Goal: Transaction & Acquisition: Purchase product/service

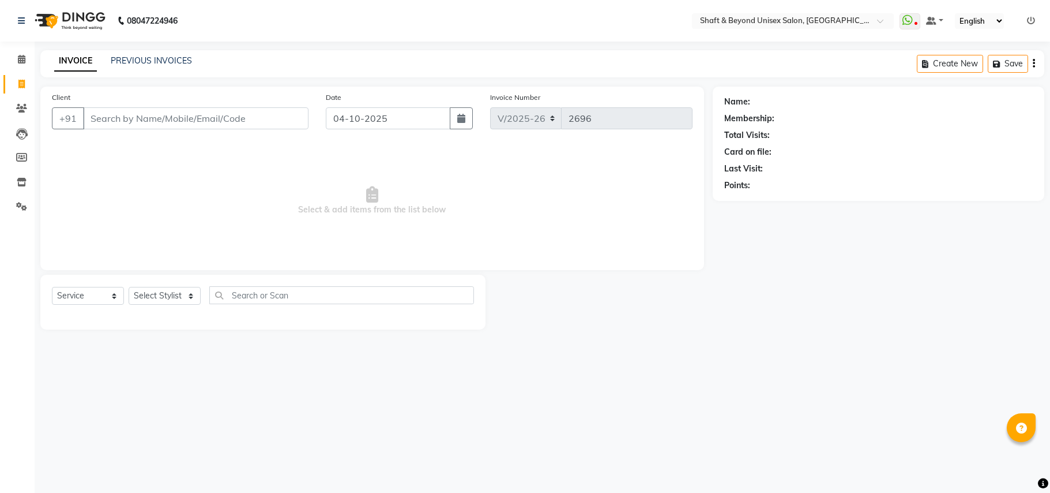
select select "3878"
select select "service"
click at [194, 115] on input "Client" at bounding box center [196, 118] width 226 height 22
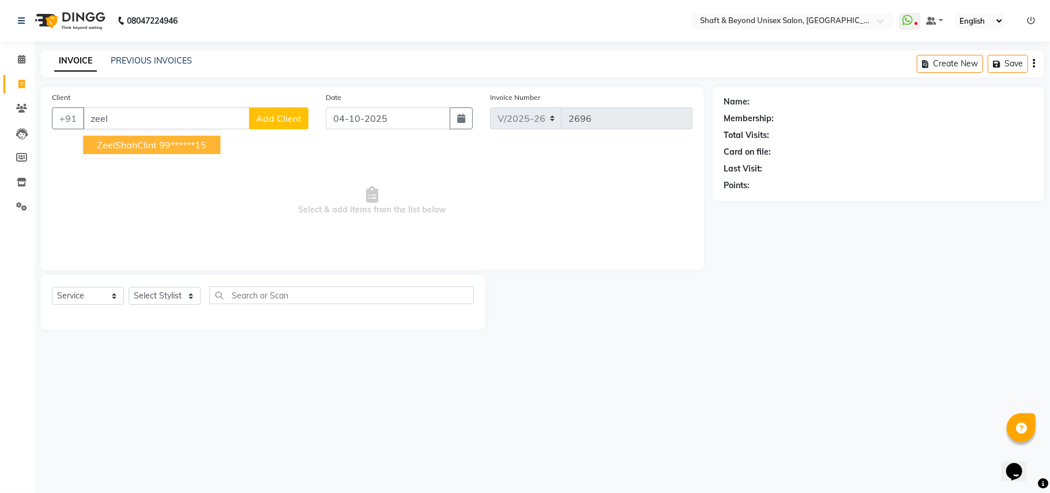
click at [197, 148] on ngb-highlight "99******15" at bounding box center [182, 145] width 47 height 12
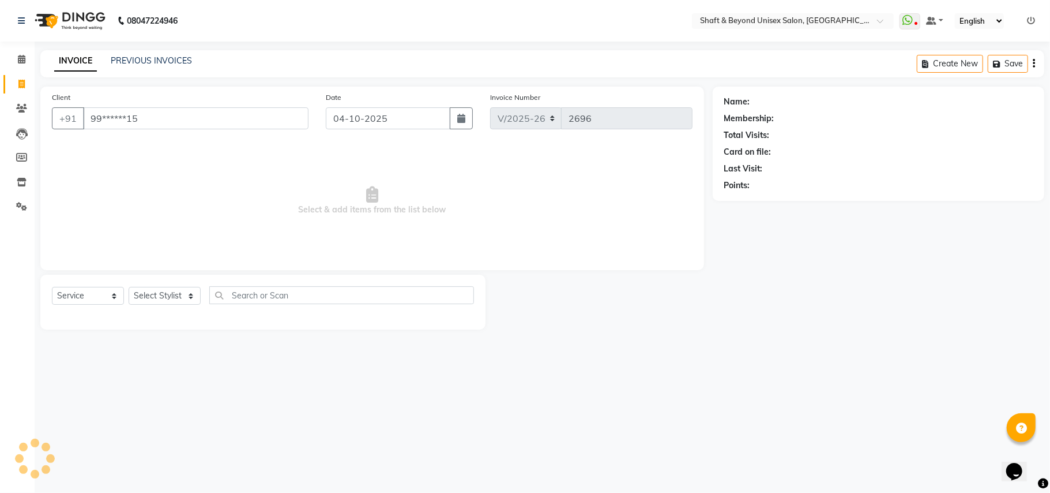
type input "99******15"
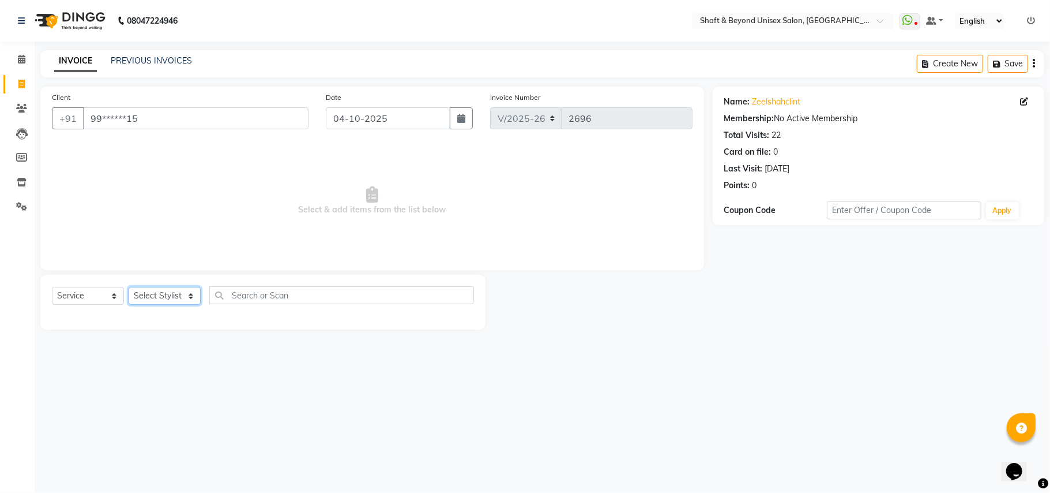
click at [137, 296] on select "Select Stylist Archana [PERSON_NAME] [PERSON_NAME] [PERSON_NAME] [PERSON_NAME] …" at bounding box center [165, 296] width 72 height 18
select select "40100"
click at [129, 287] on select "Select Stylist Archana [PERSON_NAME] [PERSON_NAME] [PERSON_NAME] [PERSON_NAME] …" at bounding box center [165, 296] width 72 height 18
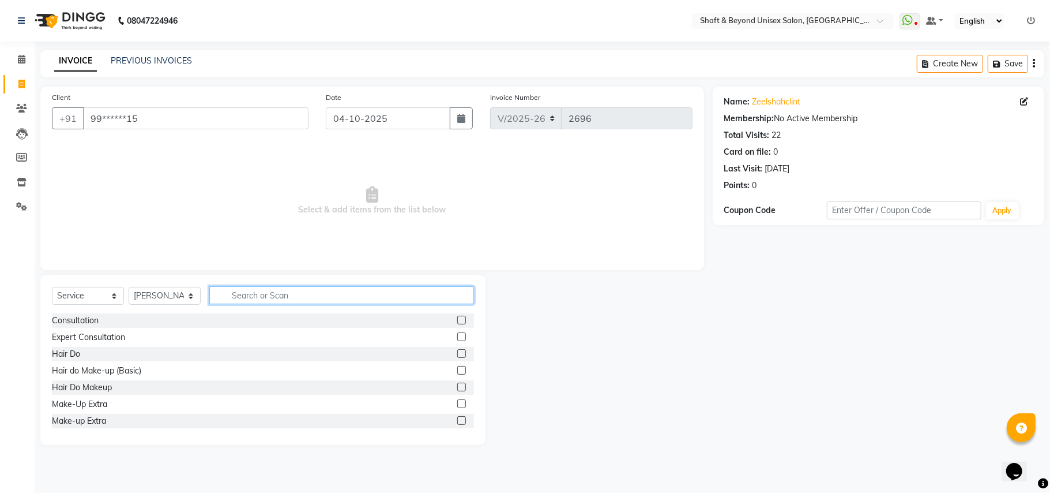
click at [269, 293] on input "text" at bounding box center [341, 295] width 265 height 18
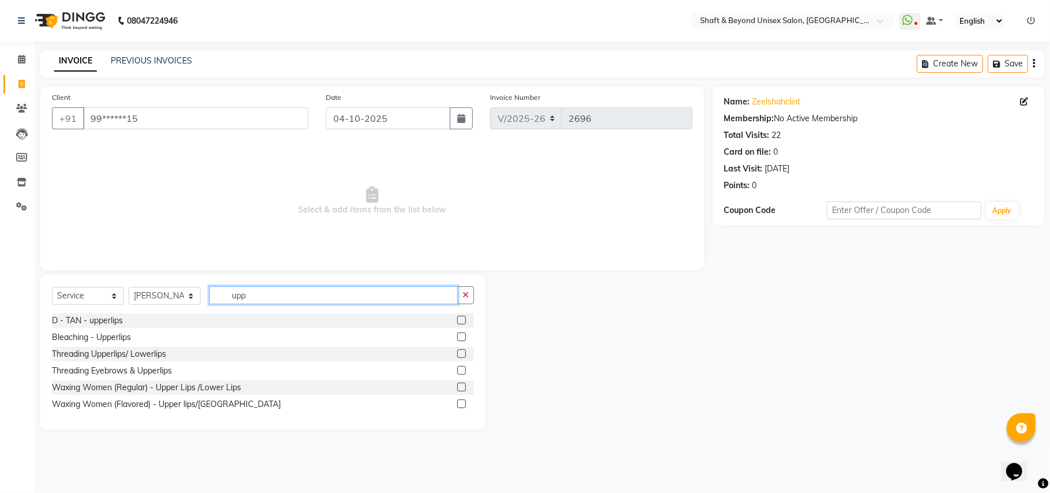
type input "upp"
click at [462, 354] on label at bounding box center [461, 353] width 9 height 9
click at [462, 354] on input "checkbox" at bounding box center [460, 353] width 7 height 7
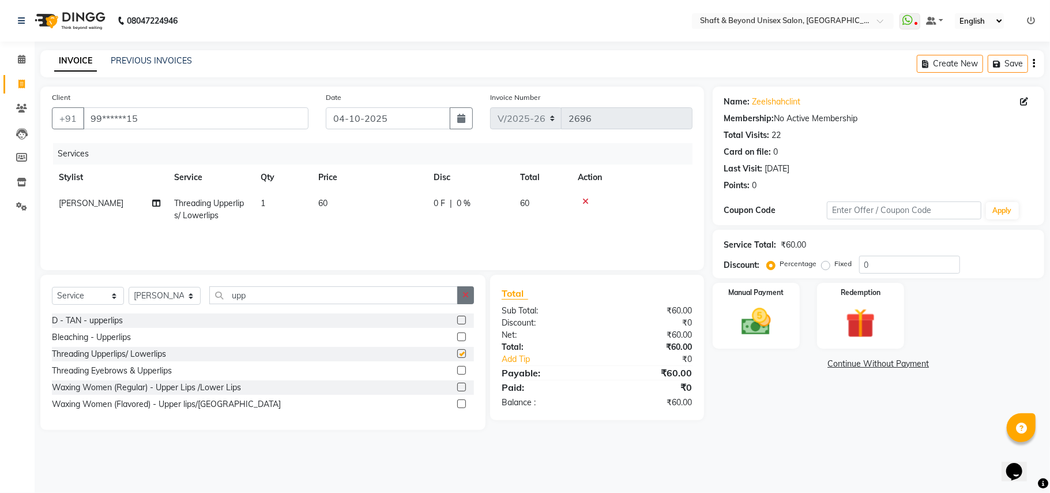
checkbox input "false"
click at [466, 296] on icon "button" at bounding box center [466, 295] width 6 height 8
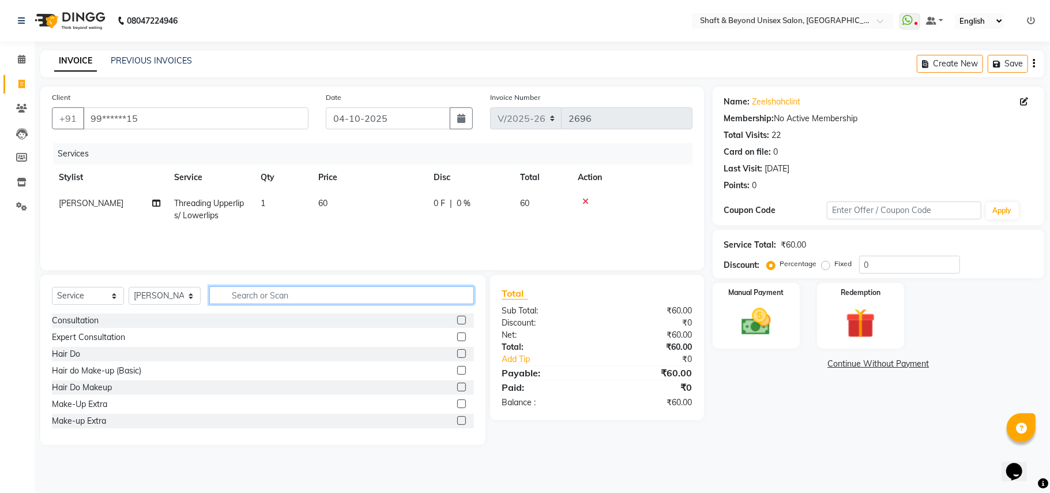
click at [451, 295] on input "text" at bounding box center [341, 295] width 265 height 18
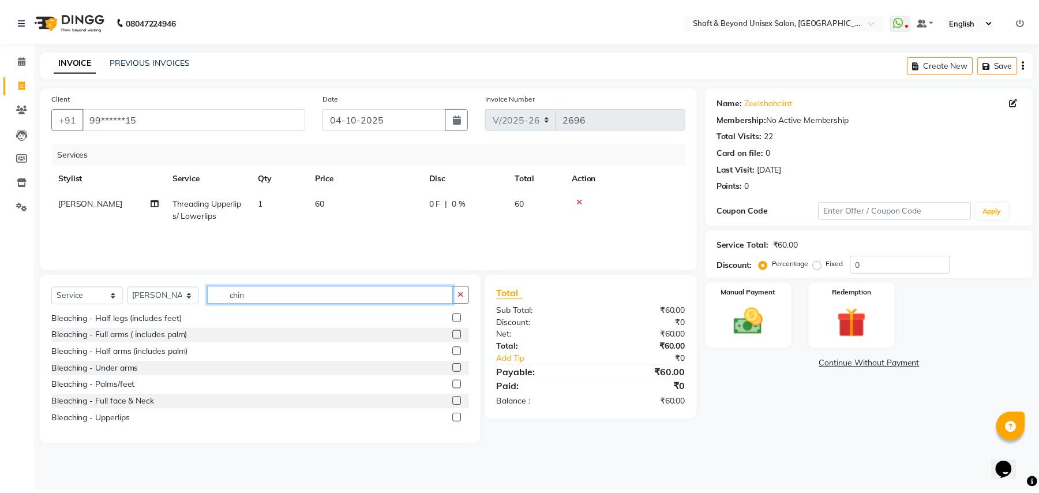
scroll to position [153, 0]
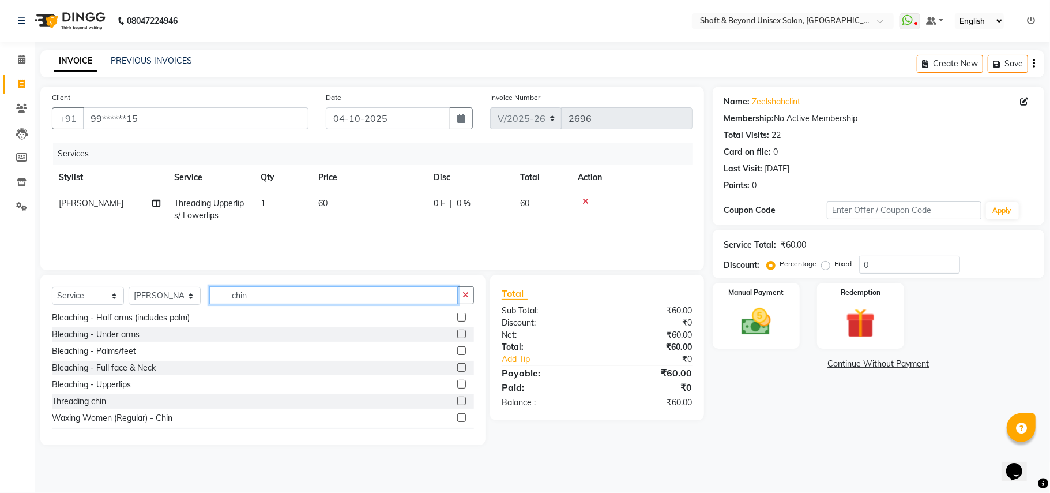
type input "chin"
click at [457, 400] on label at bounding box center [461, 400] width 9 height 9
click at [457, 400] on input "checkbox" at bounding box center [460, 400] width 7 height 7
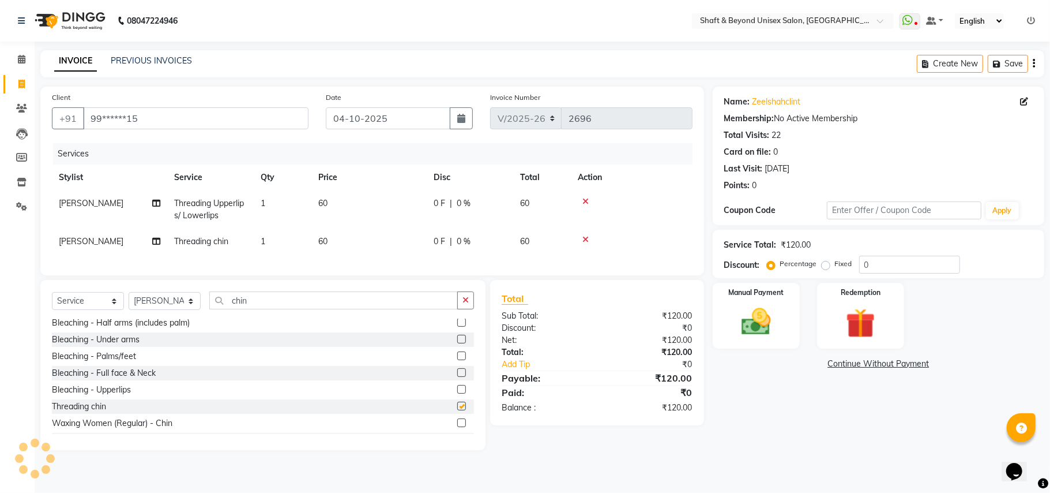
checkbox input "false"
click at [771, 338] on img at bounding box center [756, 322] width 50 height 36
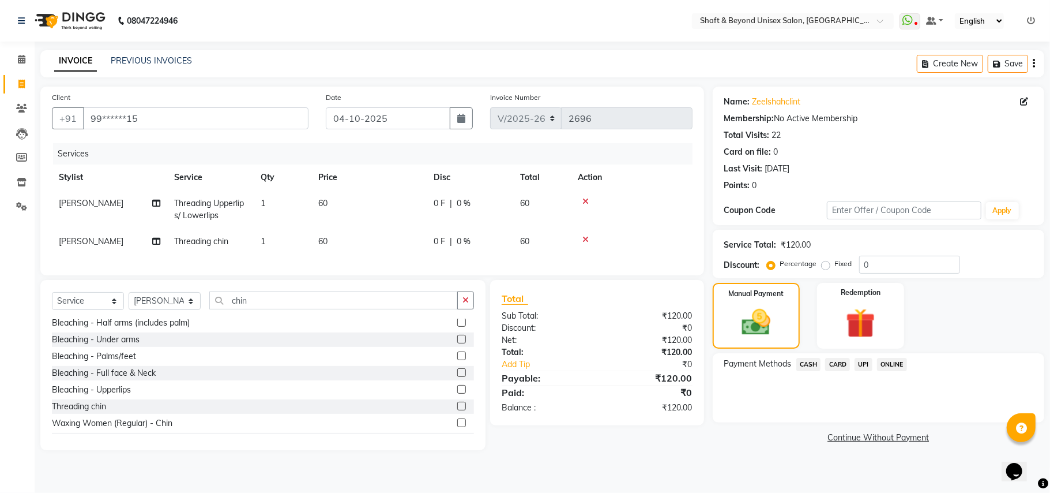
click at [804, 363] on span "CASH" at bounding box center [809, 364] width 25 height 13
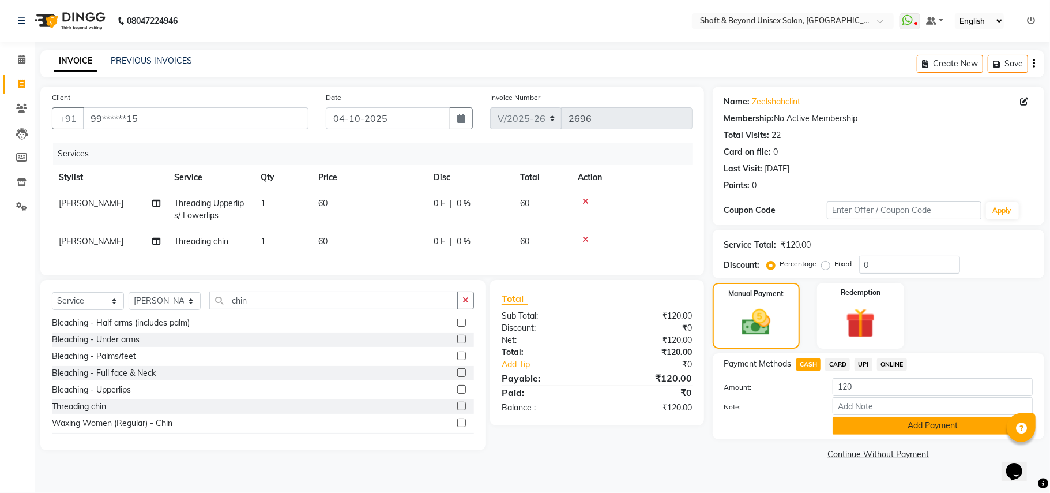
click at [859, 430] on button "Add Payment" at bounding box center [933, 425] width 200 height 18
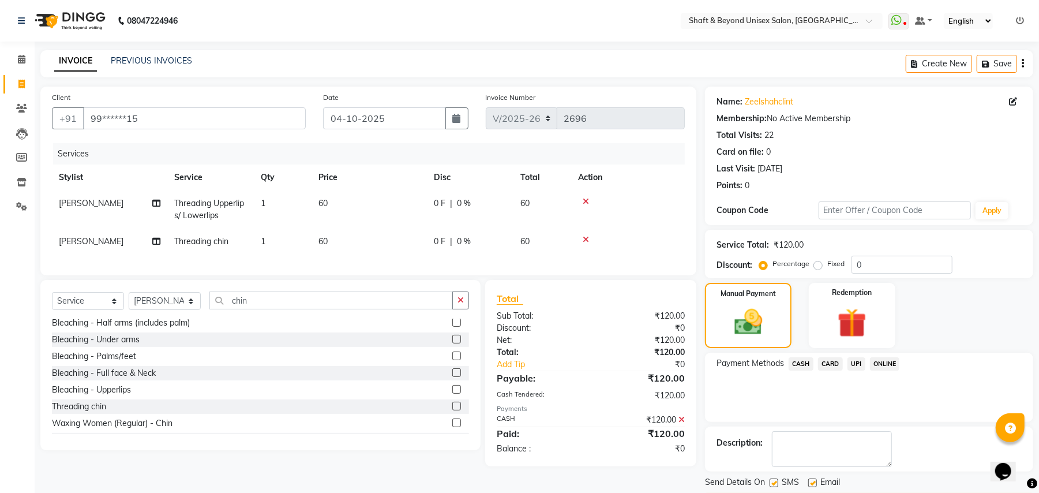
scroll to position [36, 0]
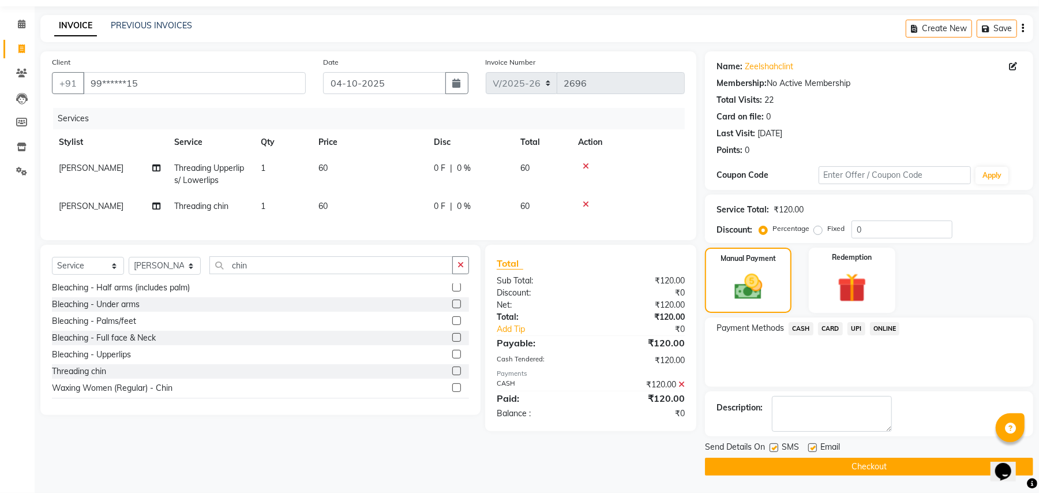
click at [854, 462] on button "Checkout" at bounding box center [869, 466] width 328 height 18
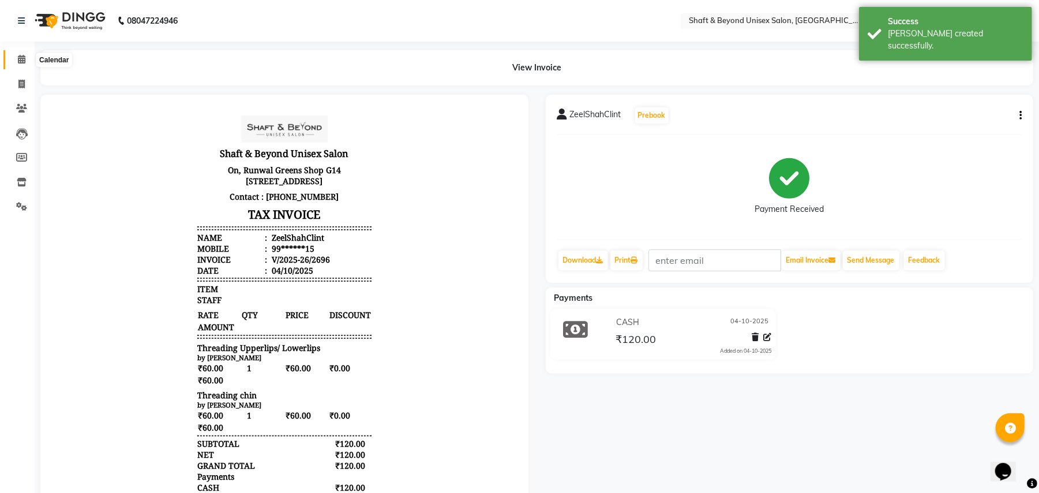
click at [18, 60] on icon at bounding box center [21, 59] width 7 height 9
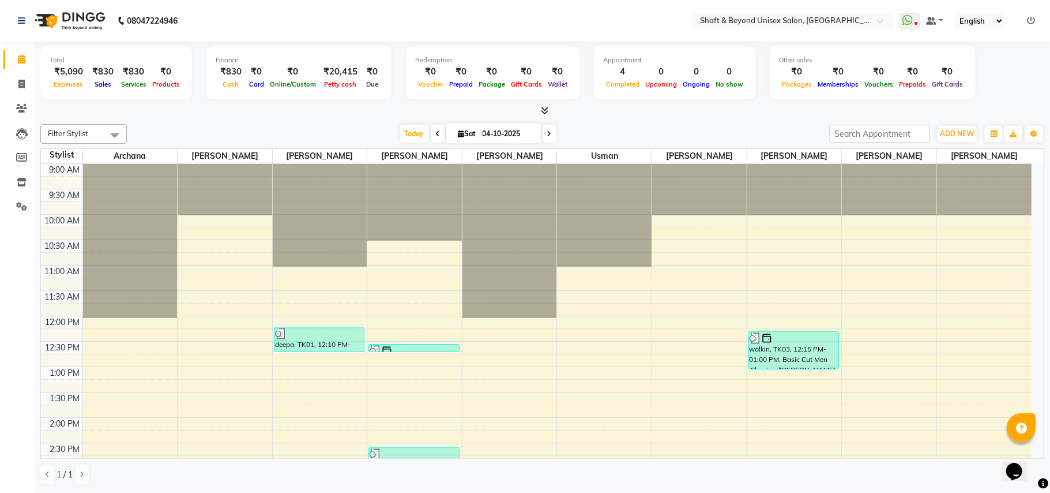
scroll to position [153, 0]
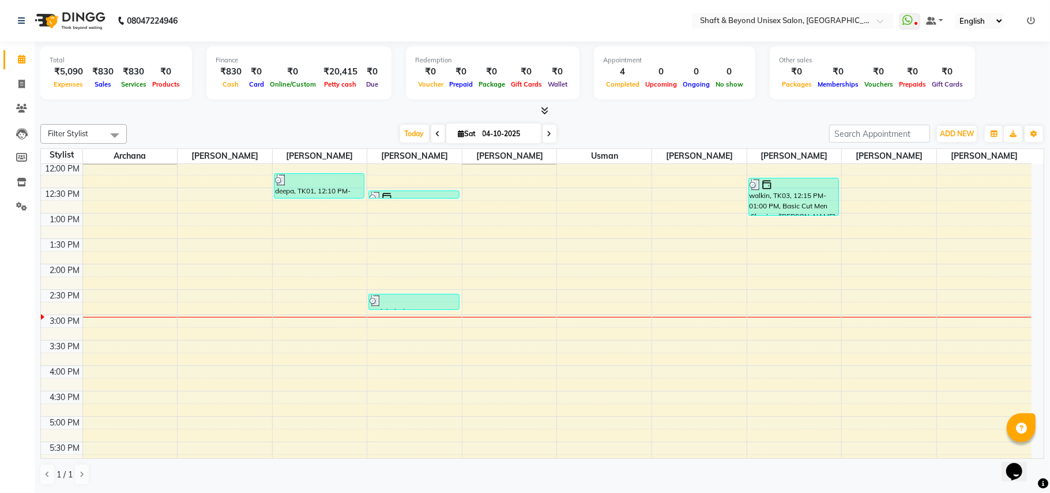
click at [382, 349] on div "9:00 AM 9:30 AM 10:00 AM 10:30 AM 11:00 AM 11:30 AM 12:00 PM 12:30 PM 1:00 PM 1…" at bounding box center [536, 339] width 991 height 659
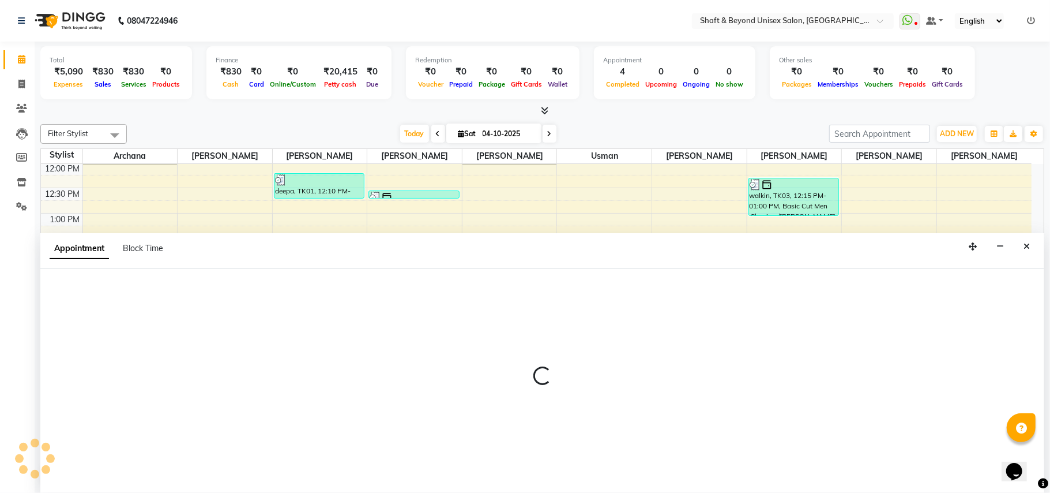
select select "40100"
select select "930"
select select "tentative"
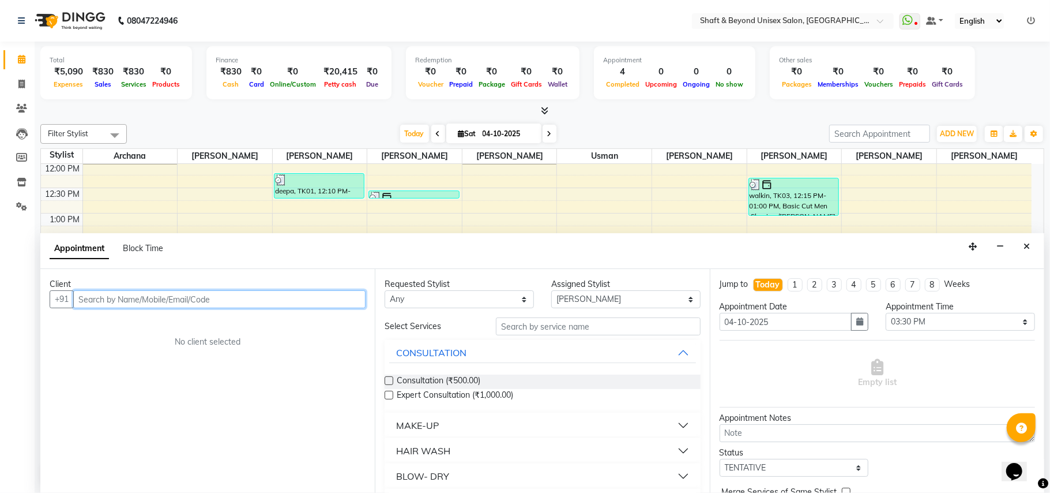
click at [123, 295] on input "text" at bounding box center [219, 299] width 292 height 18
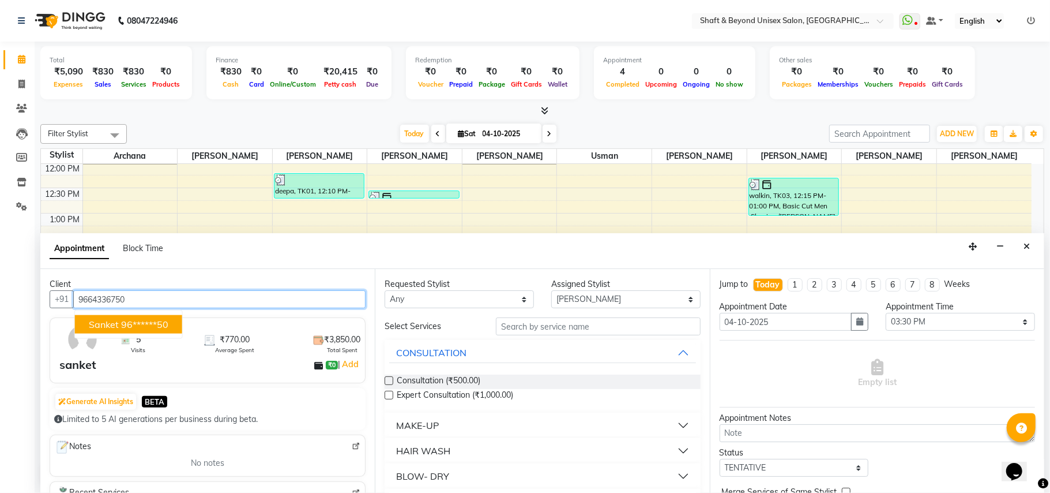
click at [127, 328] on ngb-highlight "96******50" at bounding box center [144, 324] width 47 height 12
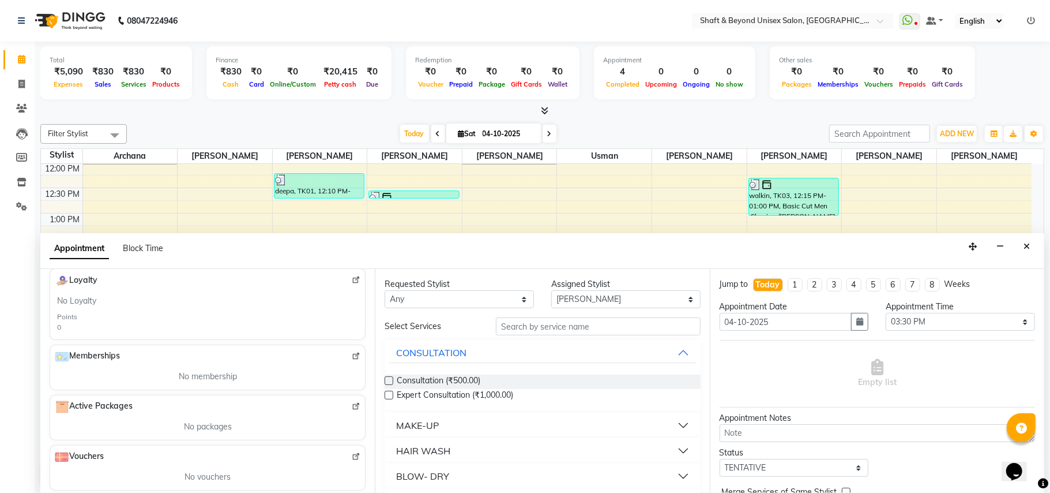
scroll to position [339, 0]
type input "96******50"
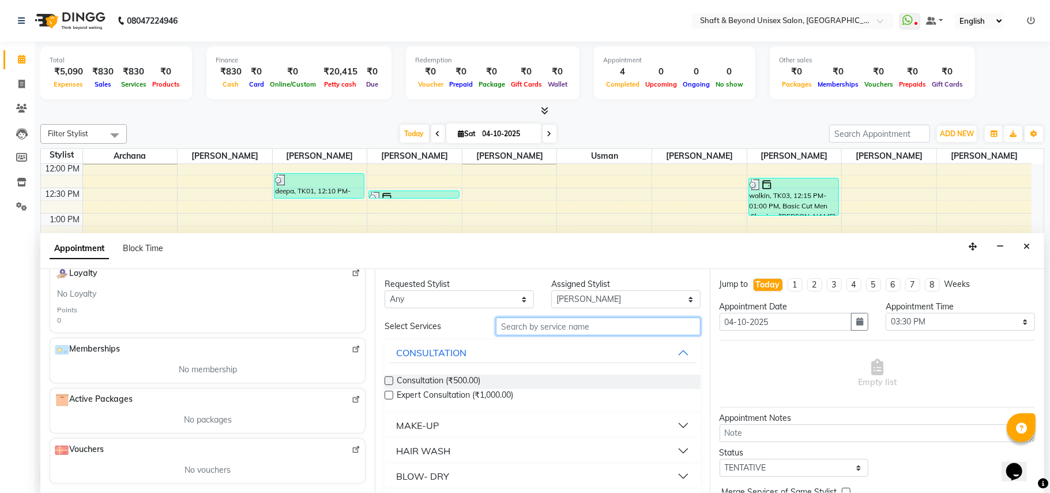
click at [524, 329] on input "text" at bounding box center [598, 326] width 205 height 18
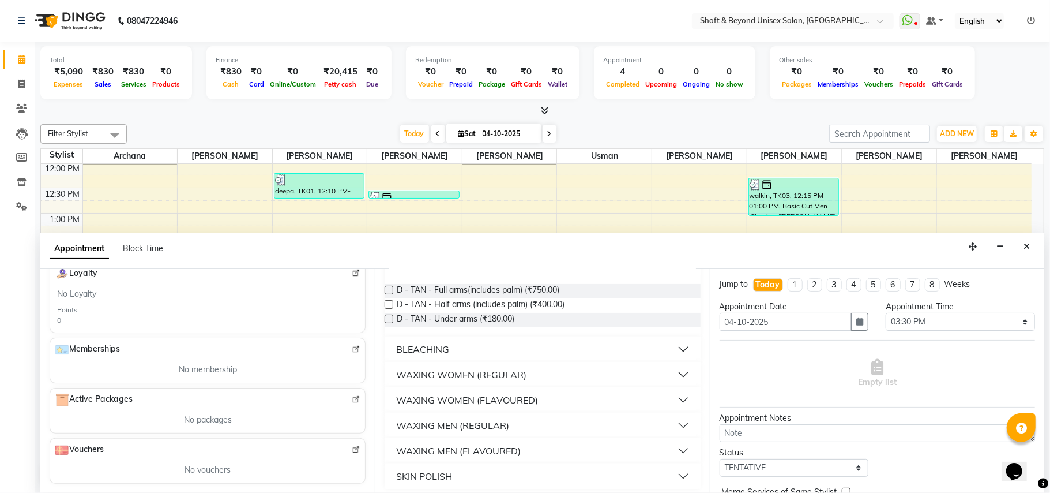
scroll to position [96, 0]
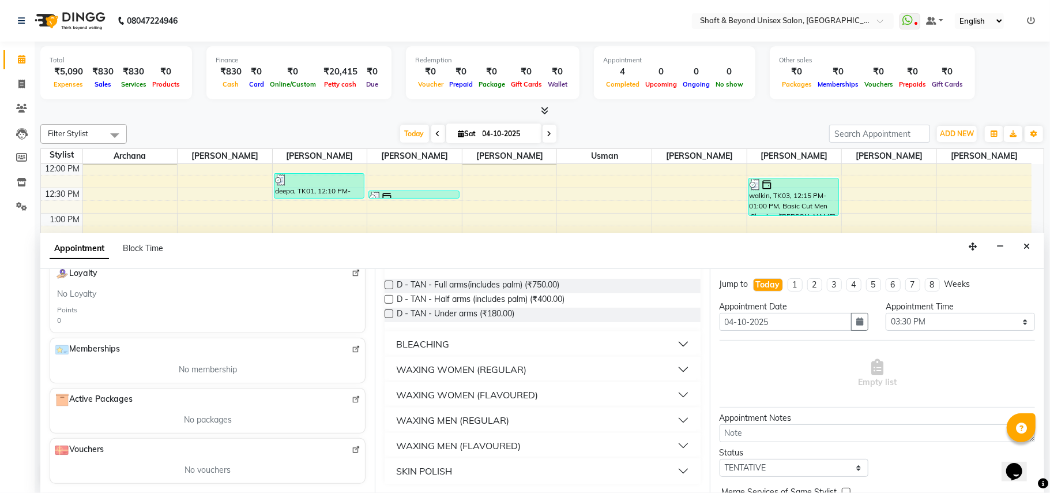
type input "arm"
click at [496, 393] on div "WAXING WOMEN (FLAVOURED)" at bounding box center [467, 395] width 142 height 14
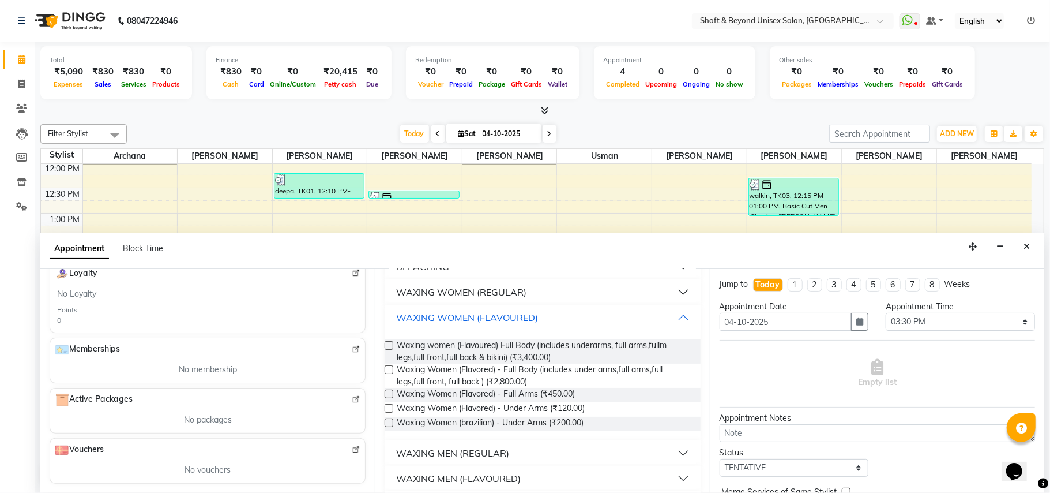
scroll to position [206, 0]
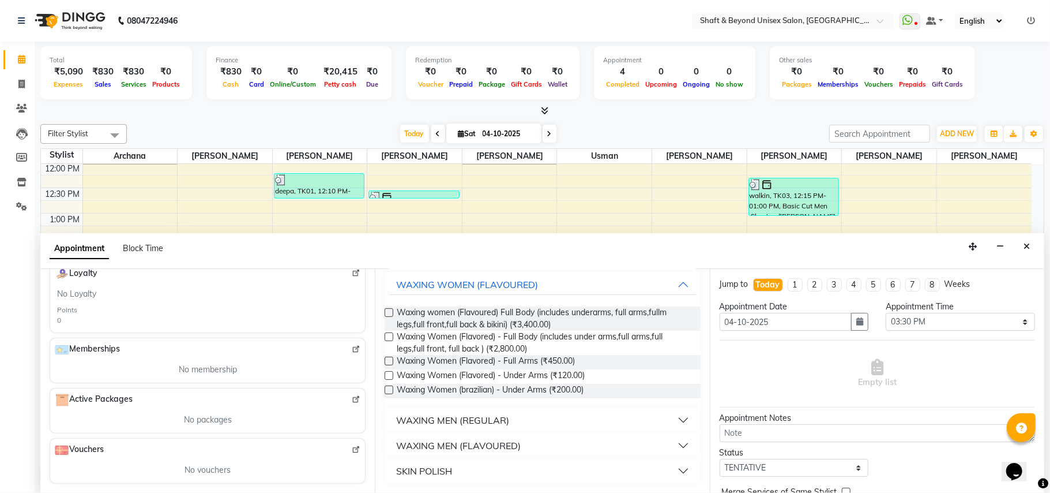
click at [526, 443] on button "WAXING MEN (FLAVOURED)" at bounding box center [542, 445] width 306 height 21
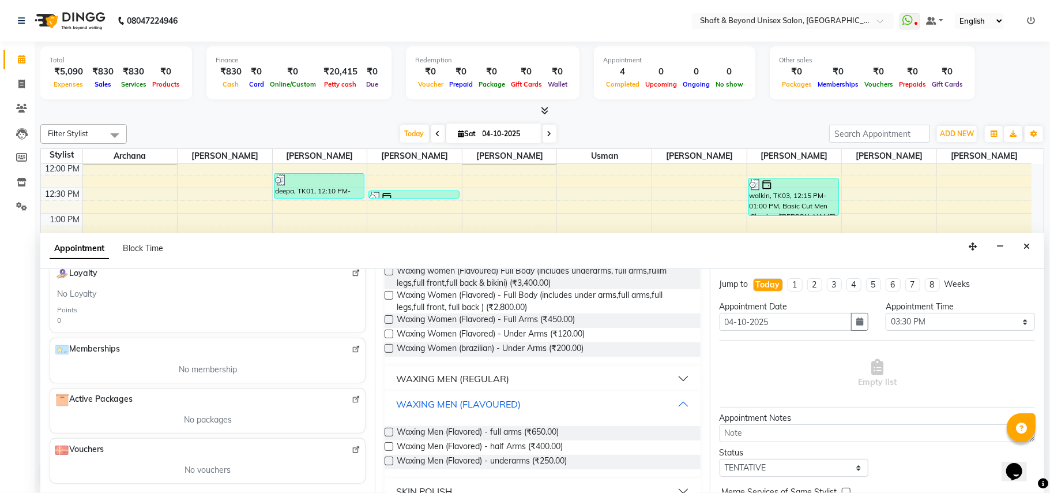
scroll to position [266, 0]
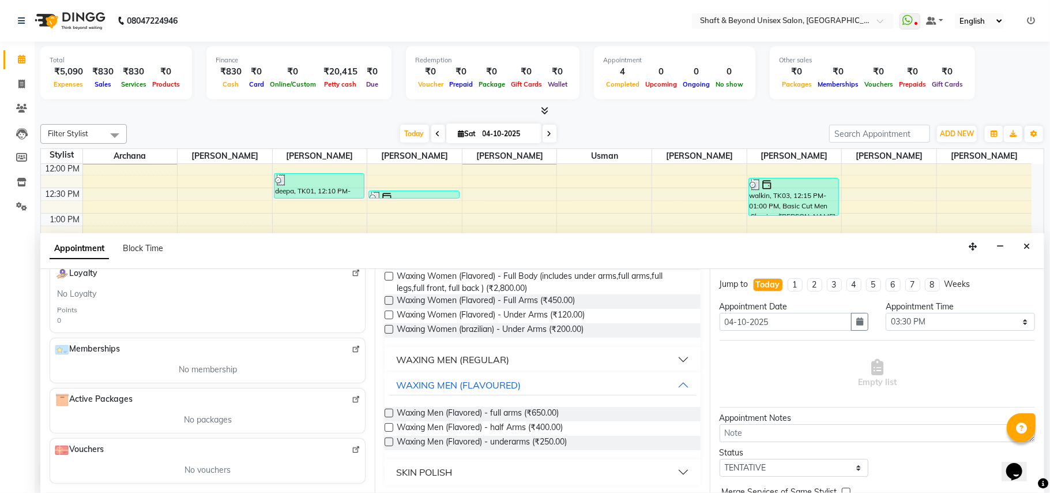
click at [389, 412] on label at bounding box center [389, 412] width 9 height 9
click at [389, 412] on input "checkbox" at bounding box center [388, 413] width 7 height 7
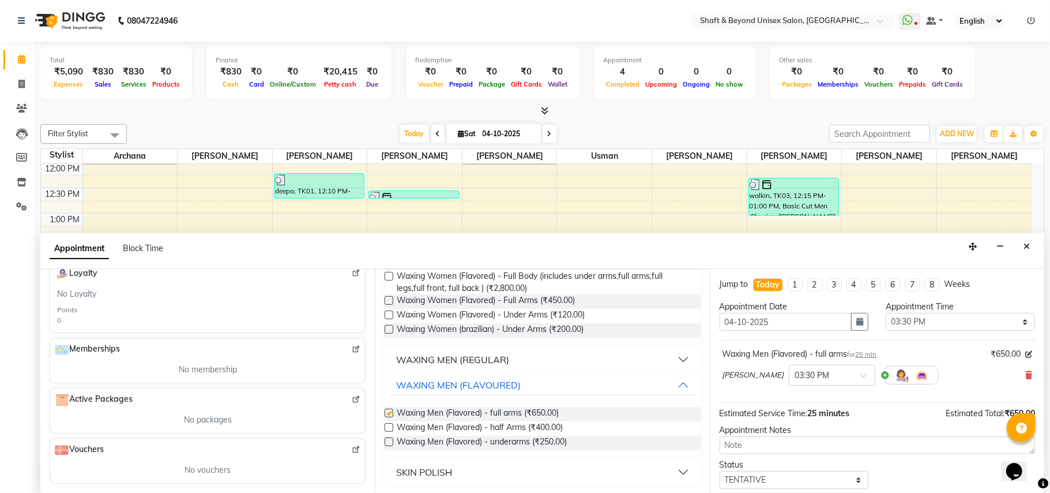
checkbox input "false"
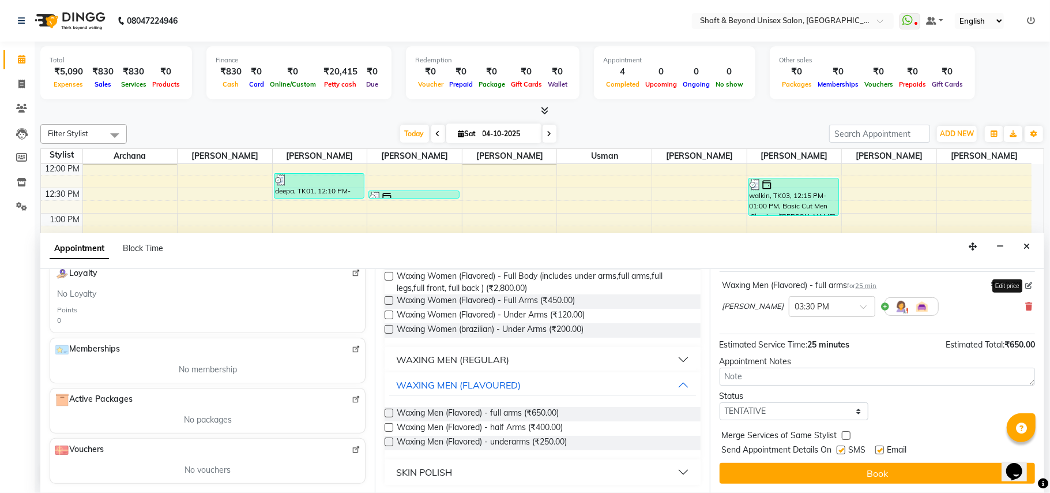
click at [1025, 284] on icon at bounding box center [1028, 285] width 7 height 7
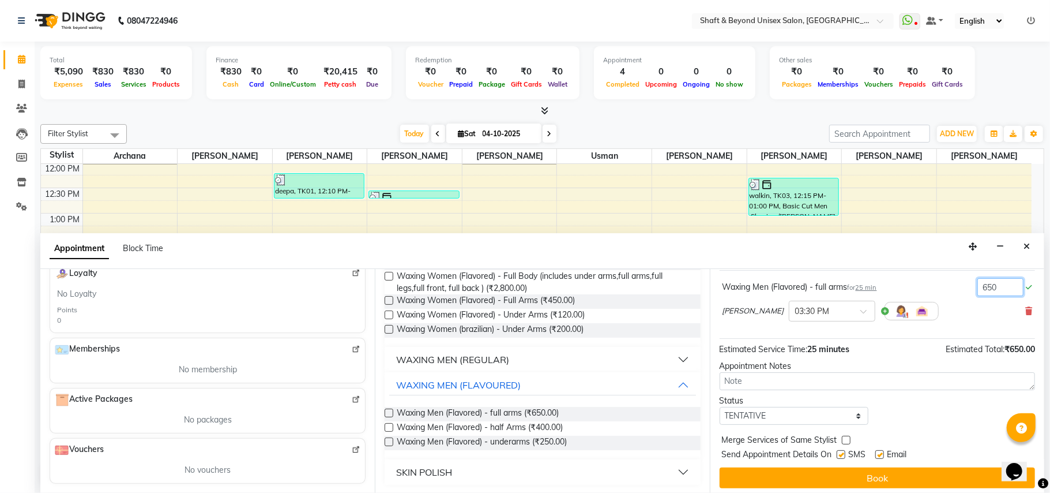
click at [997, 288] on input "650" at bounding box center [1001, 287] width 46 height 18
type input "6"
type input "700"
click at [997, 306] on div "[PERSON_NAME] × 03:30 PM" at bounding box center [878, 311] width 310 height 30
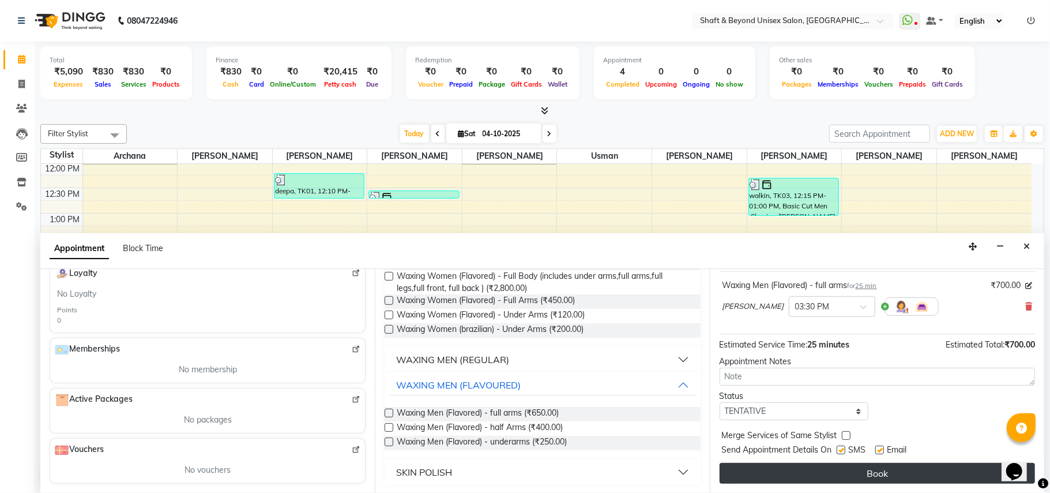
click at [850, 472] on button "Book" at bounding box center [877, 473] width 315 height 21
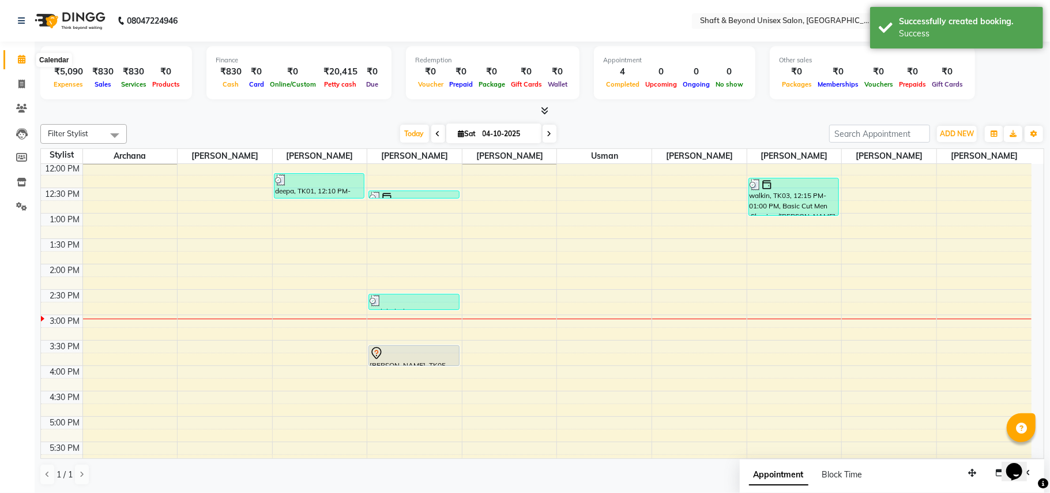
click at [18, 61] on icon at bounding box center [21, 59] width 7 height 9
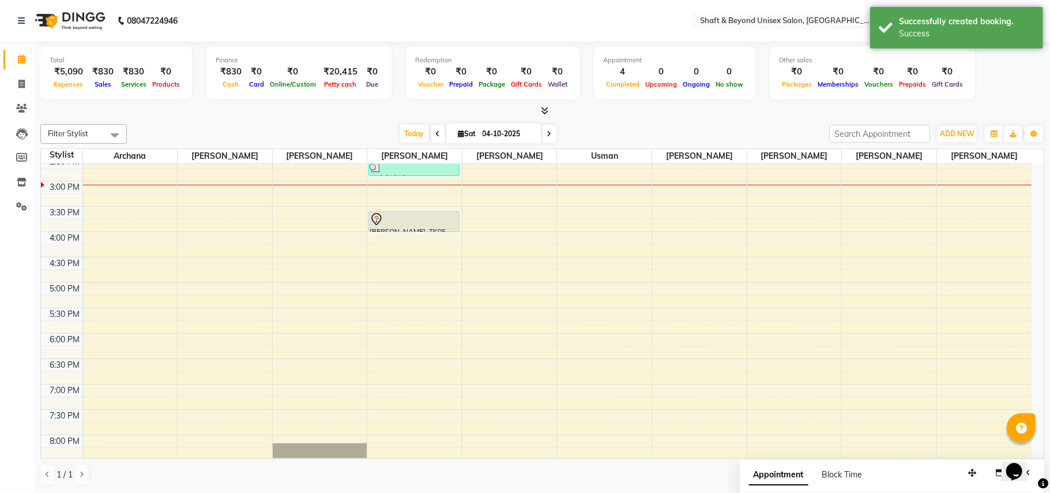
scroll to position [221, 0]
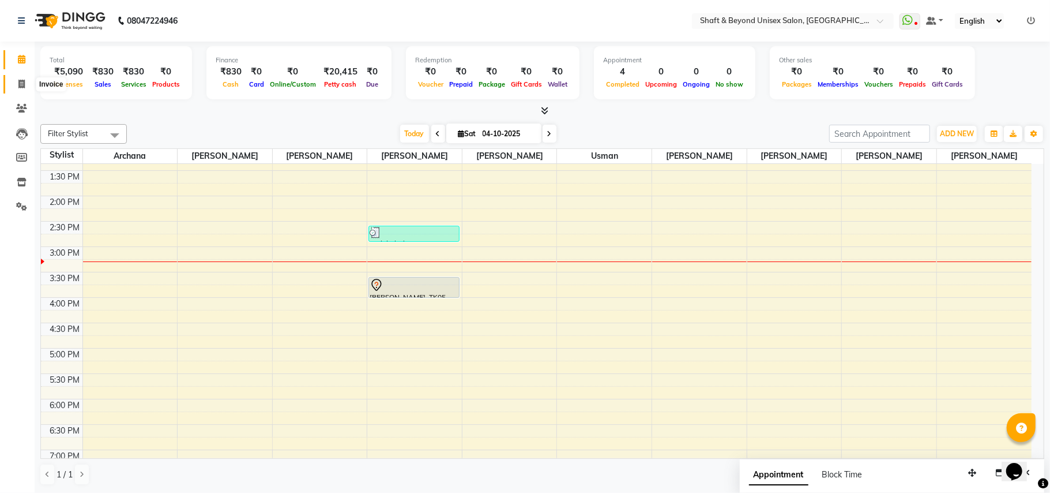
click at [20, 85] on icon at bounding box center [21, 84] width 6 height 9
select select "service"
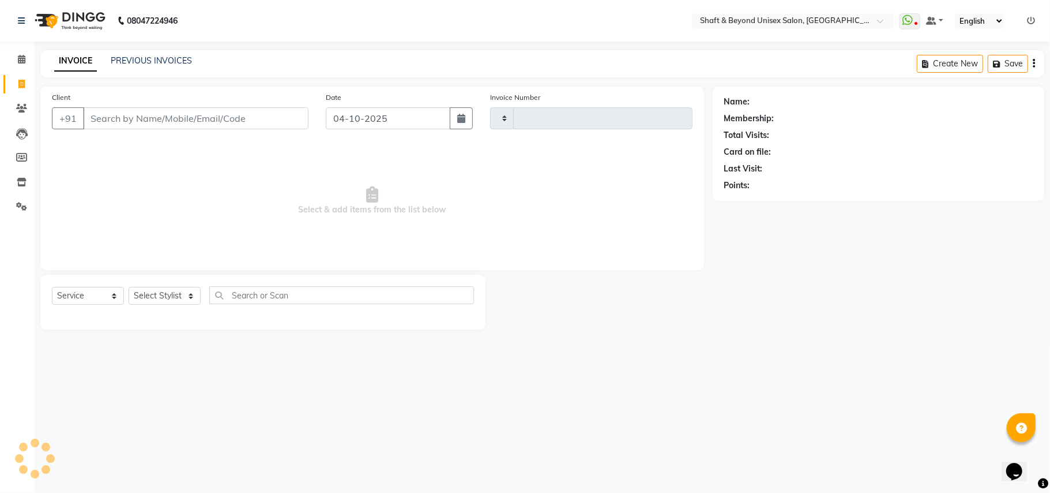
type input "2697"
select select "3878"
click at [113, 117] on input "Client" at bounding box center [196, 118] width 226 height 22
click at [23, 111] on icon at bounding box center [21, 108] width 11 height 9
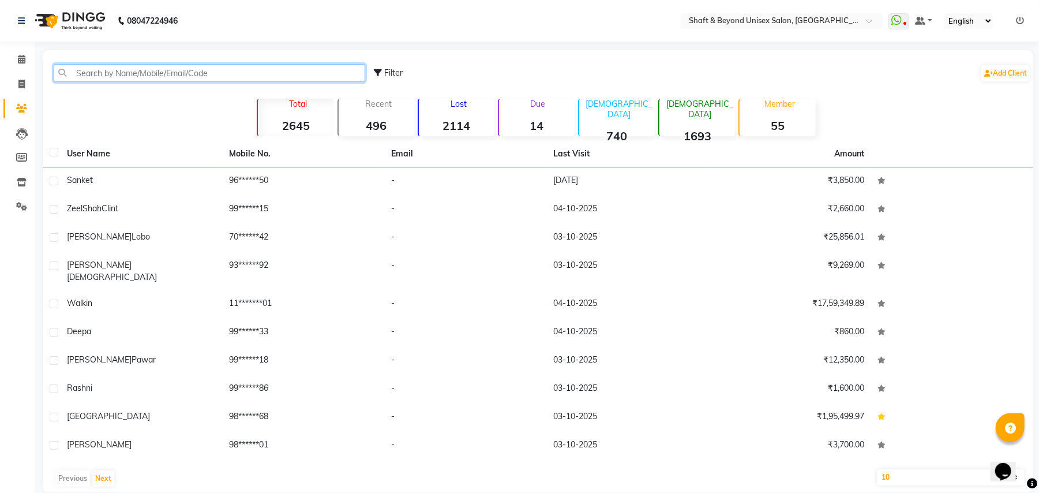
click at [118, 74] on input "text" at bounding box center [209, 73] width 311 height 18
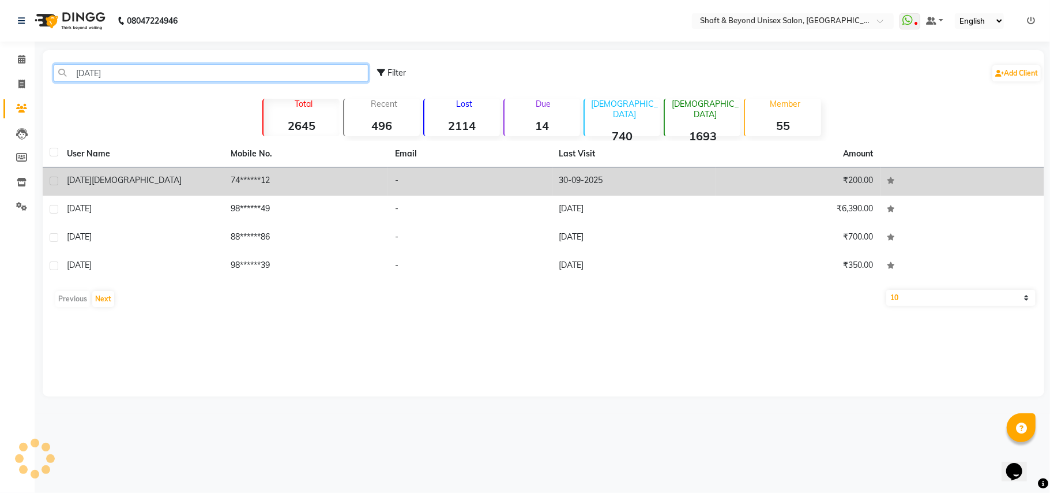
type input "[DATE]"
click at [355, 179] on td "74******12" at bounding box center [306, 181] width 164 height 28
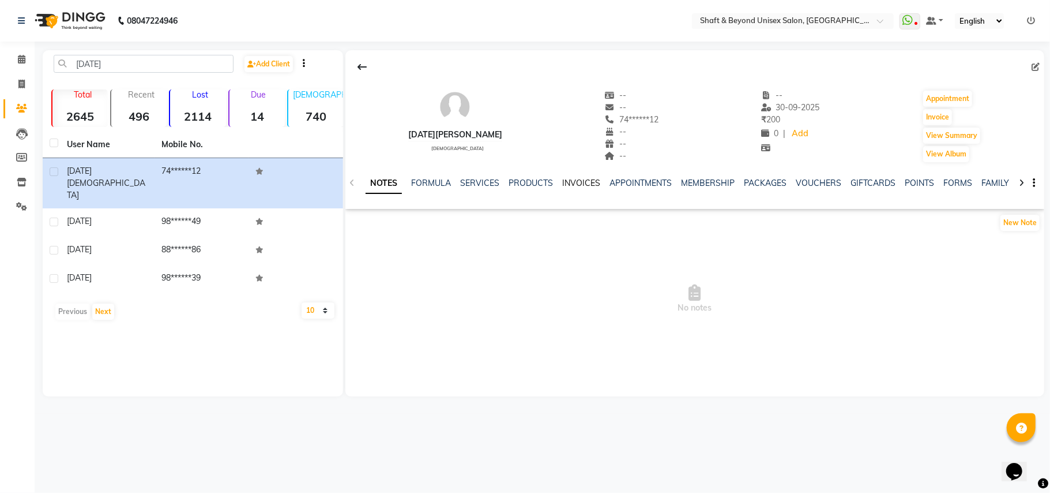
click at [568, 182] on link "INVOICES" at bounding box center [581, 183] width 38 height 10
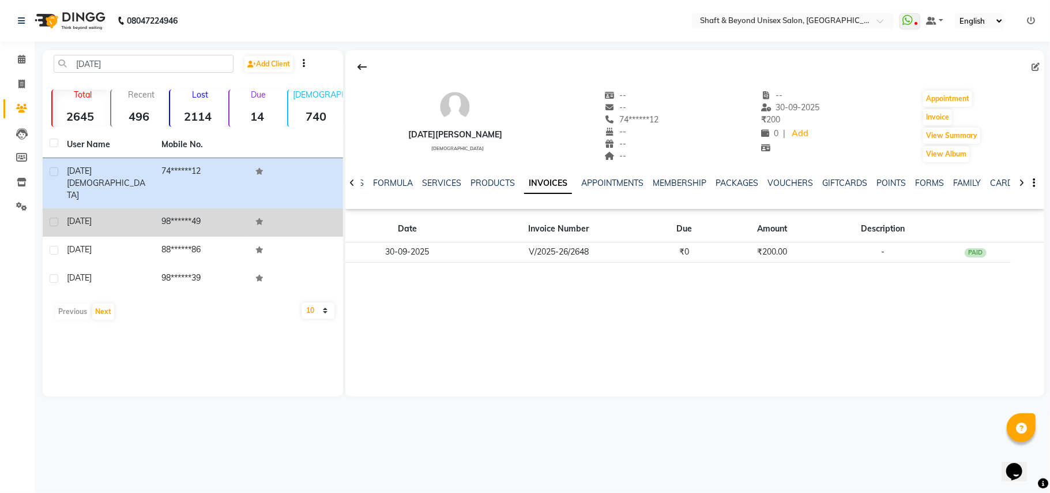
click at [176, 208] on td "98******49" at bounding box center [202, 222] width 95 height 28
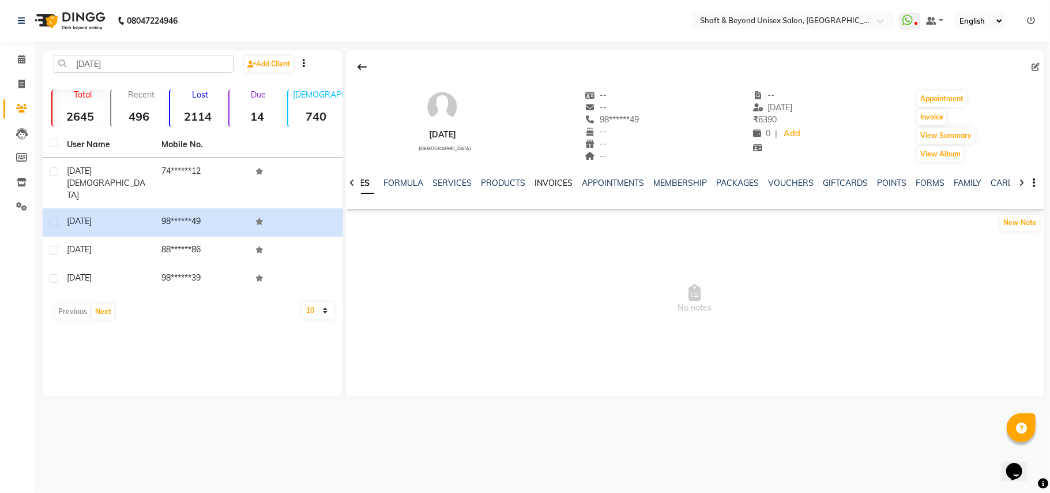
click at [557, 180] on link "INVOICES" at bounding box center [554, 183] width 38 height 10
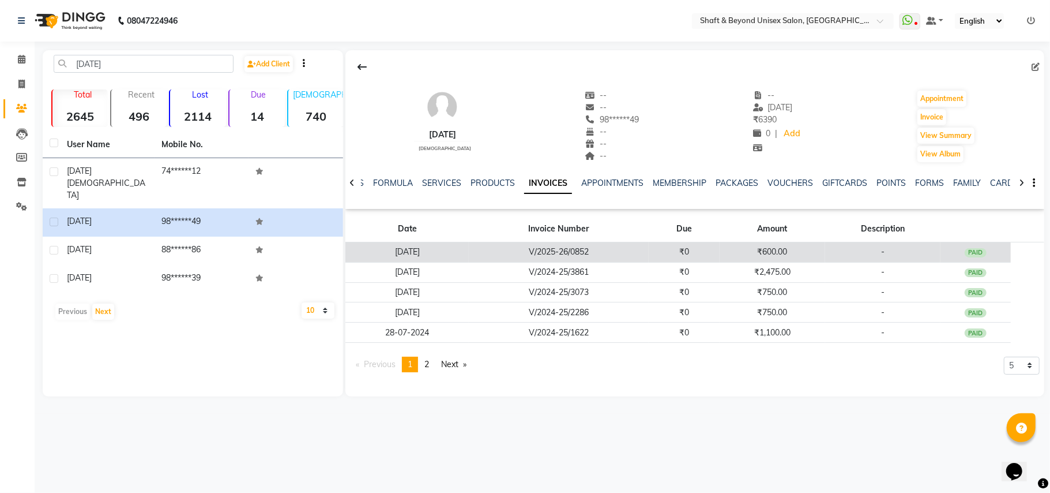
click at [593, 254] on td "V/2025-26/0852" at bounding box center [558, 252] width 179 height 20
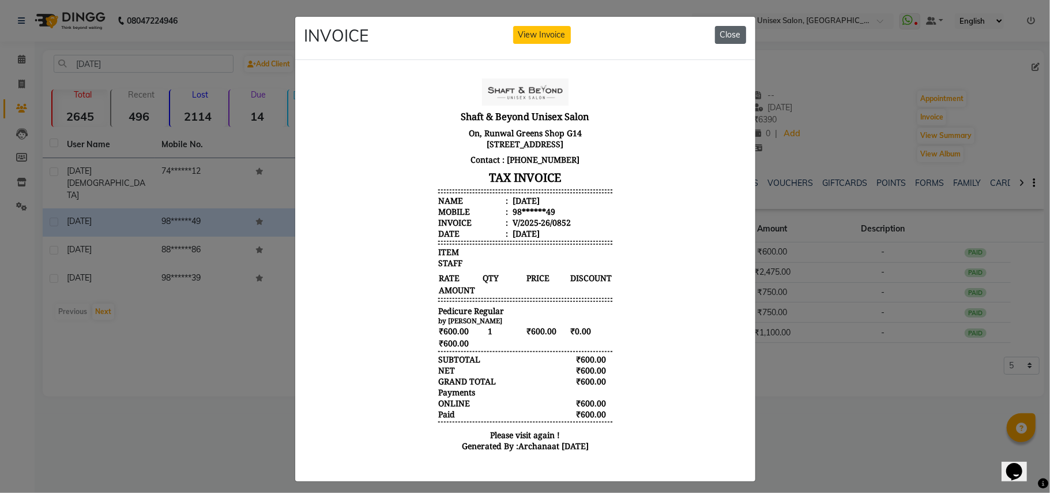
click at [724, 28] on button "Close" at bounding box center [730, 35] width 31 height 18
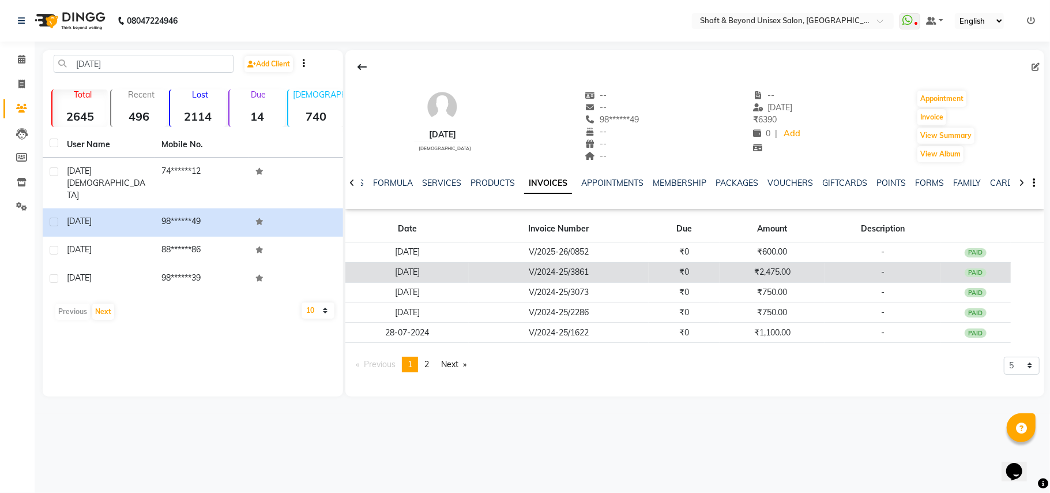
click at [626, 269] on td "V/2024-25/3861" at bounding box center [558, 272] width 179 height 20
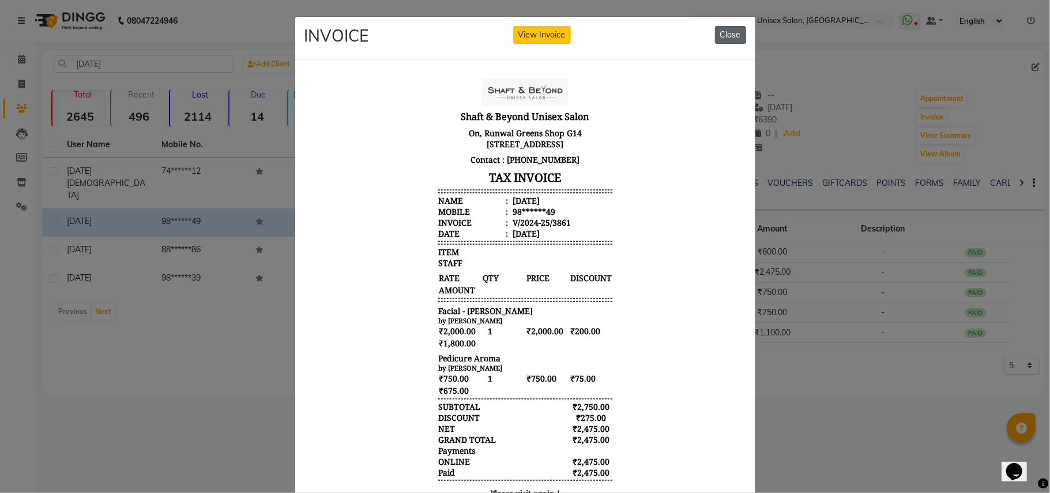
click at [715, 37] on button "Close" at bounding box center [730, 35] width 31 height 18
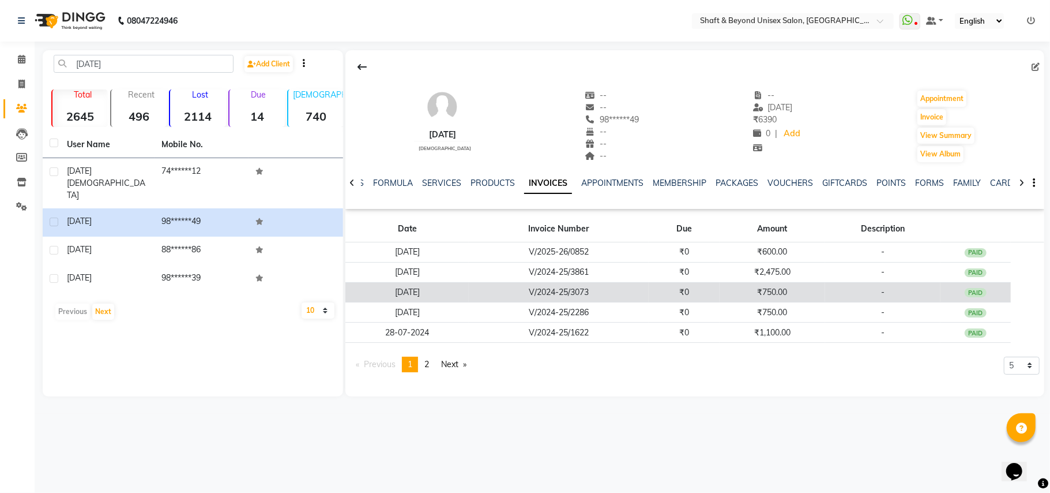
click at [589, 290] on td "V/2024-25/3073" at bounding box center [558, 292] width 179 height 20
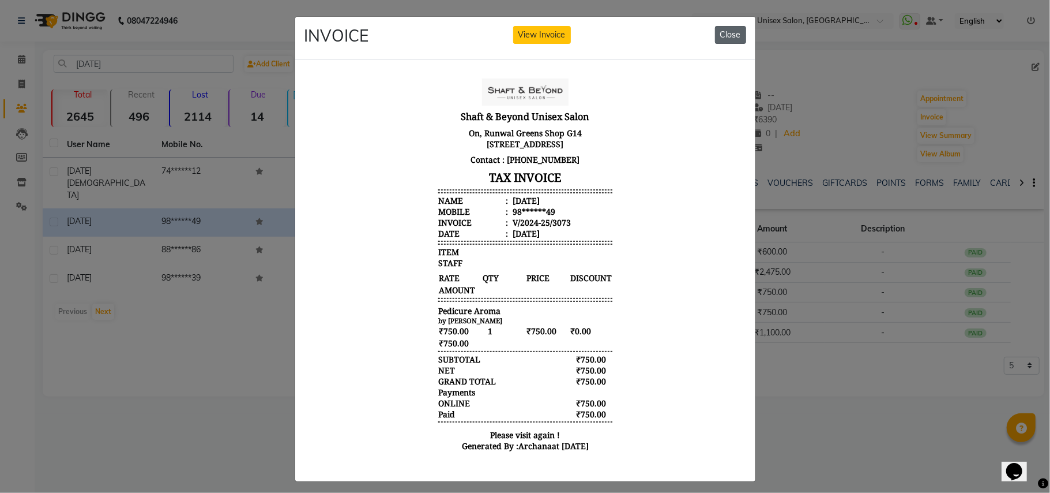
click at [725, 38] on button "Close" at bounding box center [730, 35] width 31 height 18
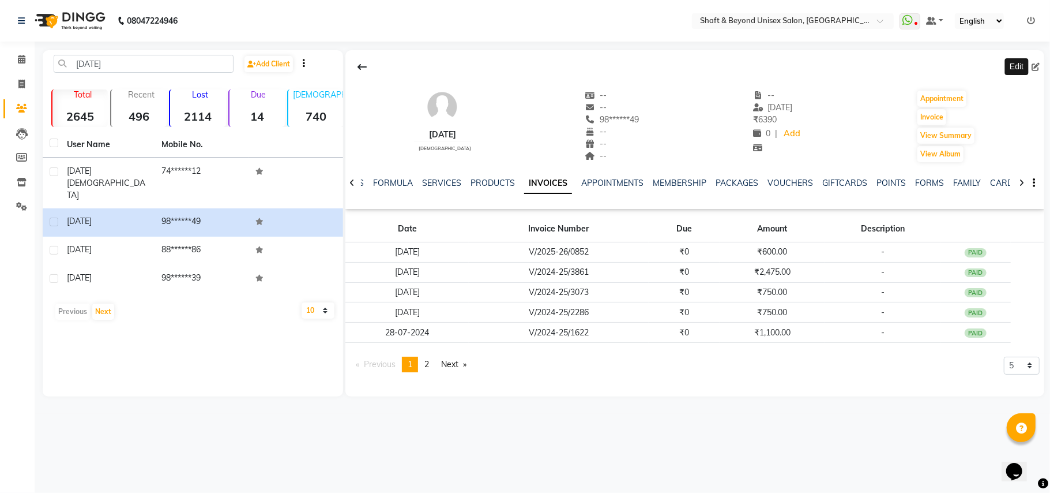
click at [1036, 66] on icon at bounding box center [1036, 67] width 8 height 8
select select "22"
select select "[DEMOGRAPHIC_DATA]"
select select
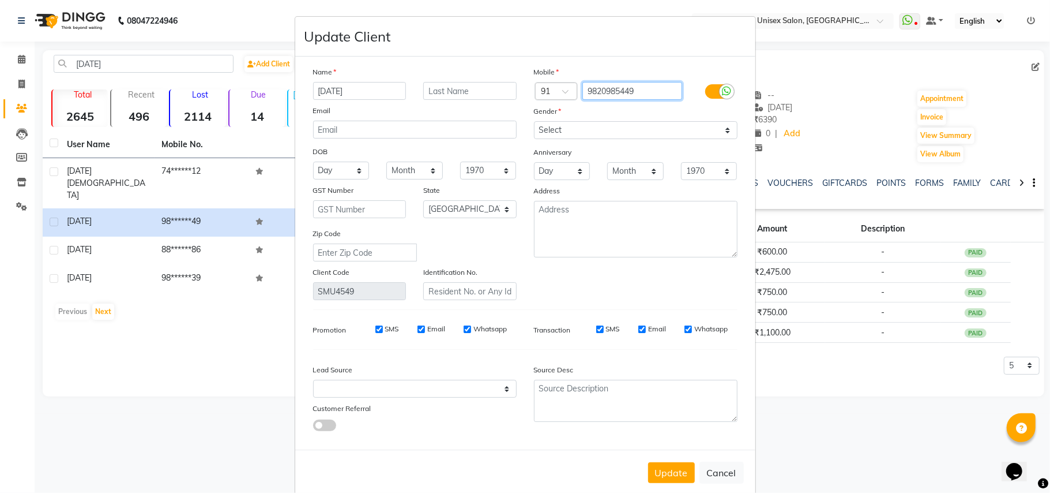
drag, startPoint x: 580, startPoint y: 91, endPoint x: 647, endPoint y: 90, distance: 67.5
click at [647, 90] on input "9820985449" at bounding box center [633, 91] width 100 height 18
click at [668, 471] on button "Update" at bounding box center [671, 472] width 47 height 21
select select
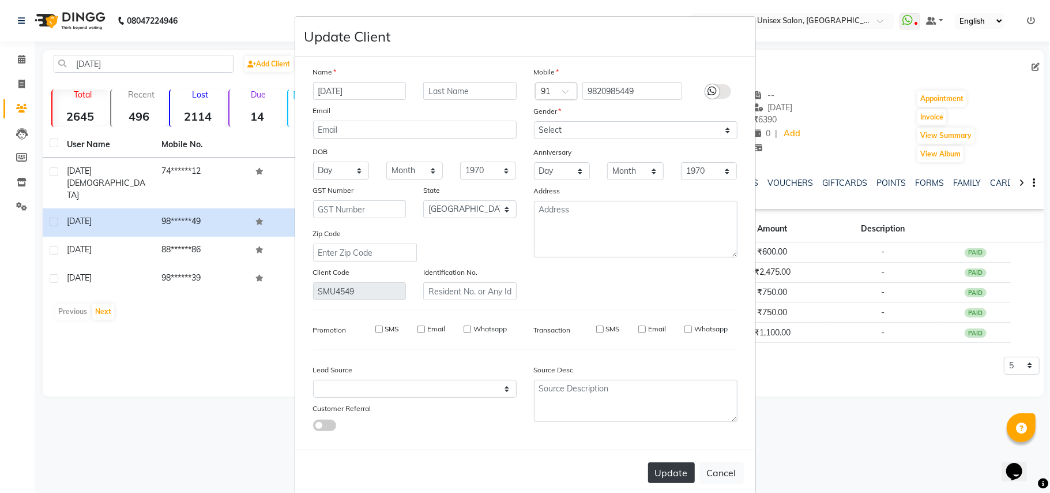
select select
select select "null"
select select
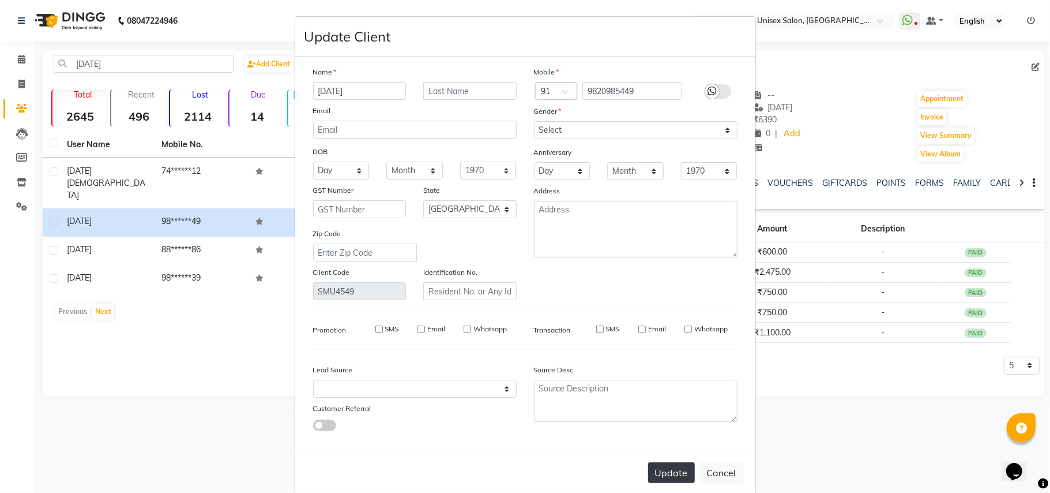
select select
checkbox input "false"
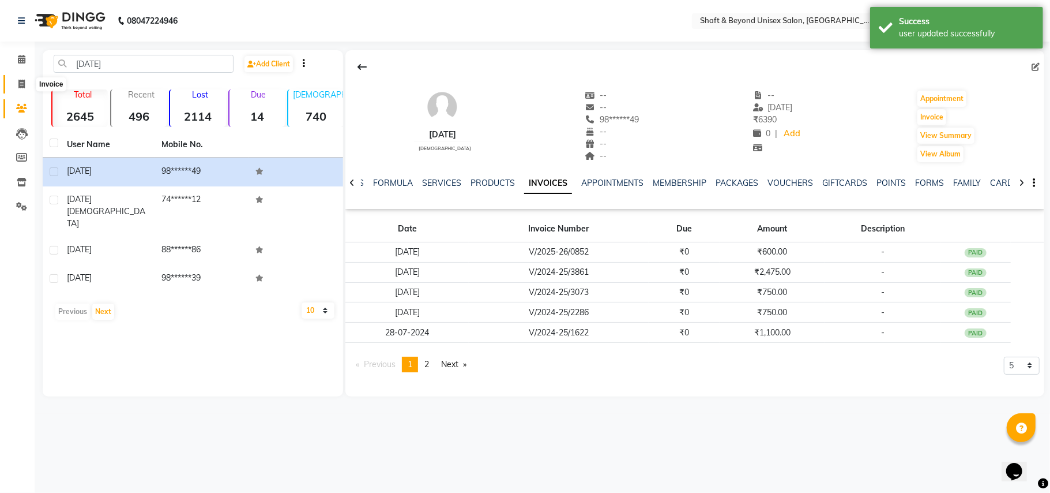
click at [21, 80] on icon at bounding box center [21, 84] width 6 height 9
select select "service"
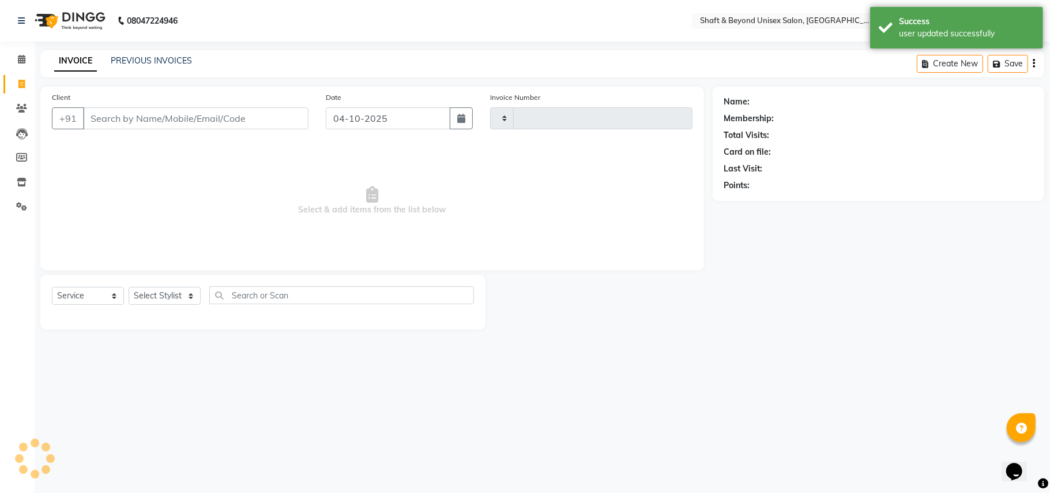
type input "2697"
select select "3878"
click at [185, 116] on input "Client" at bounding box center [196, 118] width 226 height 22
type input "9820985449"
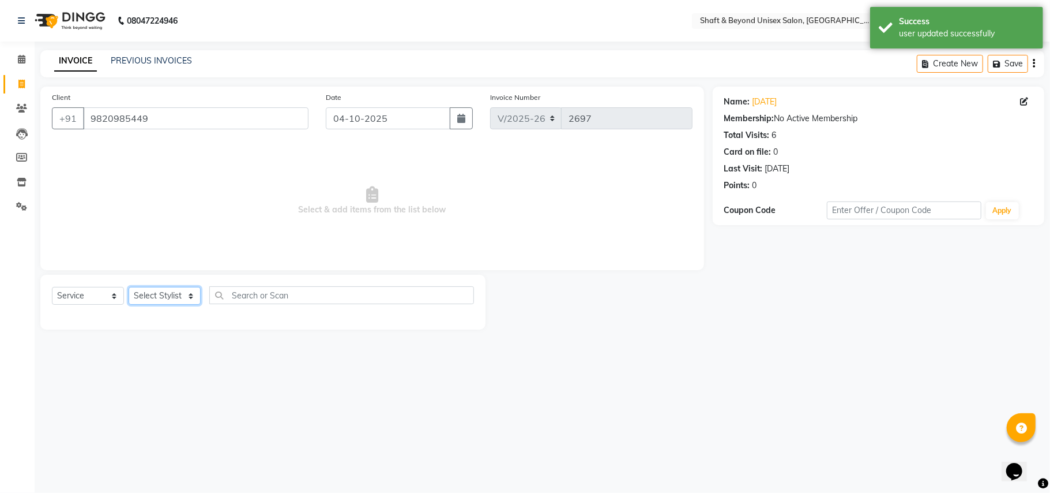
click at [146, 298] on select "Select Stylist Archana [PERSON_NAME] [PERSON_NAME] [PERSON_NAME] [PERSON_NAME] …" at bounding box center [165, 296] width 72 height 18
select select "19080"
click at [129, 287] on select "Select Stylist Archana [PERSON_NAME] [PERSON_NAME] [PERSON_NAME] [PERSON_NAME] …" at bounding box center [165, 296] width 72 height 18
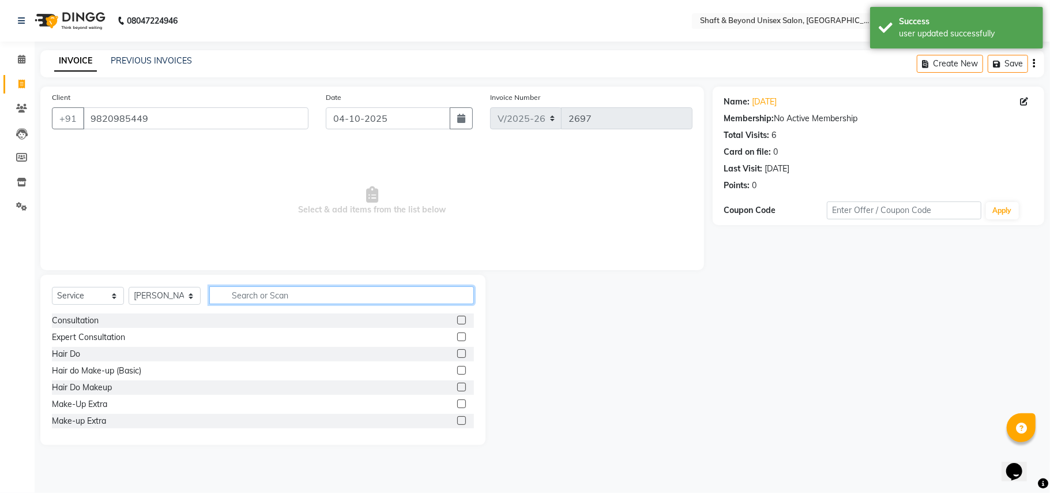
click at [246, 296] on input "text" at bounding box center [341, 295] width 265 height 18
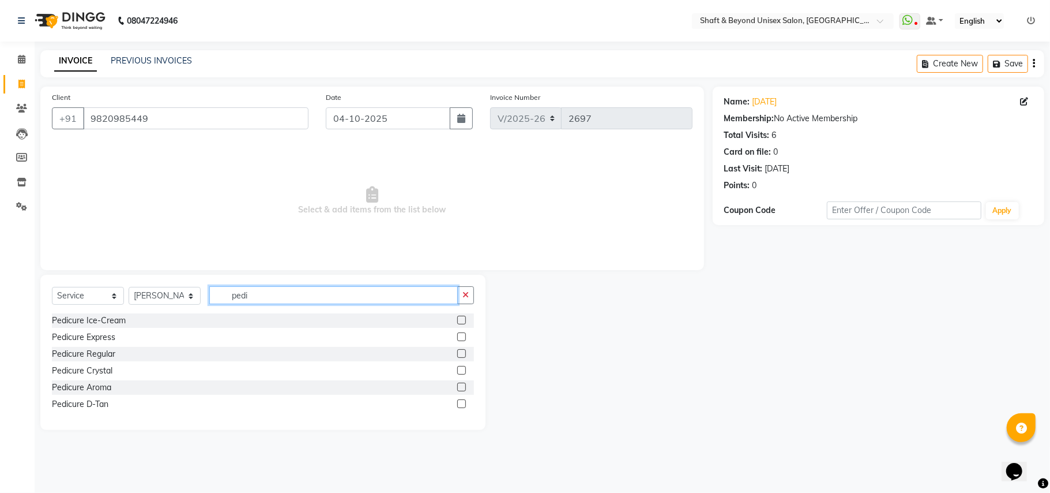
type input "pedi"
click at [459, 384] on label at bounding box center [461, 386] width 9 height 9
click at [459, 384] on input "checkbox" at bounding box center [460, 387] width 7 height 7
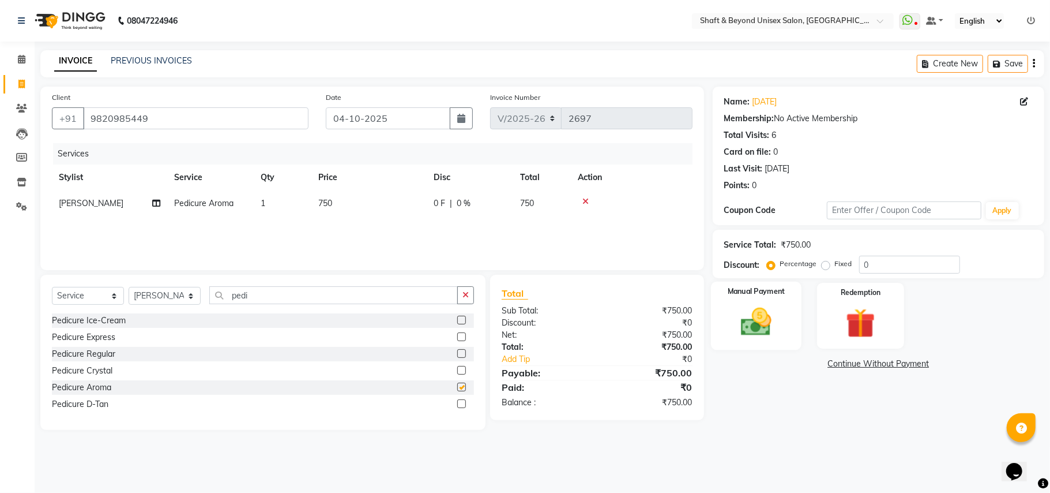
checkbox input "false"
click at [785, 321] on div "Manual Payment" at bounding box center [756, 315] width 91 height 68
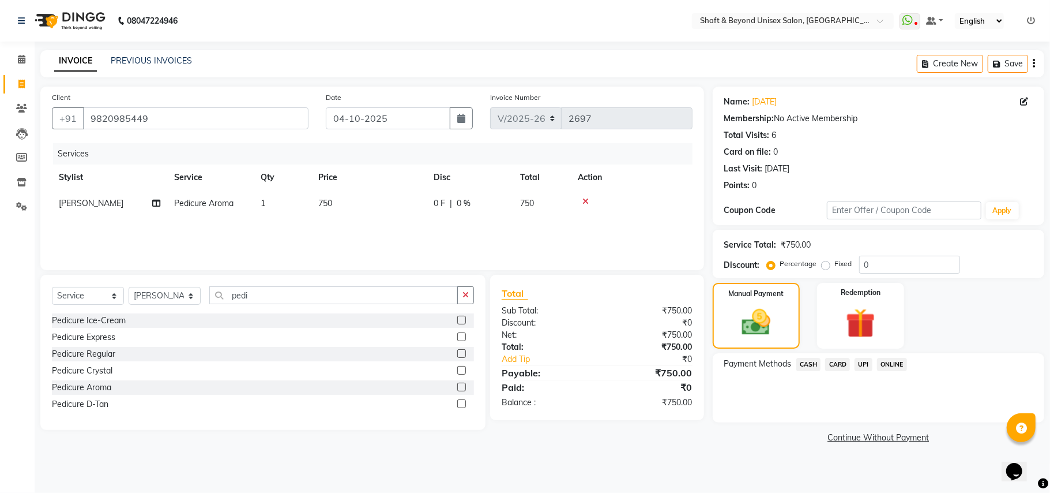
click at [865, 363] on span "UPI" at bounding box center [864, 364] width 18 height 13
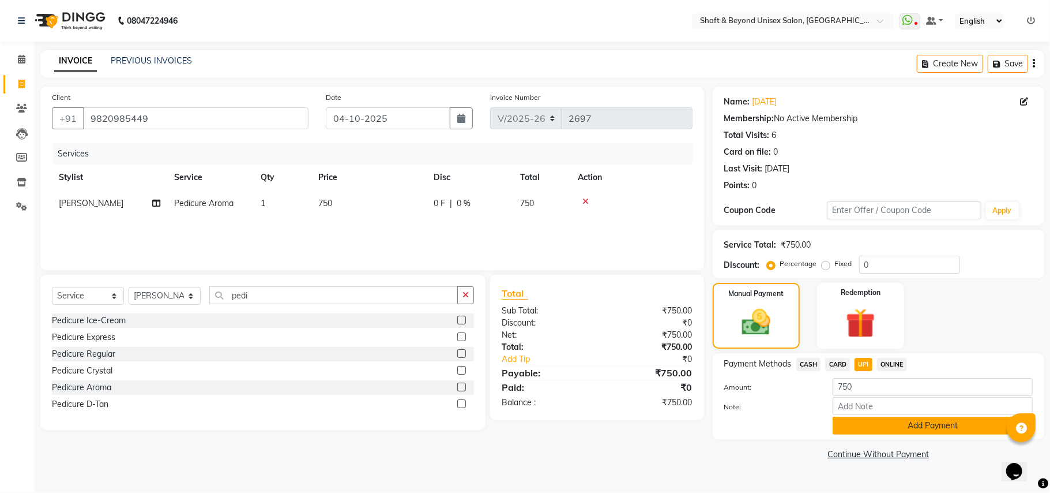
click at [872, 426] on button "Add Payment" at bounding box center [933, 425] width 200 height 18
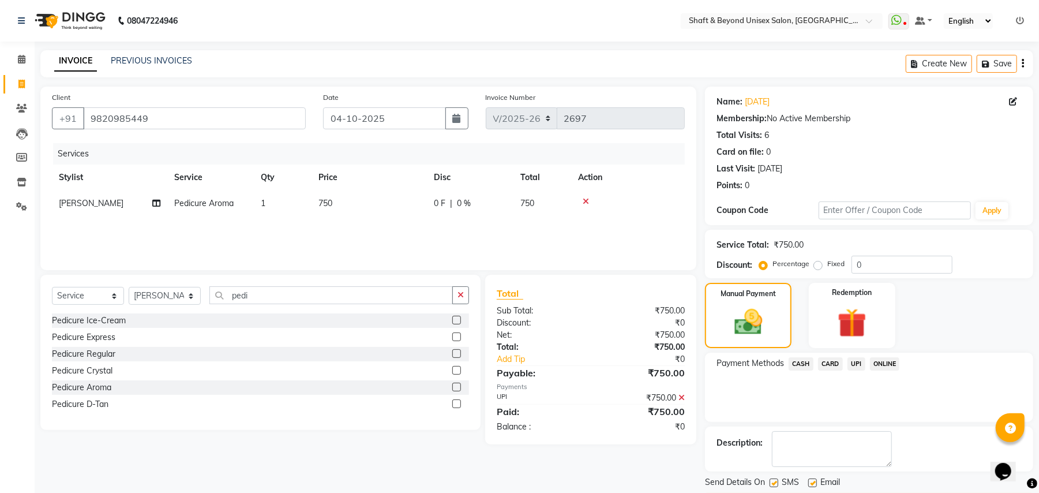
scroll to position [36, 0]
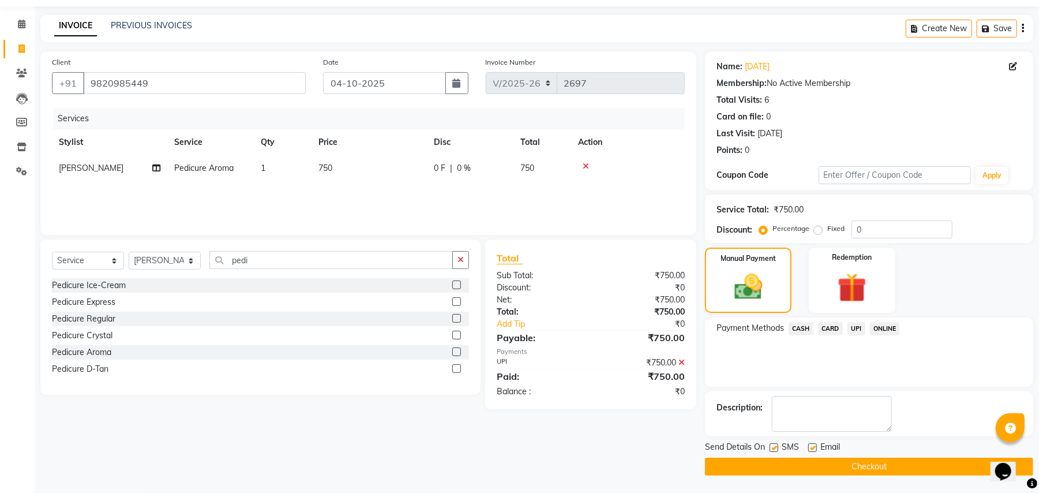
drag, startPoint x: 852, startPoint y: 461, endPoint x: 776, endPoint y: 436, distance: 79.7
click at [851, 461] on button "Checkout" at bounding box center [869, 466] width 328 height 18
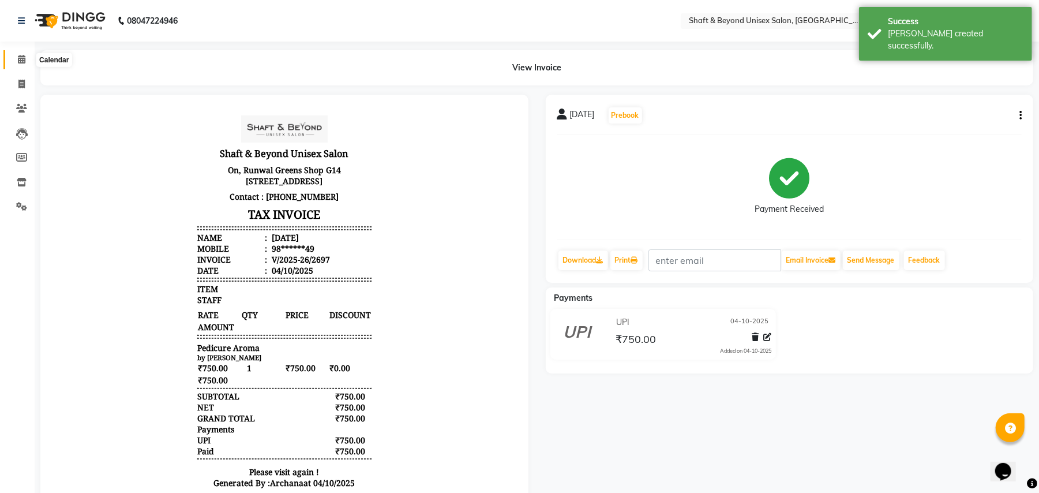
click at [22, 60] on icon at bounding box center [21, 59] width 7 height 9
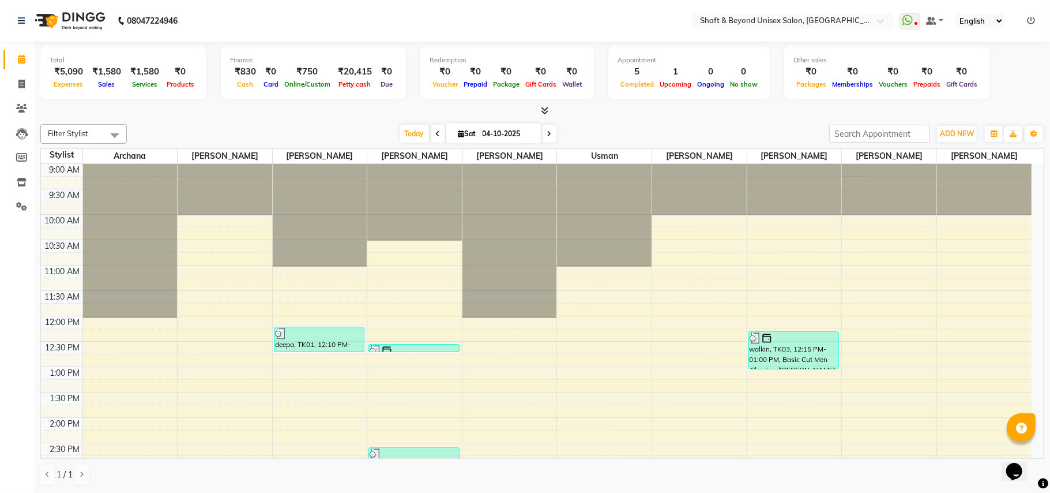
click at [436, 135] on icon at bounding box center [438, 133] width 5 height 7
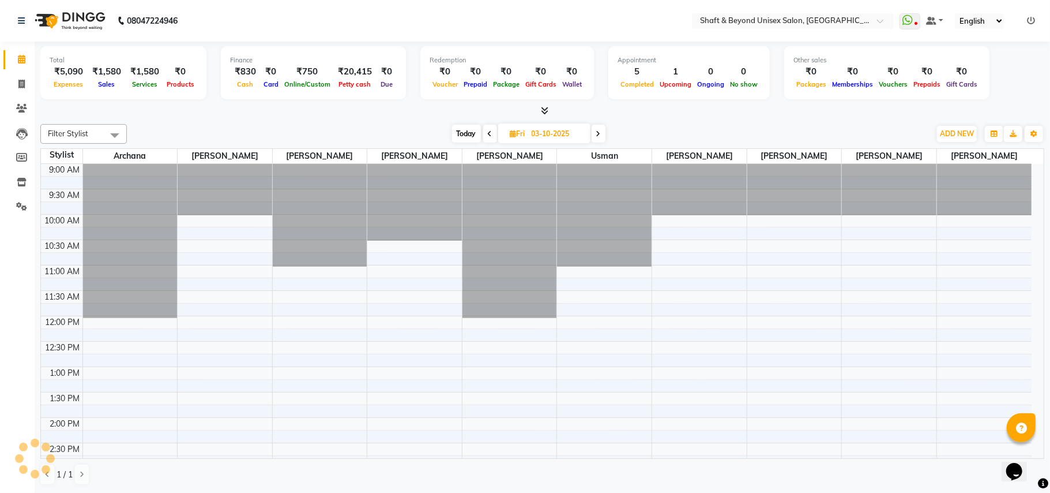
scroll to position [310, 0]
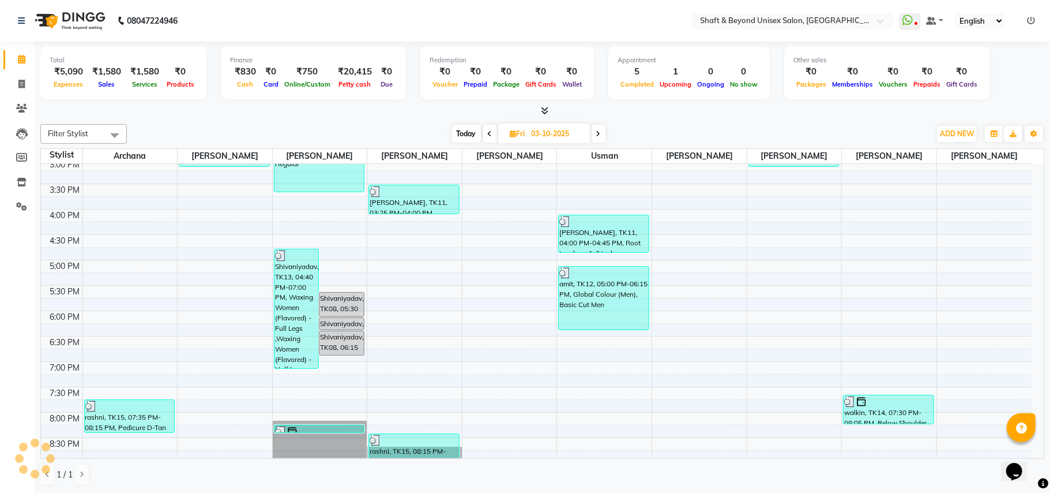
click at [489, 135] on icon at bounding box center [490, 133] width 5 height 7
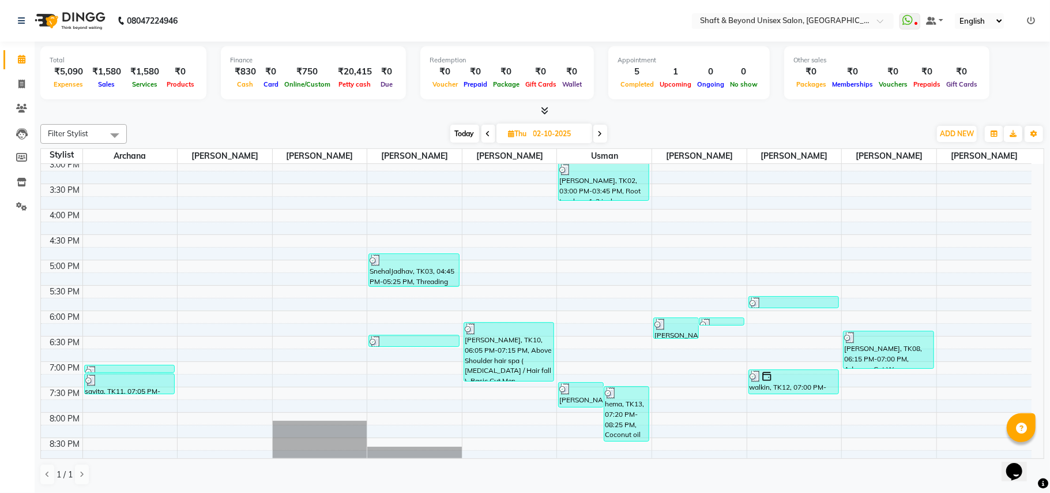
click at [489, 135] on icon at bounding box center [488, 133] width 5 height 7
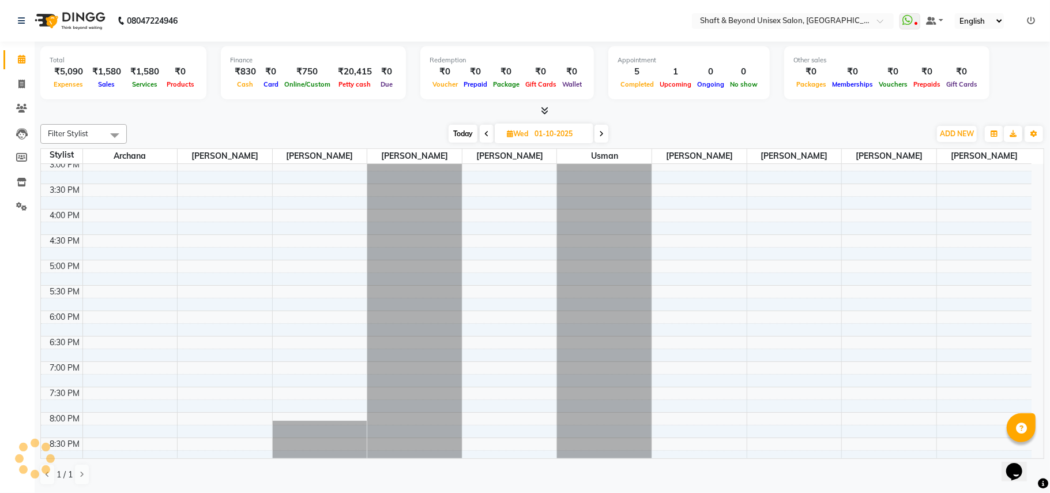
click at [489, 135] on span at bounding box center [487, 134] width 14 height 18
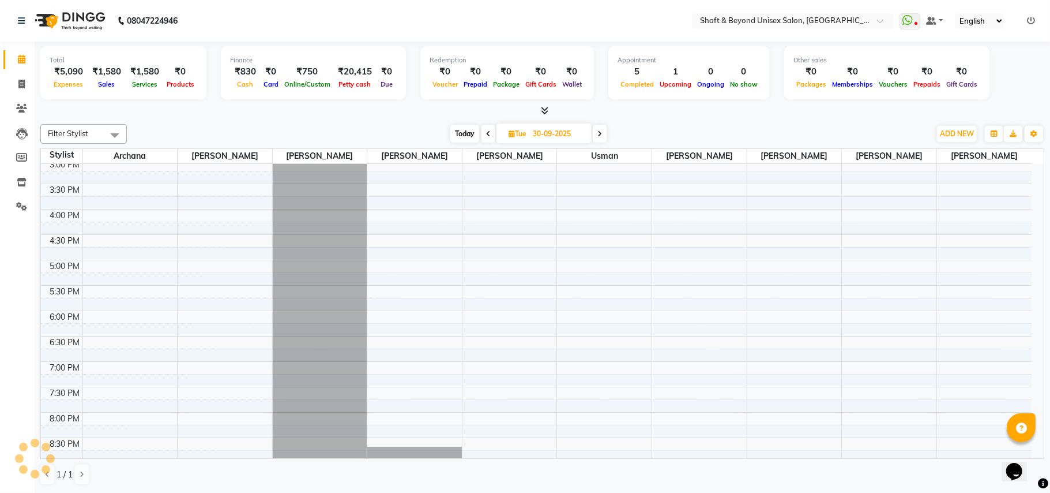
click at [489, 135] on icon at bounding box center [488, 133] width 5 height 7
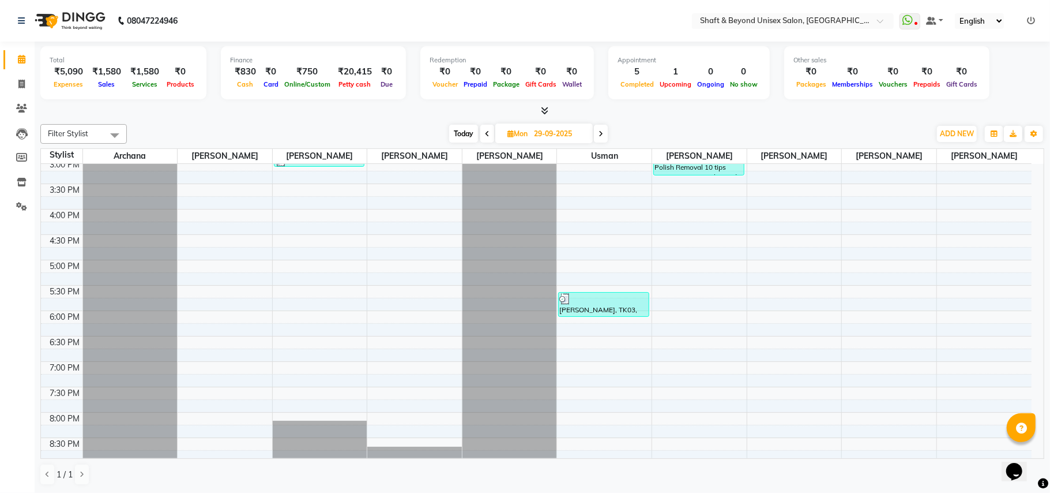
click at [605, 136] on span at bounding box center [601, 134] width 14 height 18
type input "30-09-2025"
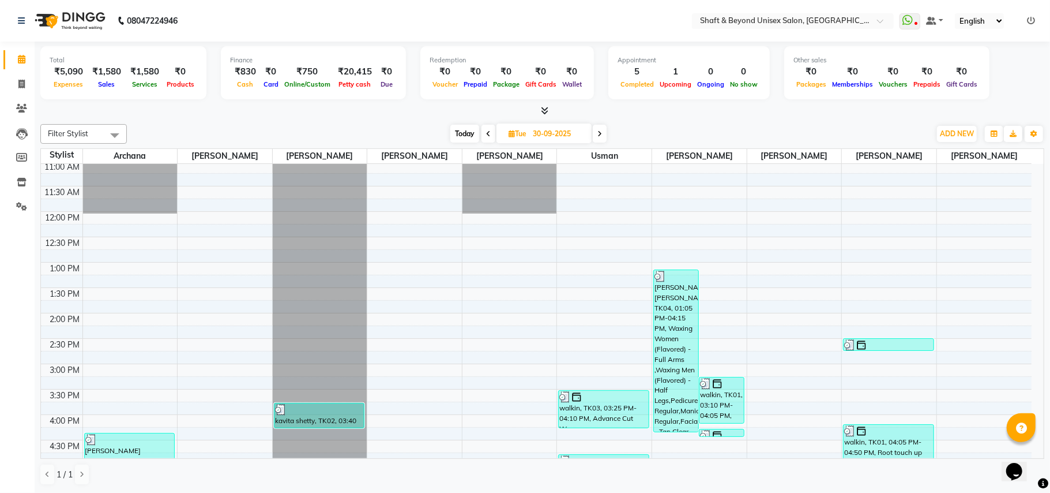
scroll to position [67, 0]
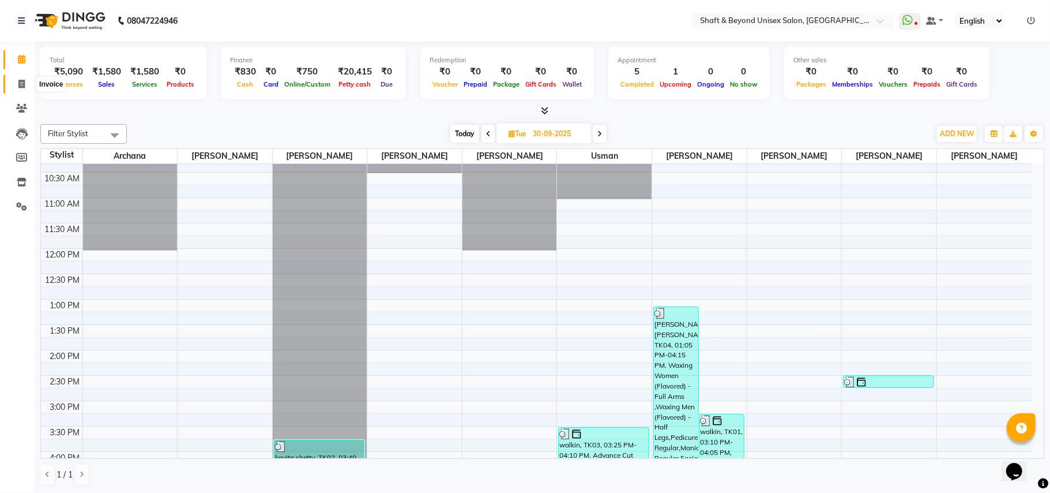
click at [18, 86] on icon at bounding box center [21, 84] width 6 height 9
select select "service"
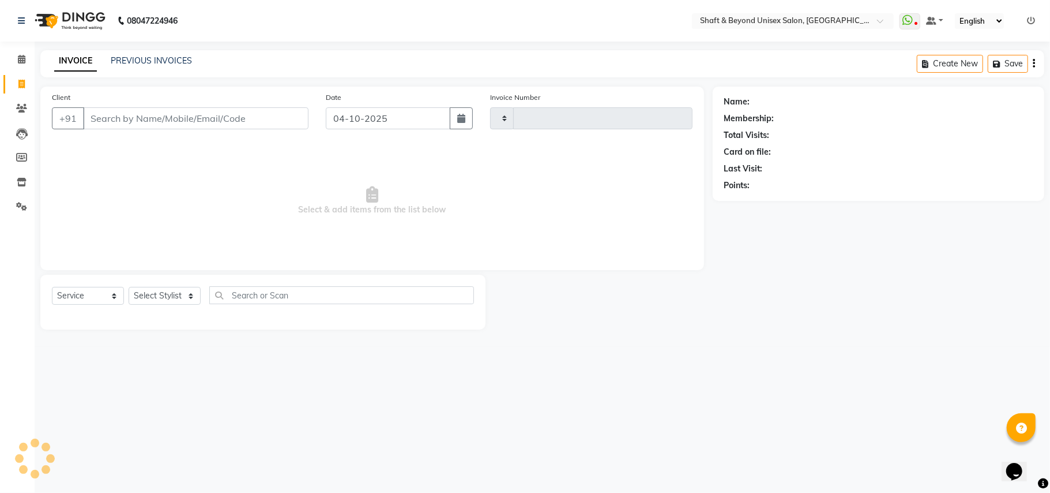
type input "2698"
select select "3878"
click at [149, 296] on select "Select Stylist Archana [PERSON_NAME] [PERSON_NAME] [PERSON_NAME] [PERSON_NAME] …" at bounding box center [165, 296] width 72 height 18
select select "66753"
click at [129, 287] on select "Select Stylist Archana [PERSON_NAME] [PERSON_NAME] [PERSON_NAME] [PERSON_NAME] …" at bounding box center [165, 296] width 72 height 18
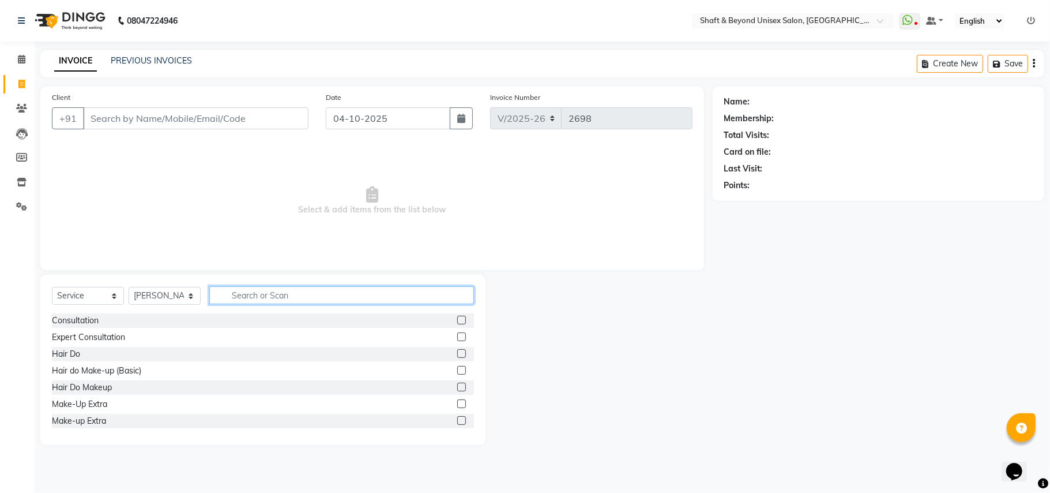
click at [246, 293] on input "text" at bounding box center [341, 295] width 265 height 18
type input "cut"
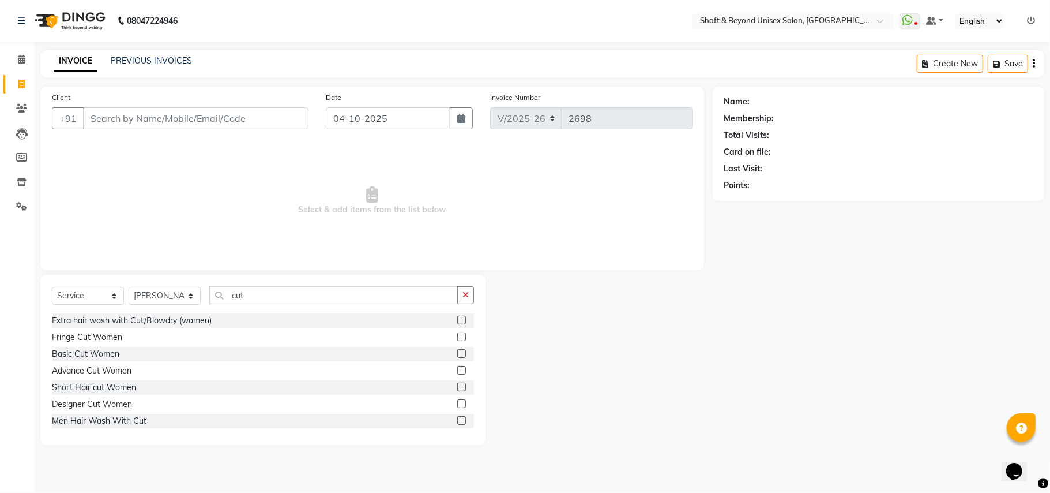
click at [457, 371] on label at bounding box center [461, 370] width 9 height 9
click at [457, 371] on input "checkbox" at bounding box center [460, 370] width 7 height 7
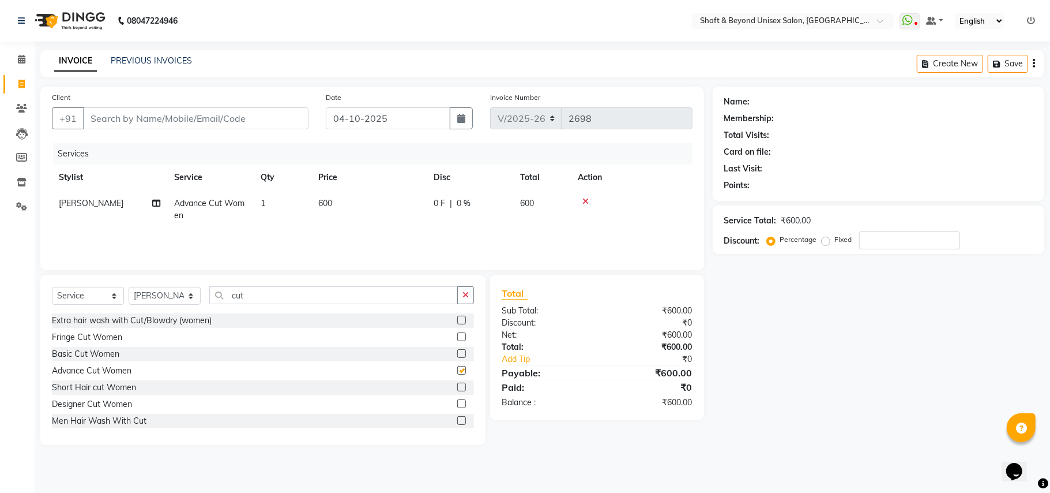
checkbox input "false"
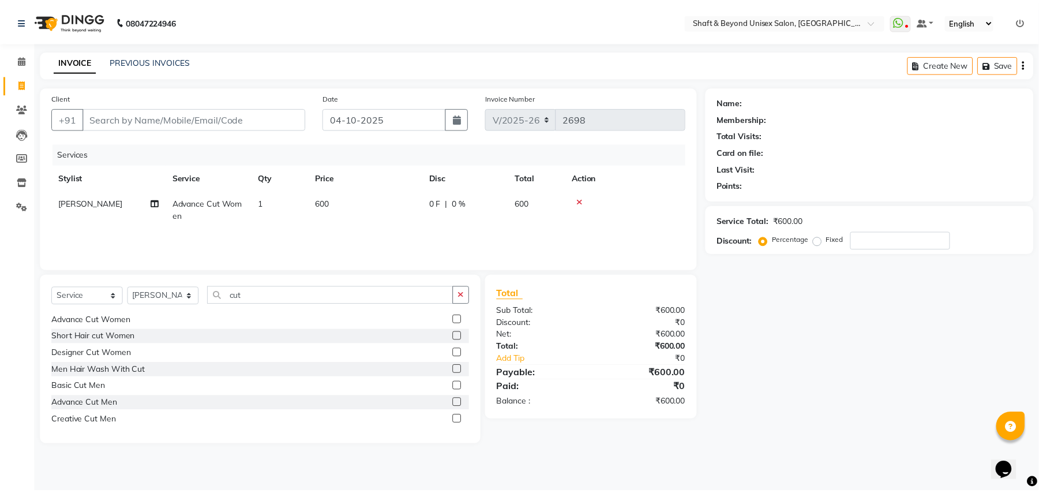
scroll to position [77, 0]
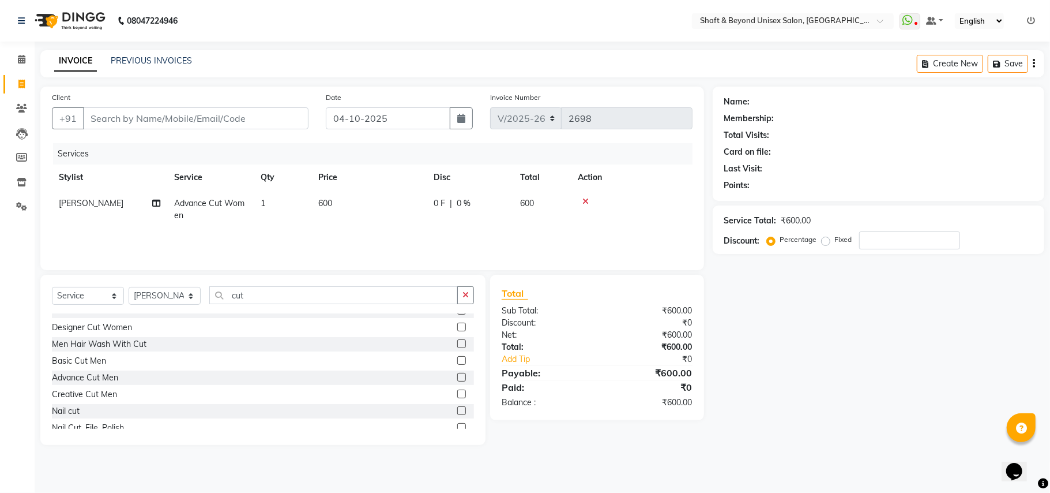
click at [457, 374] on label at bounding box center [461, 377] width 9 height 9
click at [457, 374] on input "checkbox" at bounding box center [460, 377] width 7 height 7
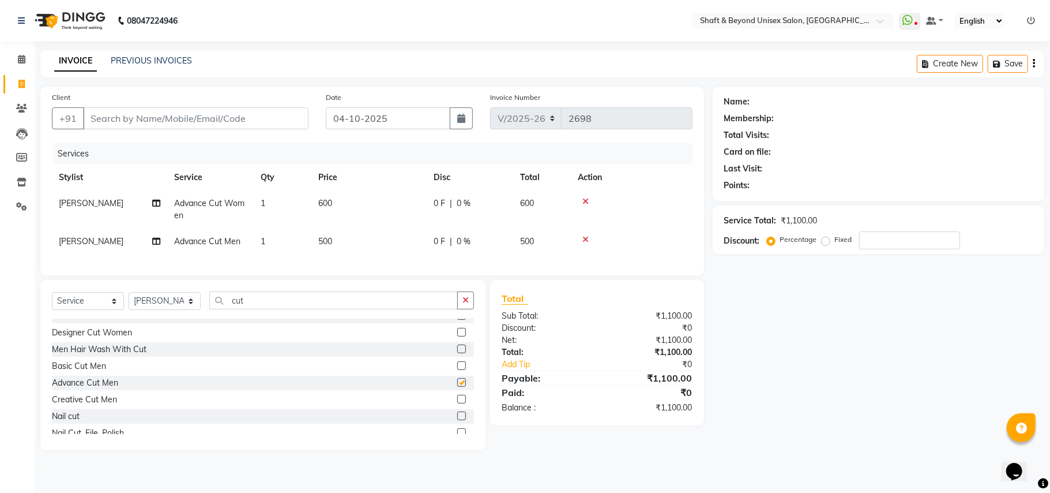
checkbox input "false"
click at [583, 199] on icon at bounding box center [586, 201] width 6 height 8
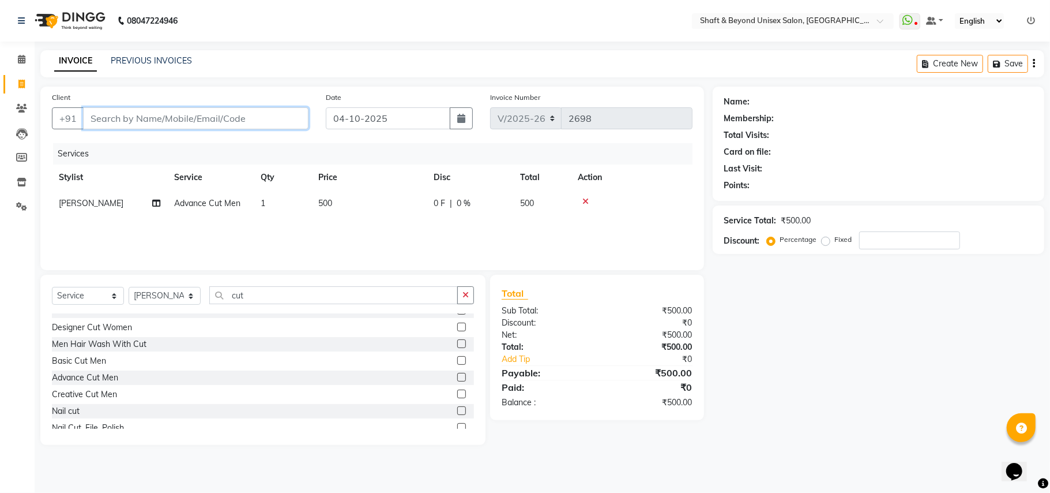
click at [126, 114] on input "Client" at bounding box center [196, 118] width 226 height 22
click at [108, 104] on div "Client +91" at bounding box center [180, 114] width 274 height 47
click at [119, 123] on input "Client" at bounding box center [196, 118] width 226 height 22
type input "9"
type input "0"
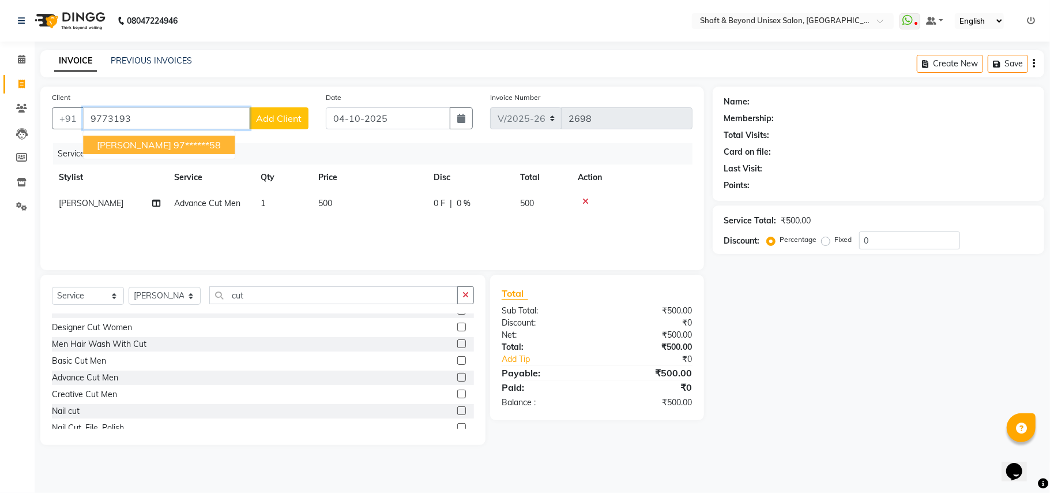
click at [127, 143] on button "[PERSON_NAME] 97******58" at bounding box center [159, 145] width 152 height 18
type input "97******58"
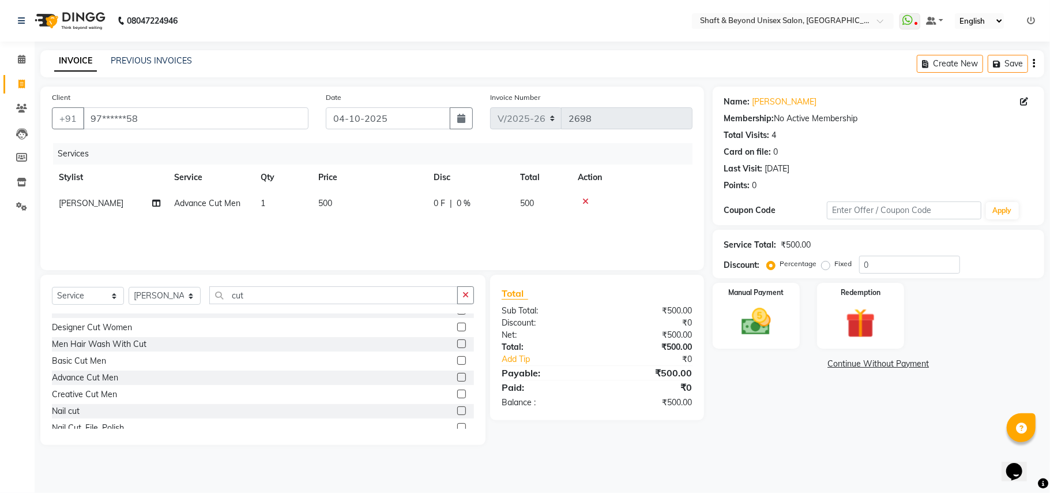
click at [467, 209] on span "0 %" at bounding box center [464, 203] width 14 height 12
select select "66753"
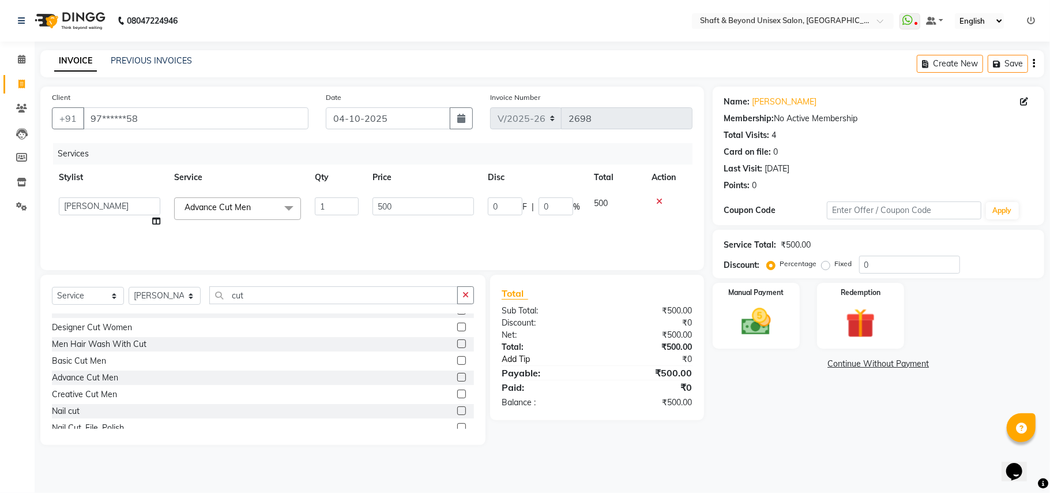
click at [520, 356] on link "Add Tip" at bounding box center [553, 359] width 121 height 12
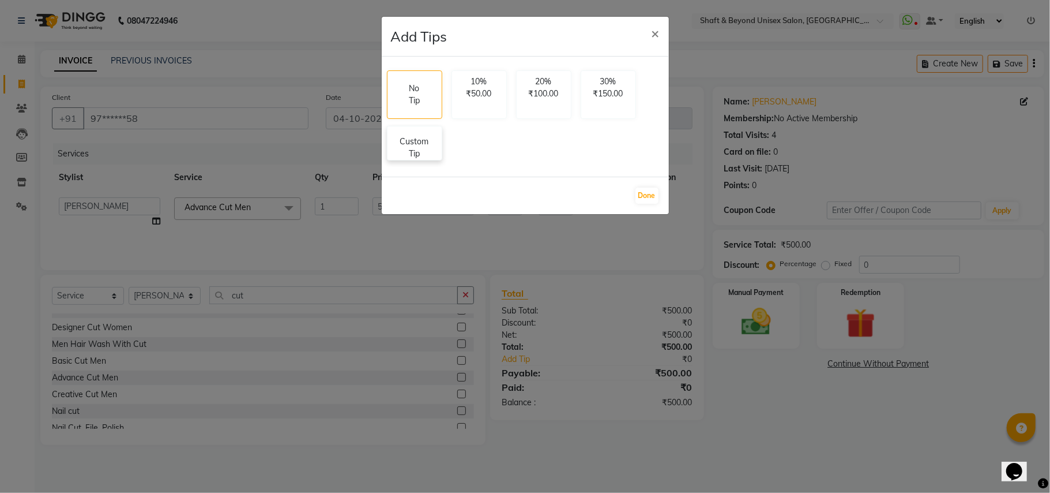
click at [424, 157] on p "Custom Tip" at bounding box center [415, 148] width 40 height 24
select select "66753"
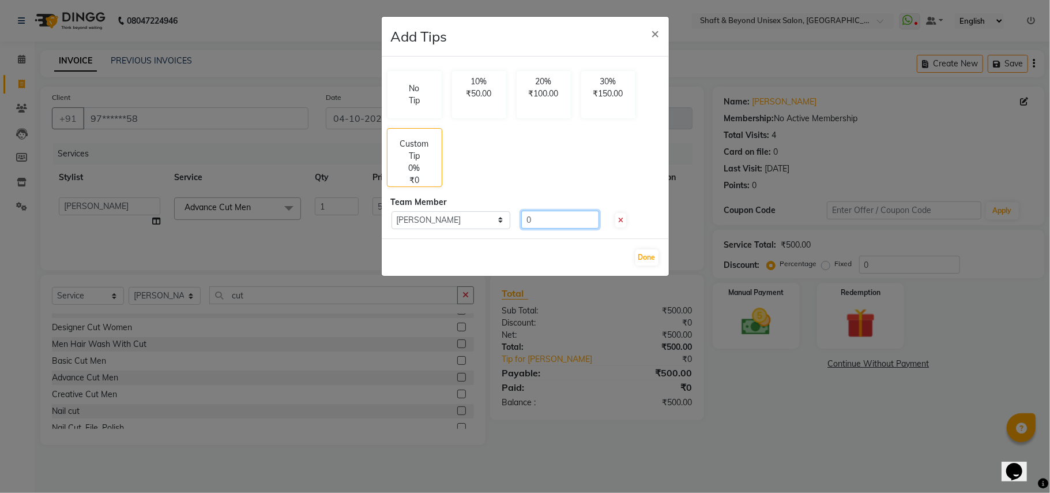
click at [542, 217] on input "0" at bounding box center [560, 220] width 78 height 18
type input "100"
click at [646, 256] on button "Done" at bounding box center [647, 257] width 23 height 16
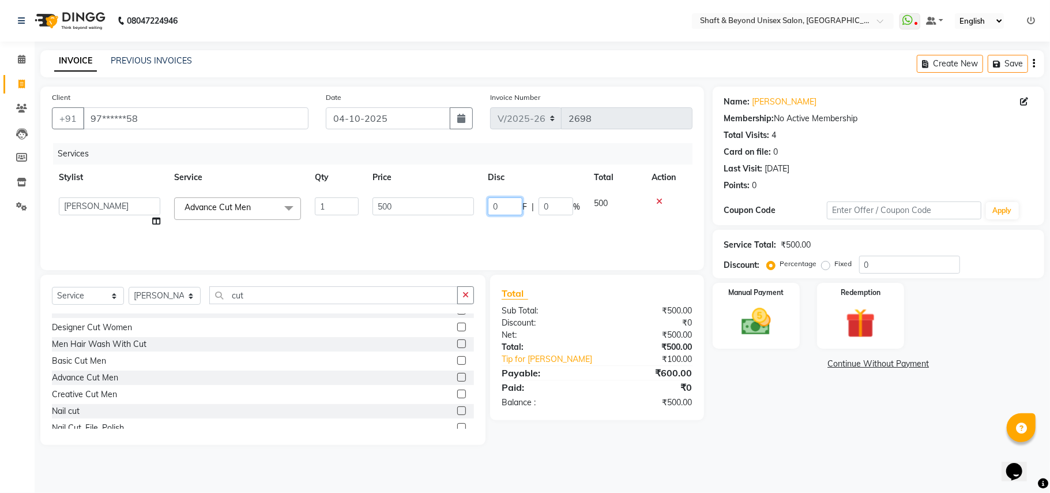
click at [504, 206] on input "0" at bounding box center [505, 206] width 35 height 18
type input "100"
click at [499, 227] on div "Services Stylist Service Qty Price Disc Total Action Archana [PERSON_NAME] [PER…" at bounding box center [372, 200] width 641 height 115
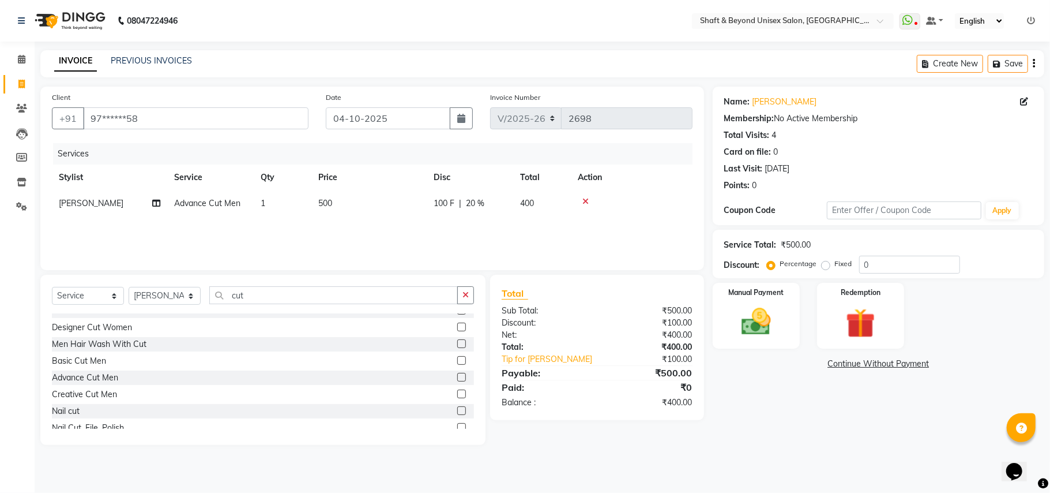
click at [457, 201] on div "100 F | 20 %" at bounding box center [470, 203] width 73 height 12
select select "66753"
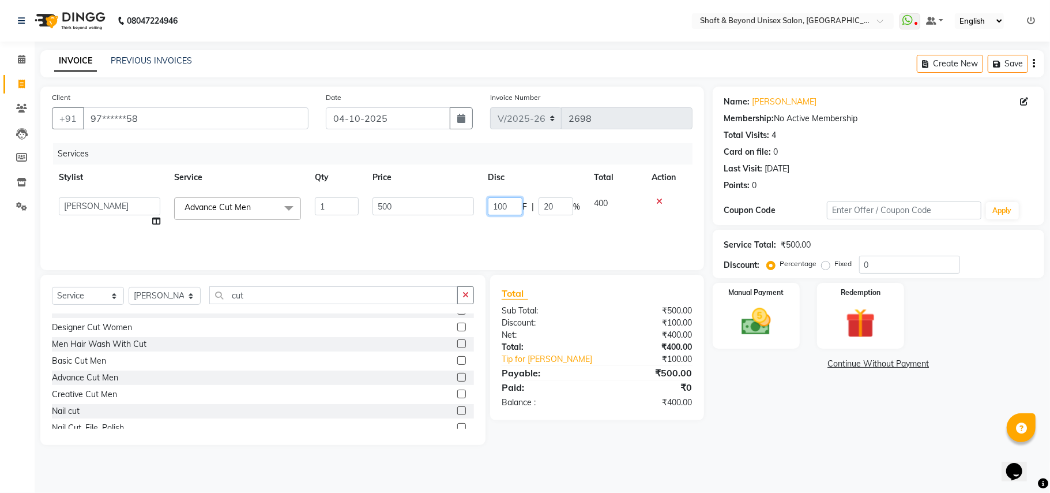
click at [513, 204] on input "100" at bounding box center [505, 206] width 35 height 18
type input "1"
type input "150"
click at [494, 227] on div "Services Stylist Service Qty Price Disc Total Action Archana [PERSON_NAME] [PER…" at bounding box center [372, 200] width 641 height 115
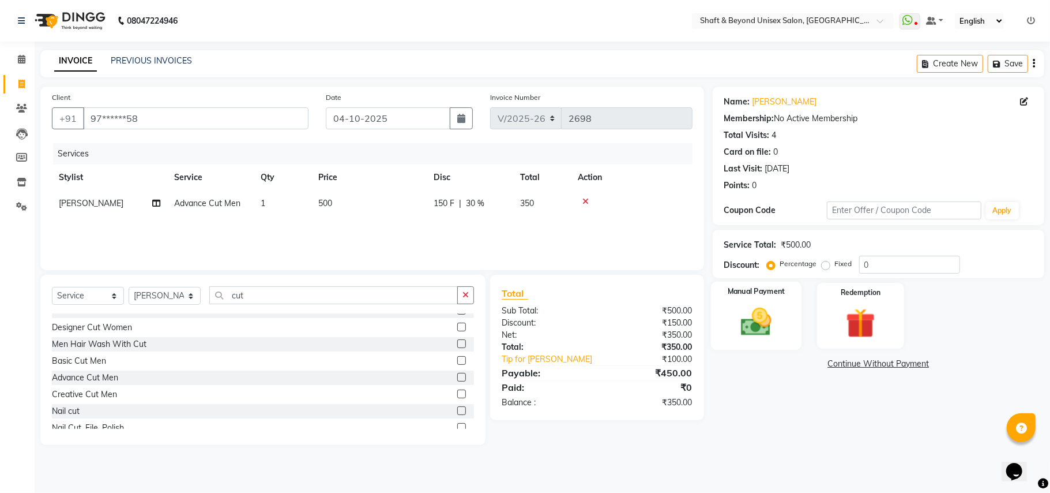
click at [764, 321] on img at bounding box center [756, 322] width 50 height 36
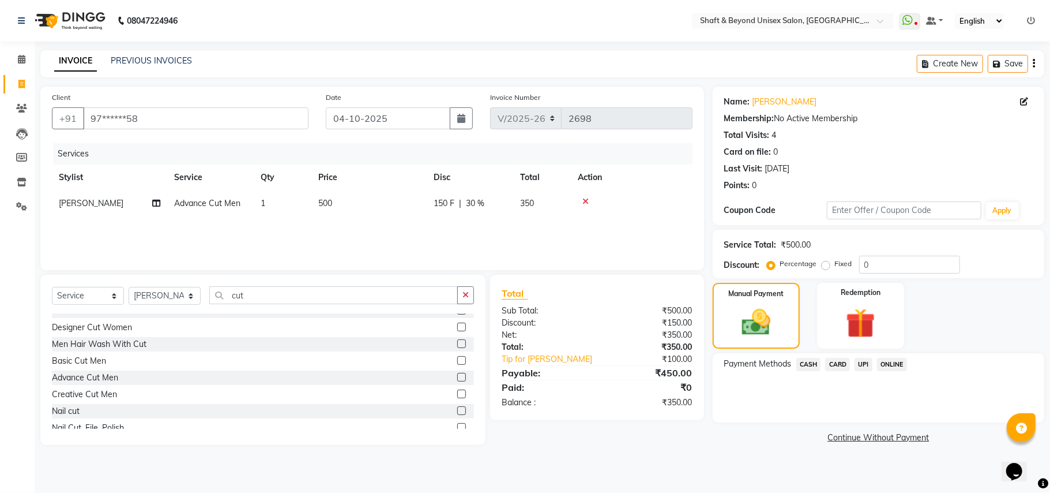
click at [842, 366] on span "CARD" at bounding box center [837, 364] width 25 height 13
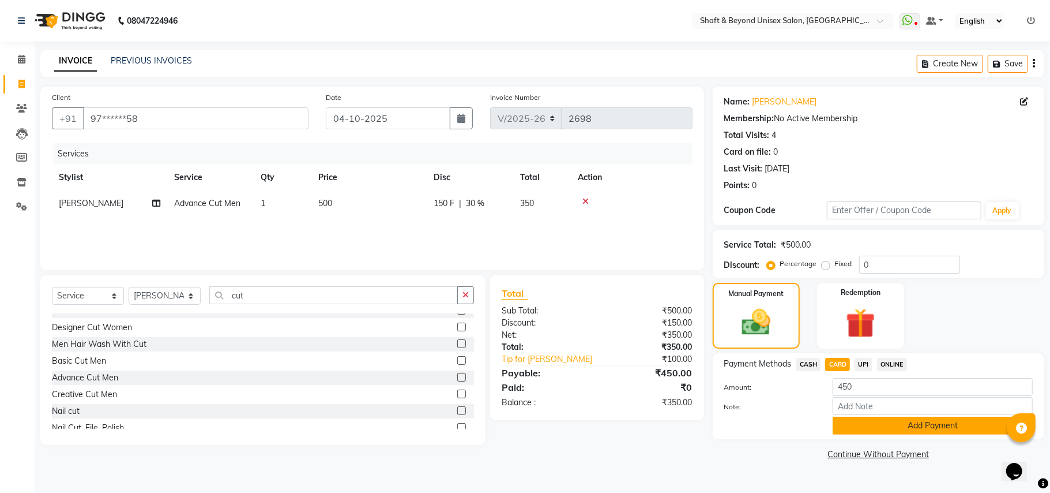
click at [857, 425] on button "Add Payment" at bounding box center [933, 425] width 200 height 18
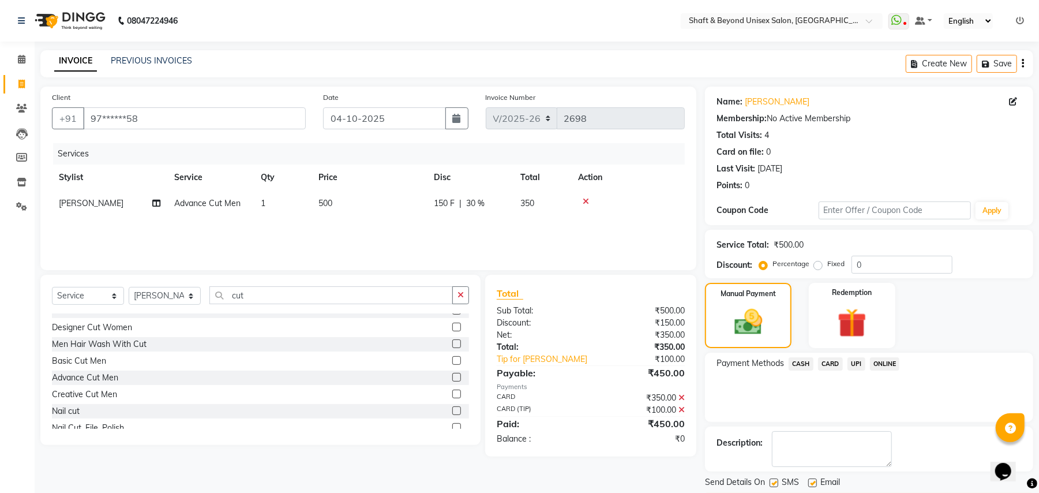
scroll to position [36, 0]
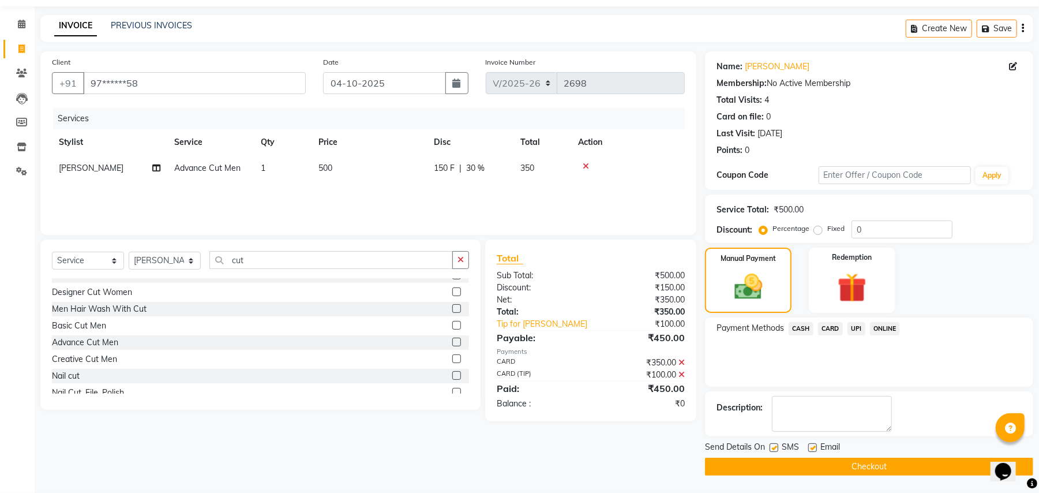
click at [836, 471] on button "Checkout" at bounding box center [869, 466] width 328 height 18
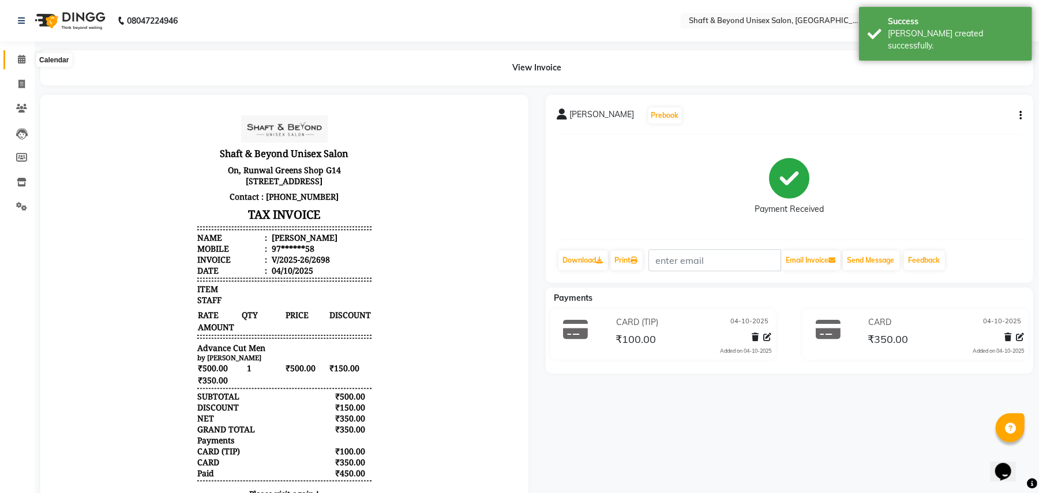
click at [18, 57] on icon at bounding box center [21, 59] width 7 height 9
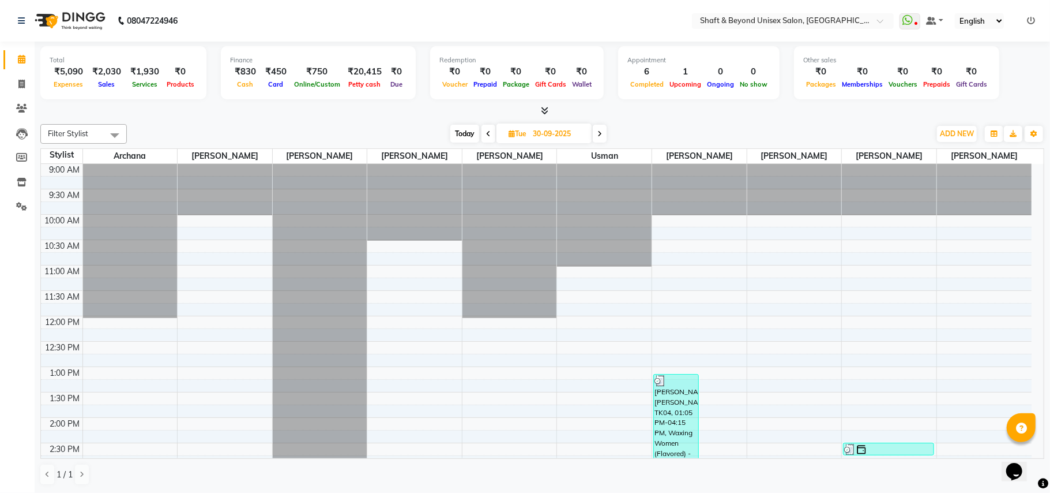
click at [598, 135] on icon at bounding box center [600, 133] width 5 height 7
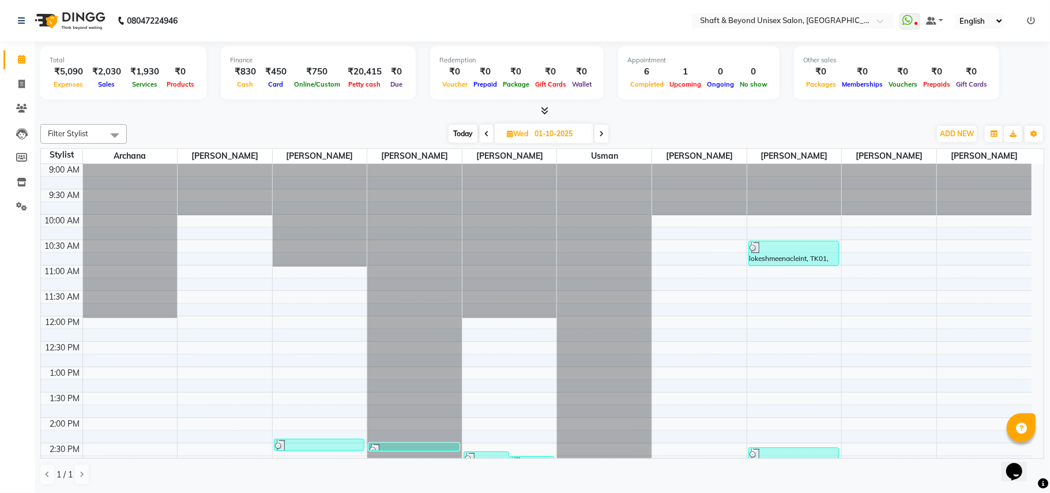
click at [603, 133] on icon at bounding box center [601, 133] width 5 height 7
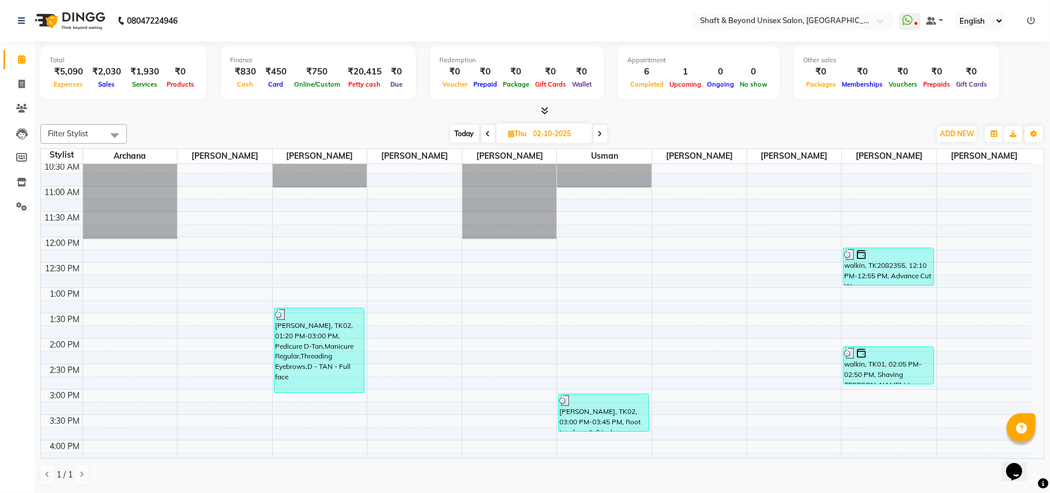
scroll to position [310, 0]
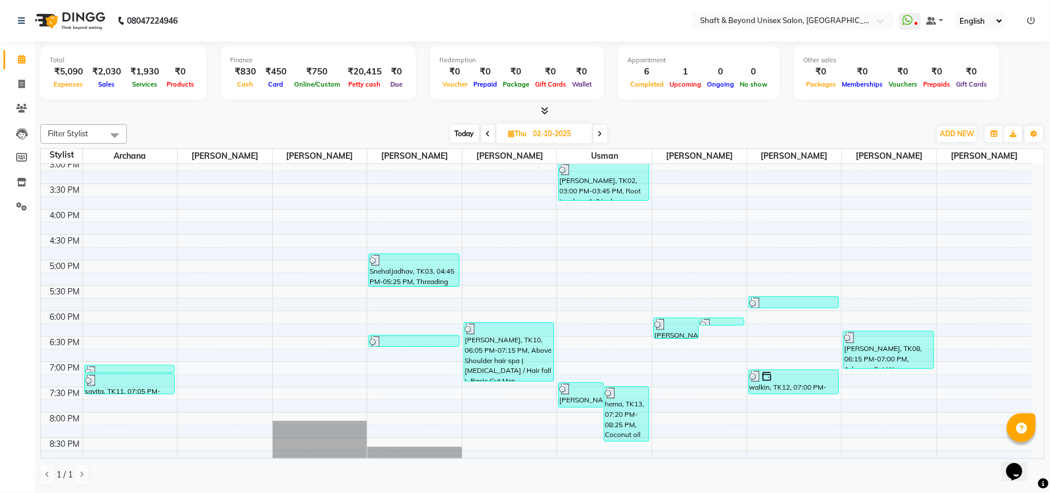
click at [599, 132] on icon at bounding box center [600, 133] width 5 height 7
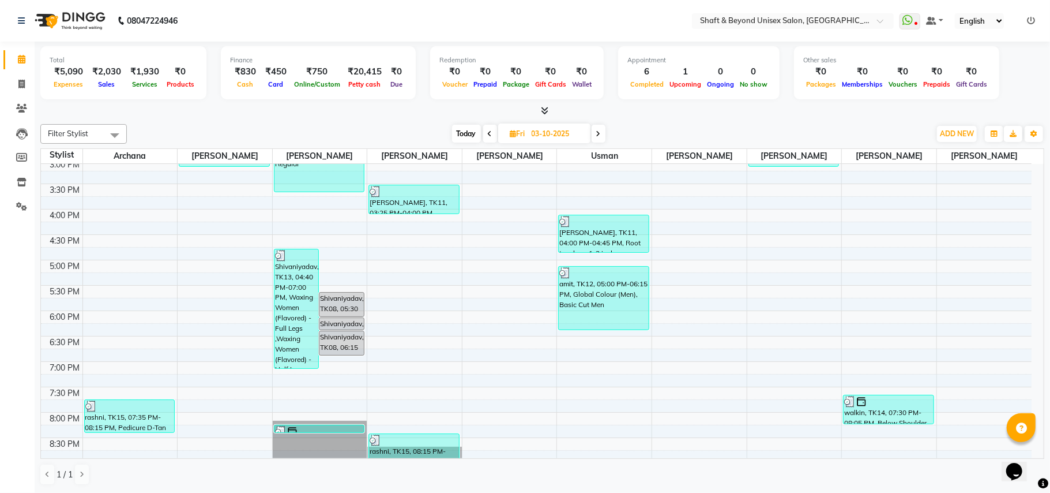
click at [485, 134] on span at bounding box center [490, 134] width 14 height 18
type input "02-10-2025"
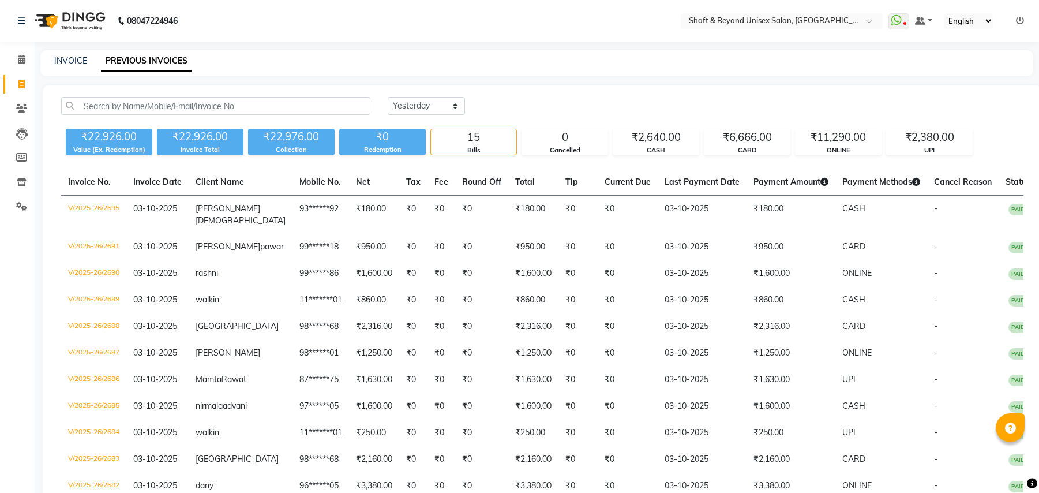
select select "yesterday"
click at [22, 83] on icon at bounding box center [21, 84] width 6 height 9
select select "3878"
select select "service"
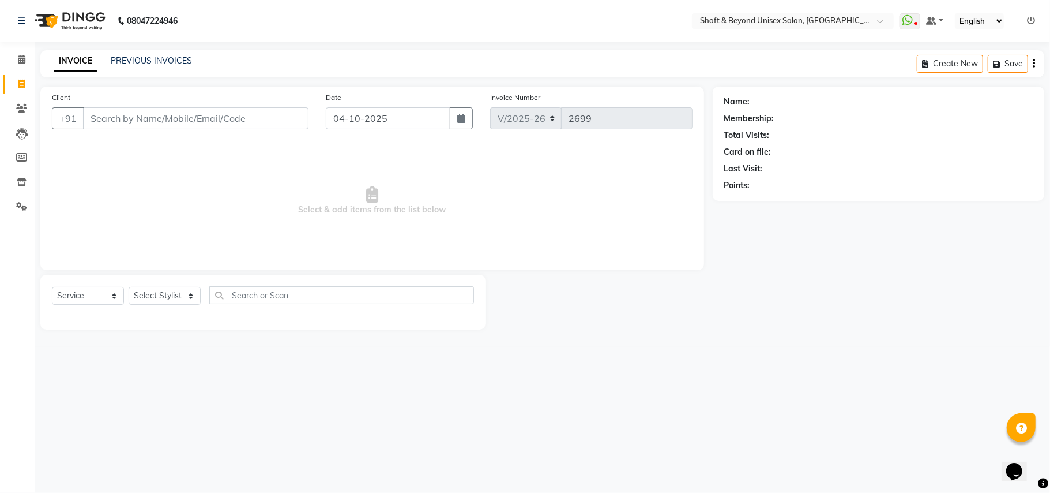
click at [116, 115] on input "Client" at bounding box center [196, 118] width 226 height 22
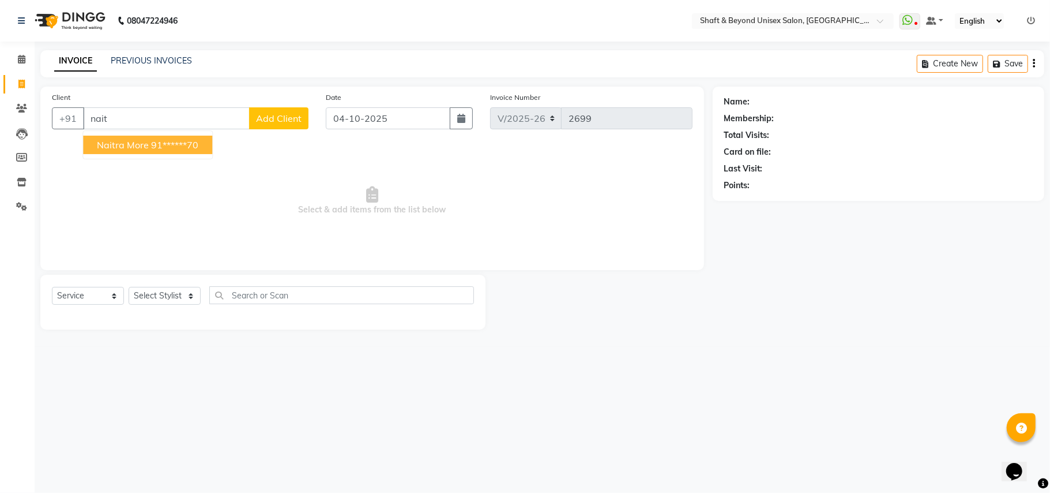
click at [156, 145] on ngb-highlight "91******70" at bounding box center [174, 145] width 47 height 12
type input "91******70"
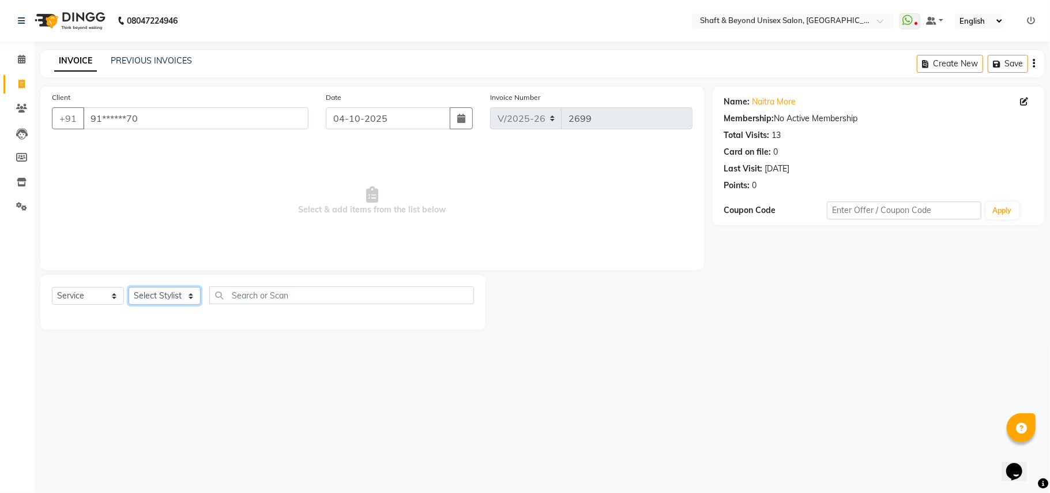
click at [169, 294] on select "Select Stylist Archana [PERSON_NAME] [PERSON_NAME] [PERSON_NAME] [PERSON_NAME] …" at bounding box center [165, 296] width 72 height 18
select select "19079"
click at [129, 287] on select "Select Stylist Archana [PERSON_NAME] [PERSON_NAME] [PERSON_NAME] [PERSON_NAME] …" at bounding box center [165, 296] width 72 height 18
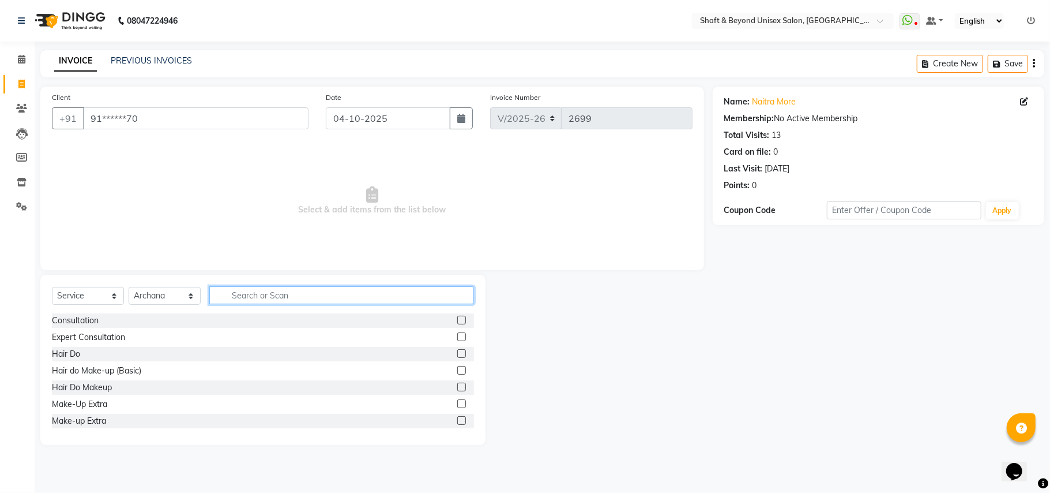
click at [260, 296] on input "text" at bounding box center [341, 295] width 265 height 18
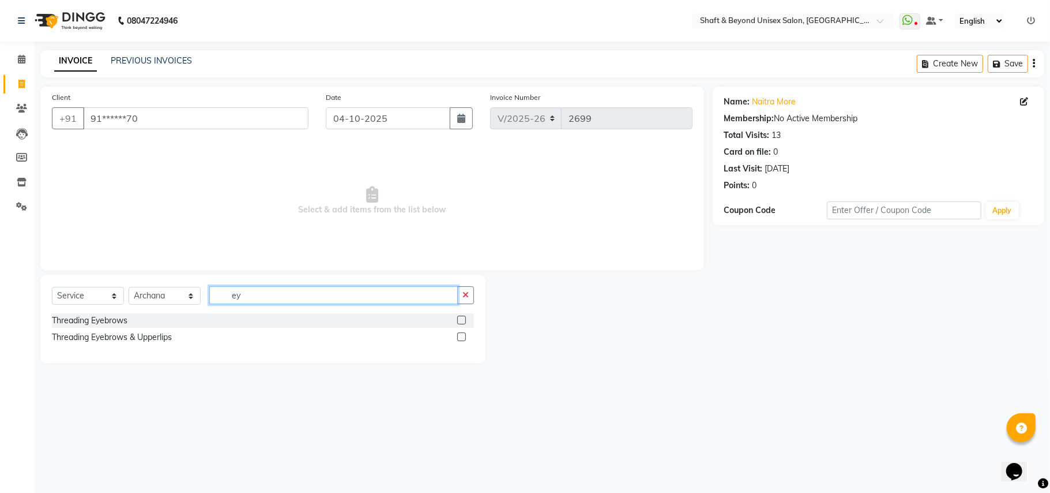
type input "ey"
click at [460, 320] on label at bounding box center [461, 319] width 9 height 9
click at [460, 320] on input "checkbox" at bounding box center [460, 320] width 7 height 7
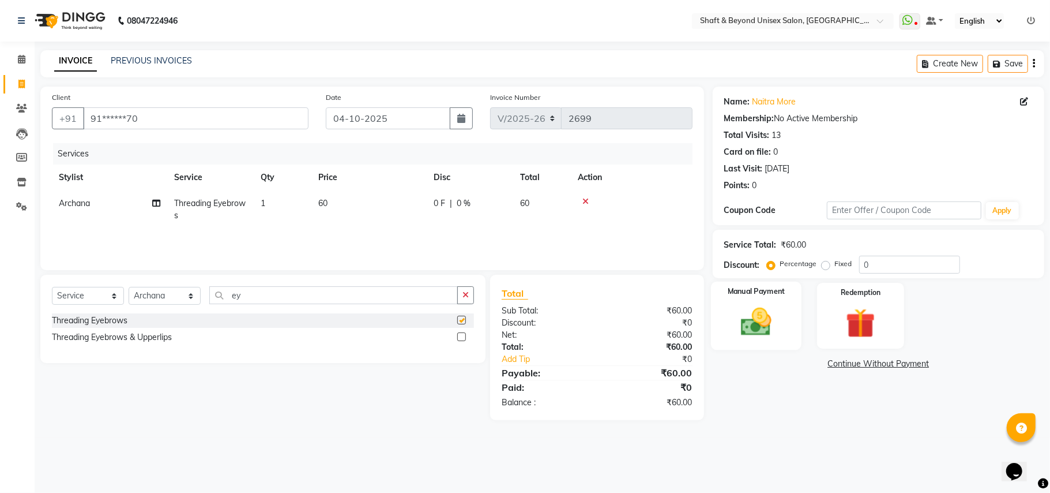
checkbox input "false"
click at [792, 328] on div "Manual Payment" at bounding box center [756, 315] width 91 height 68
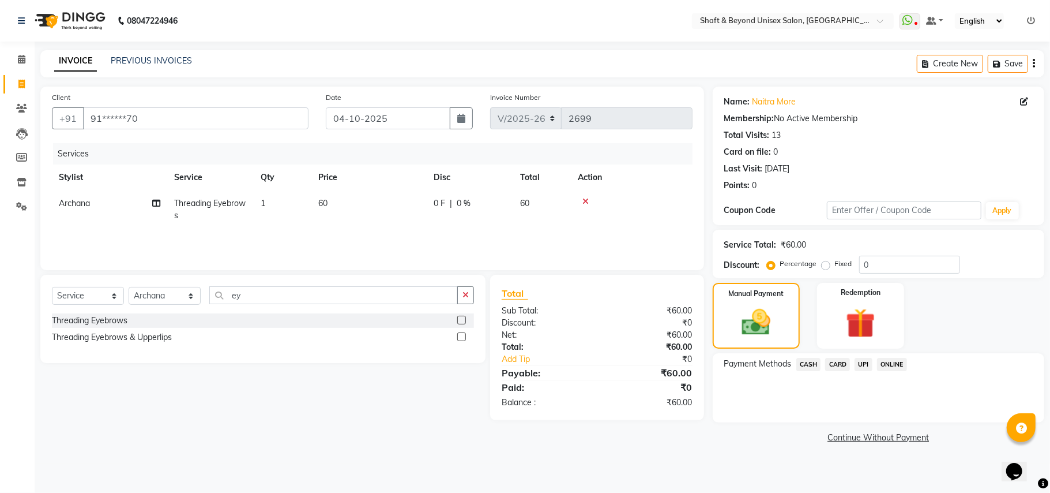
click at [862, 363] on span "UPI" at bounding box center [864, 364] width 18 height 13
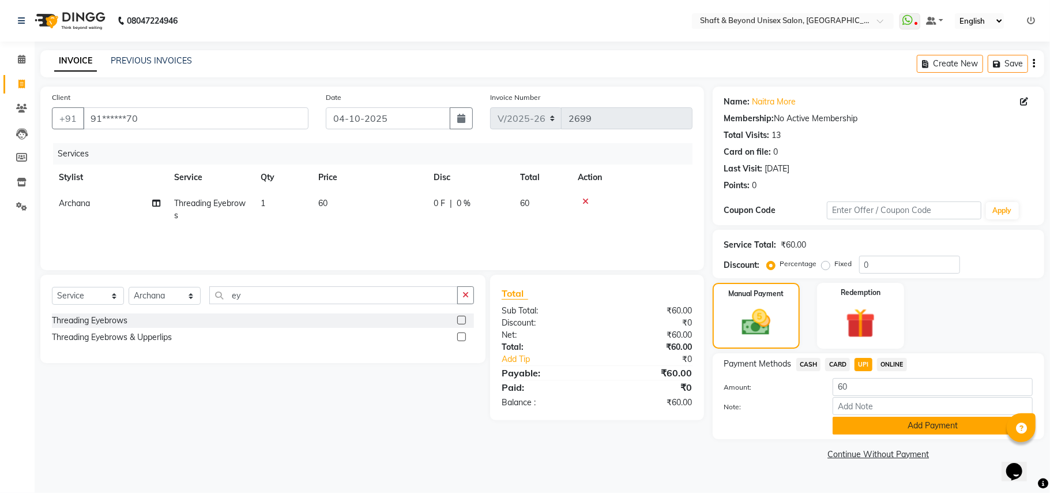
click at [859, 429] on button "Add Payment" at bounding box center [933, 425] width 200 height 18
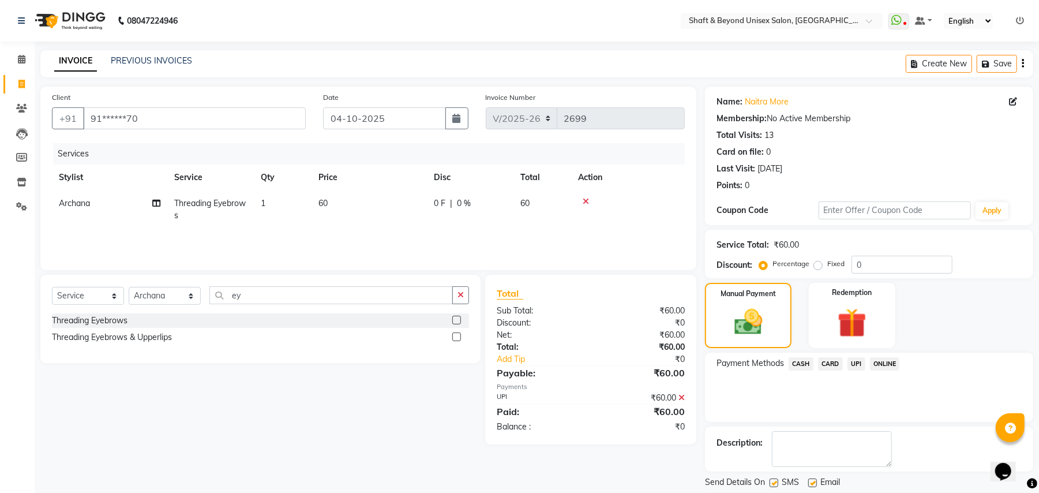
scroll to position [36, 0]
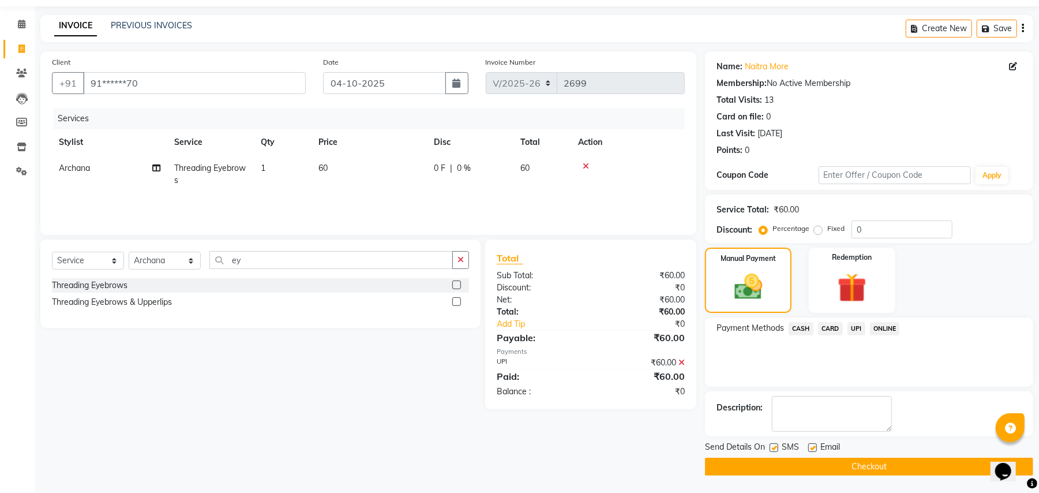
click at [835, 464] on button "Checkout" at bounding box center [869, 466] width 328 height 18
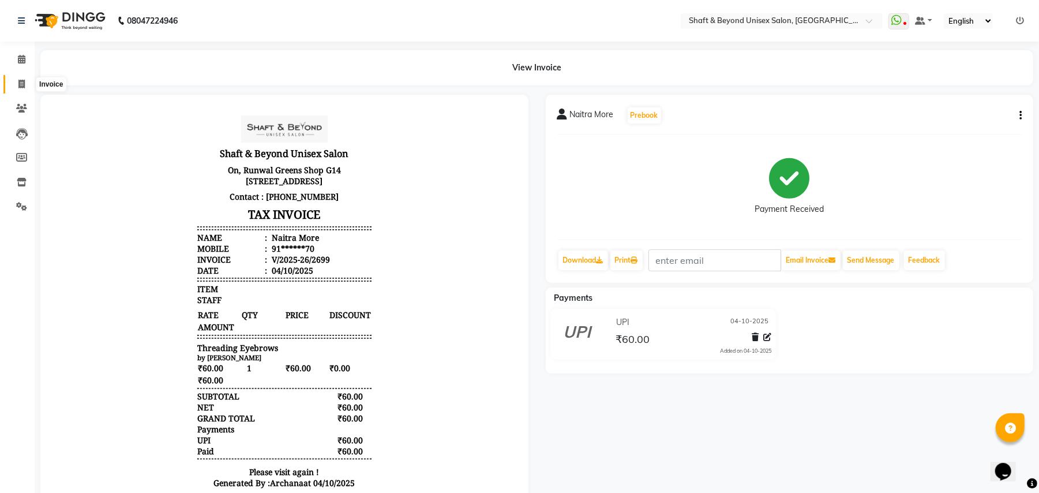
click at [19, 85] on icon at bounding box center [21, 84] width 6 height 9
select select "service"
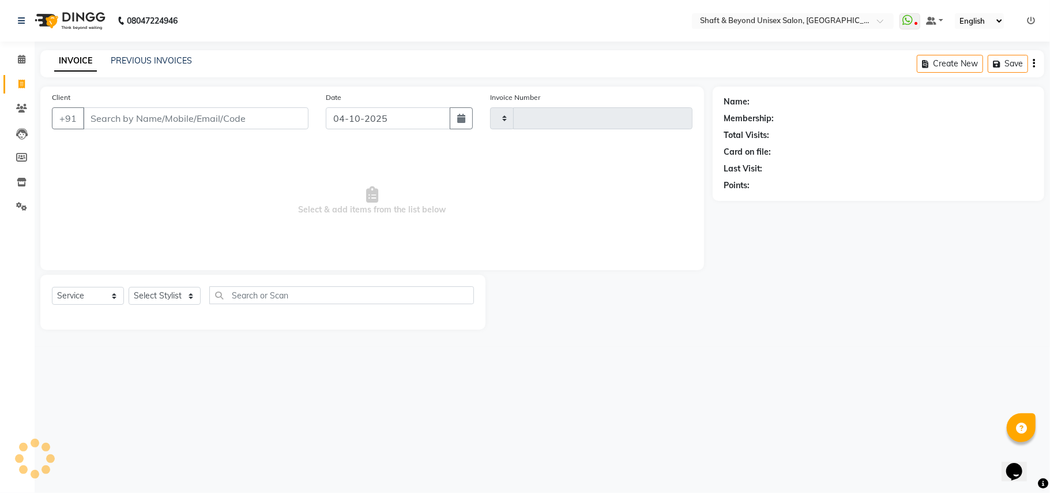
type input "2700"
select select "3878"
click at [178, 118] on input "Client" at bounding box center [196, 118] width 226 height 22
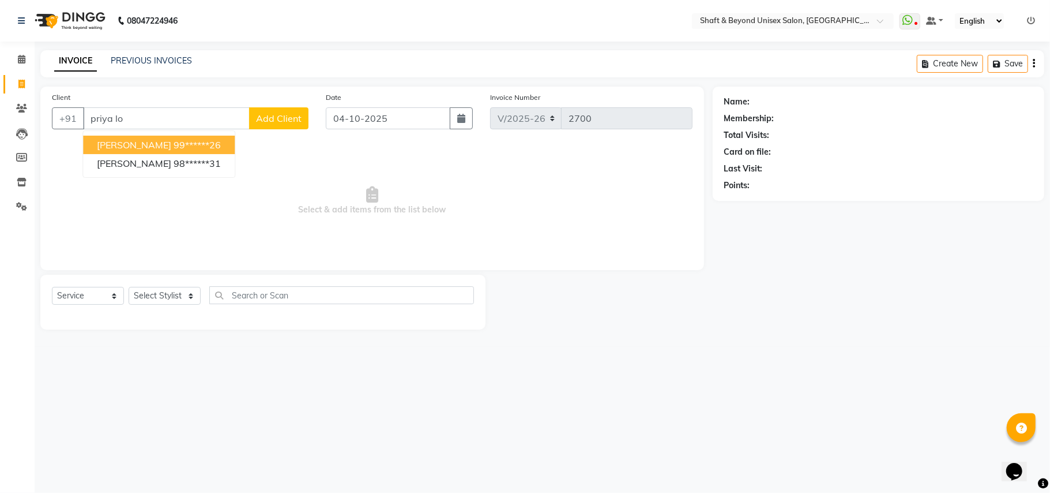
click at [174, 145] on ngb-highlight "99******26" at bounding box center [197, 145] width 47 height 12
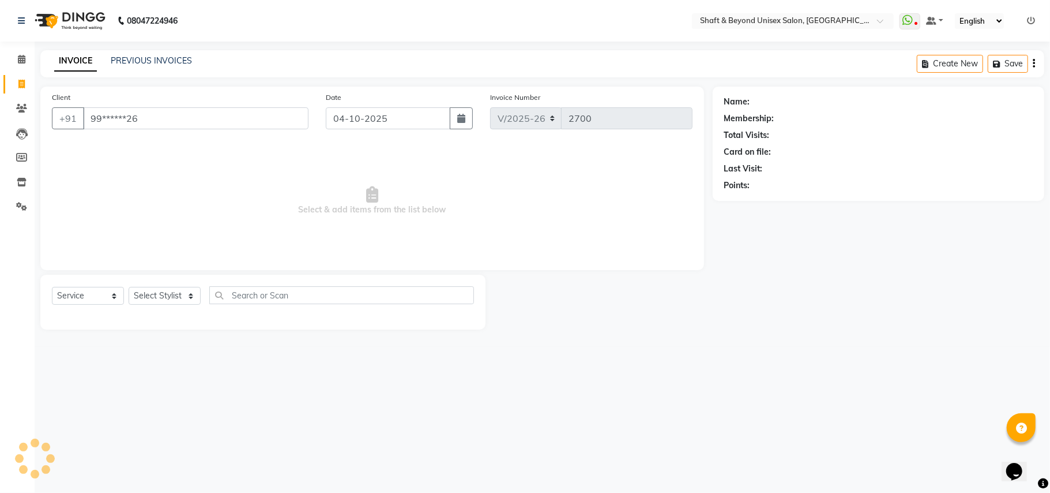
type input "99******26"
click at [176, 295] on select "Select Stylist Archana [PERSON_NAME] [PERSON_NAME] [PERSON_NAME] [PERSON_NAME] …" at bounding box center [165, 296] width 72 height 18
select select "1: Object"
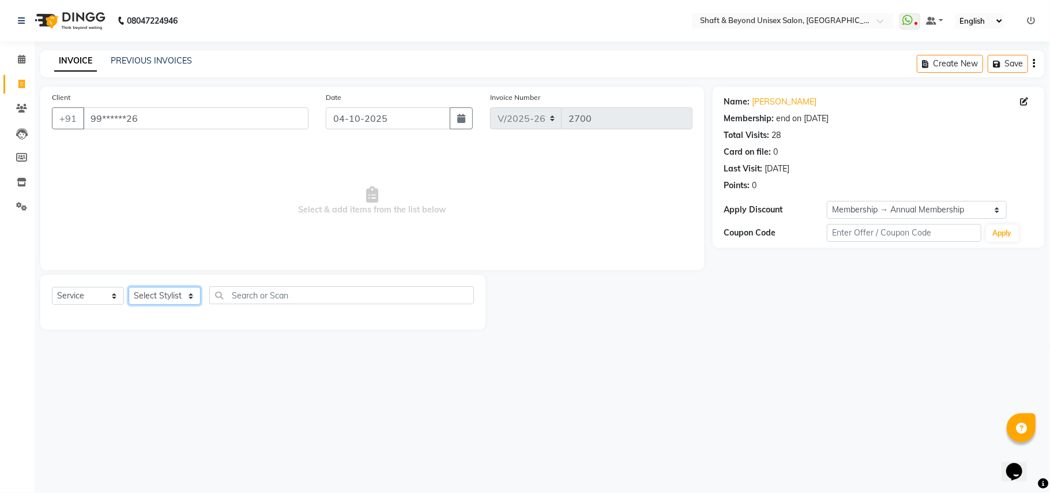
select select "19080"
click at [129, 287] on select "Select Stylist Archana [PERSON_NAME] [PERSON_NAME] [PERSON_NAME] [PERSON_NAME] …" at bounding box center [165, 296] width 72 height 18
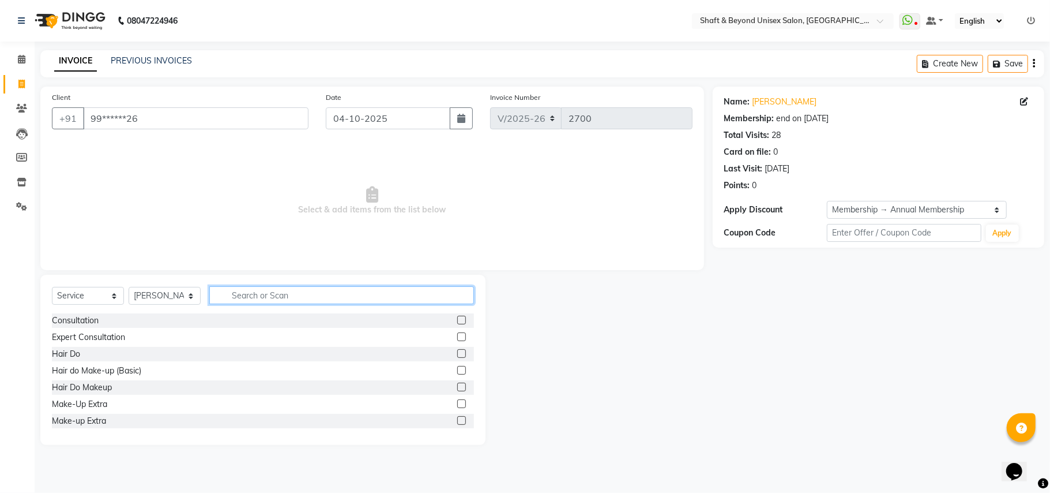
click at [242, 296] on input "text" at bounding box center [341, 295] width 265 height 18
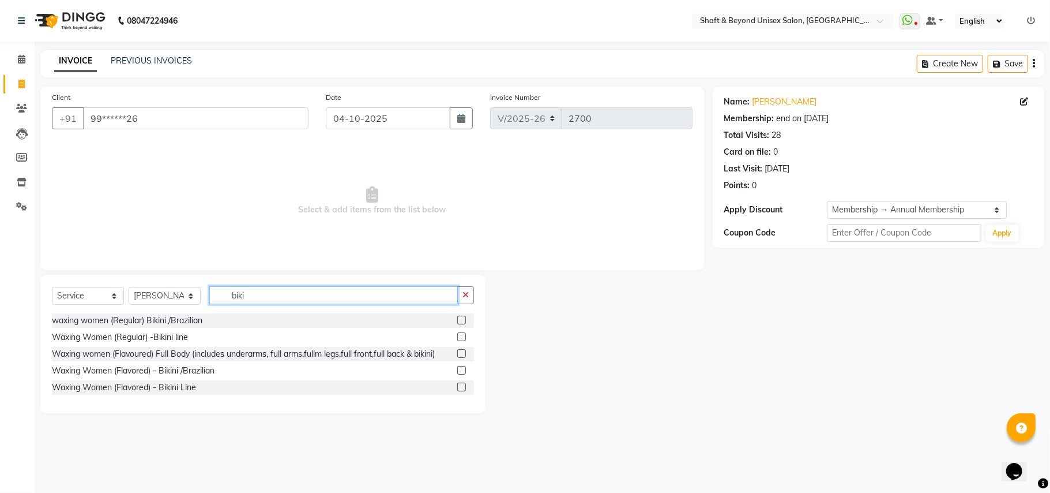
type input "biki"
click at [459, 333] on label at bounding box center [461, 336] width 9 height 9
click at [459, 333] on input "checkbox" at bounding box center [460, 336] width 7 height 7
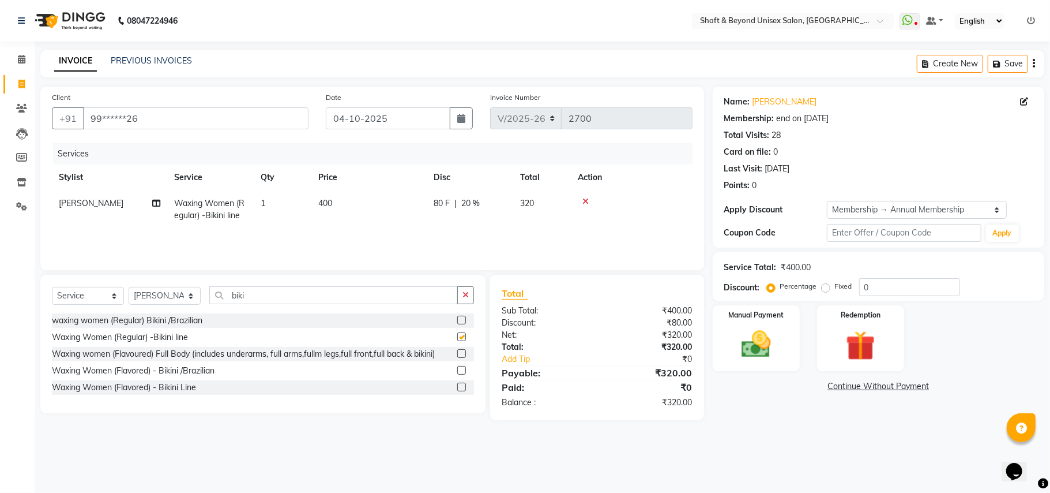
checkbox input "false"
click at [460, 321] on label at bounding box center [461, 319] width 9 height 9
click at [460, 321] on input "checkbox" at bounding box center [460, 320] width 7 height 7
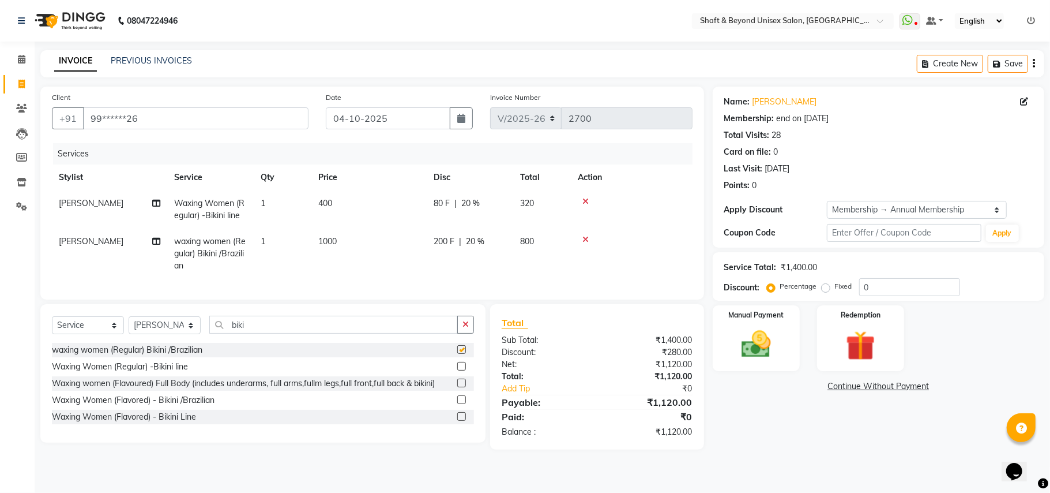
checkbox input "false"
click at [584, 200] on icon at bounding box center [586, 201] width 6 height 8
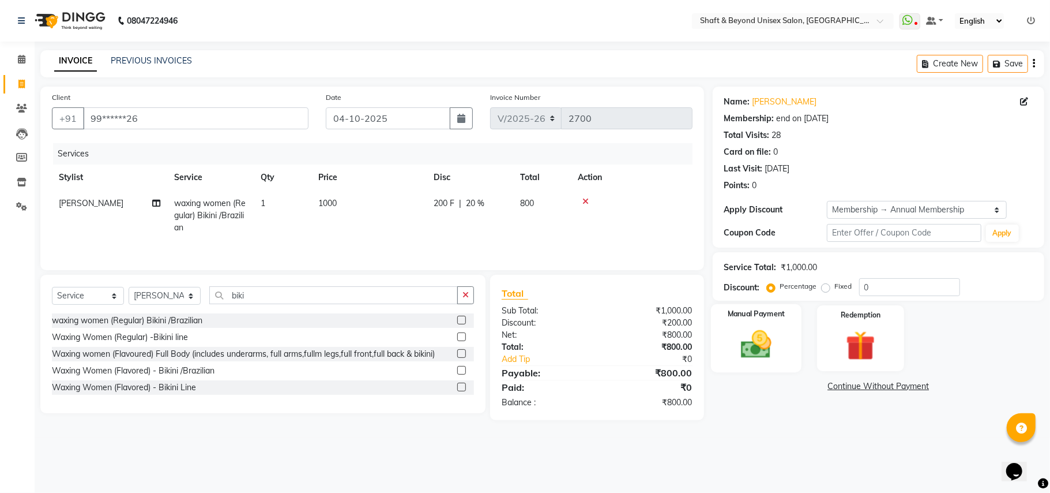
click at [766, 343] on img at bounding box center [756, 344] width 50 height 36
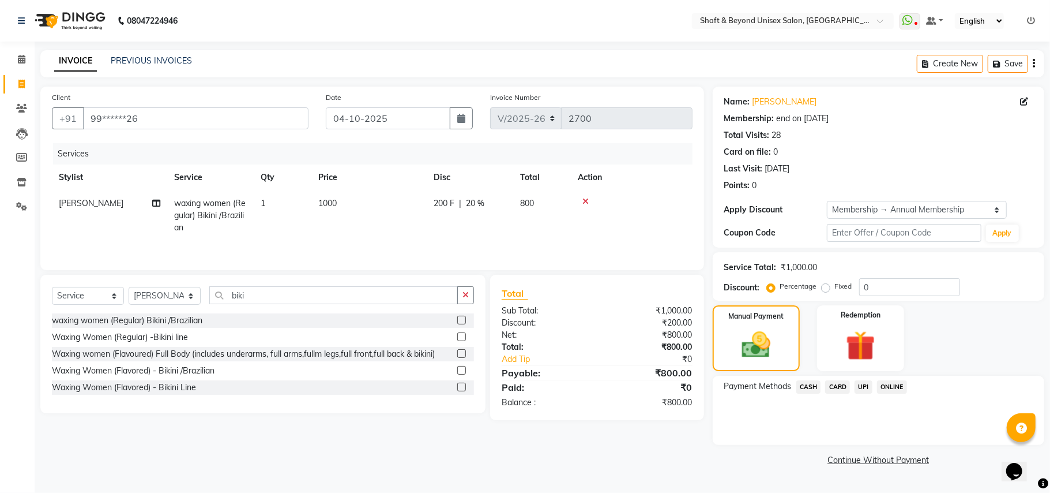
click at [813, 385] on span "CASH" at bounding box center [809, 386] width 25 height 13
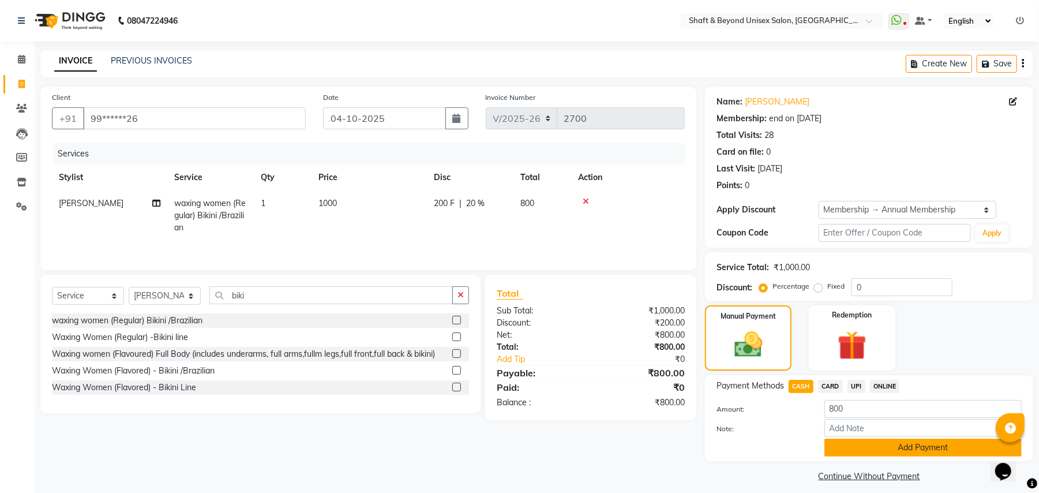
click at [850, 450] on button "Add Payment" at bounding box center [922, 447] width 197 height 18
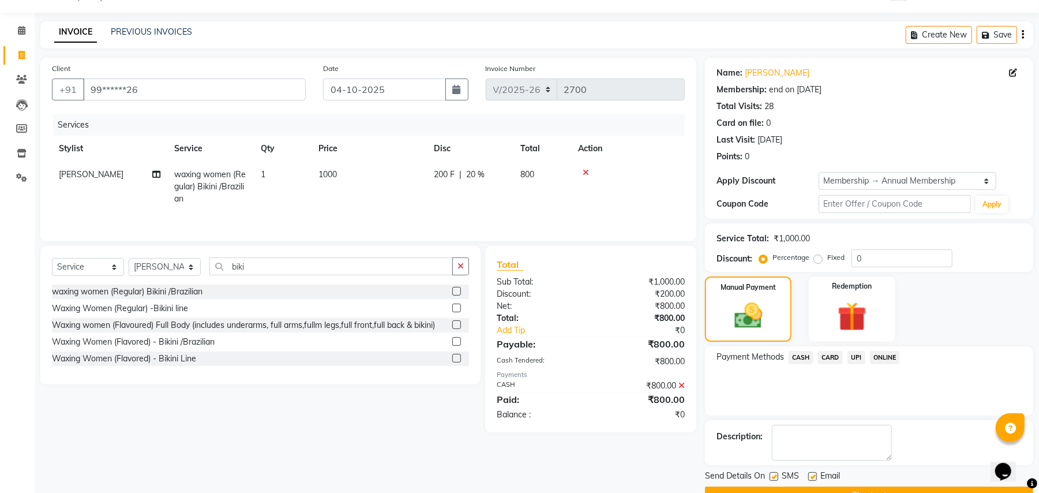
scroll to position [58, 0]
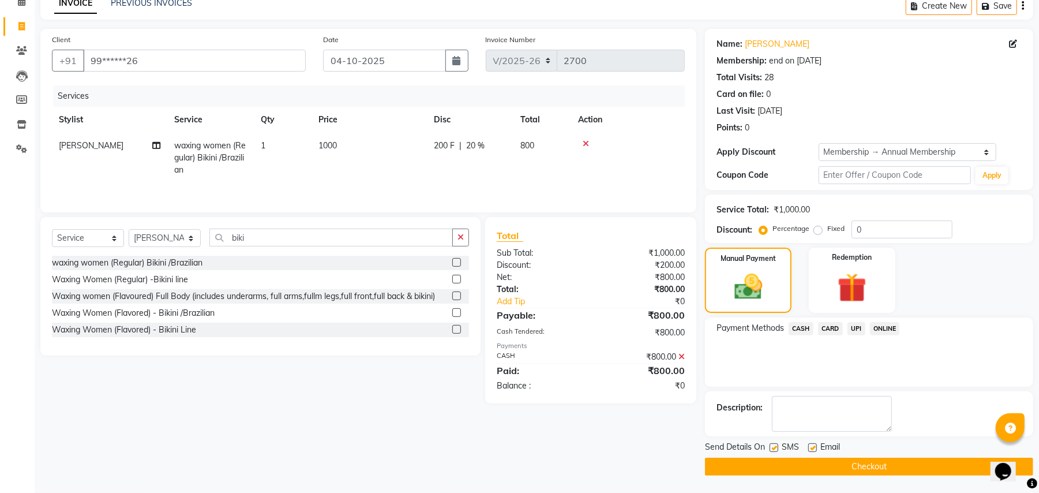
click at [847, 468] on button "Checkout" at bounding box center [869, 466] width 328 height 18
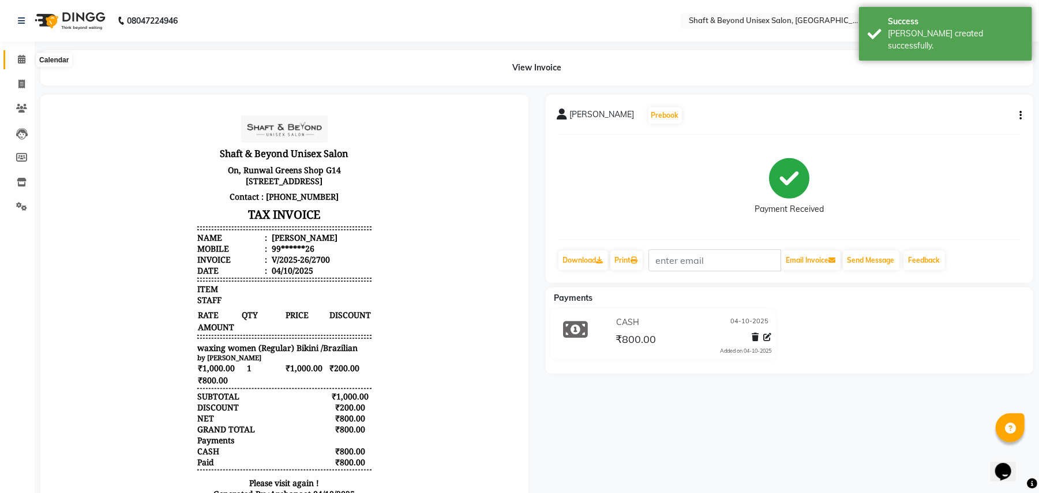
click at [21, 61] on icon at bounding box center [21, 59] width 7 height 9
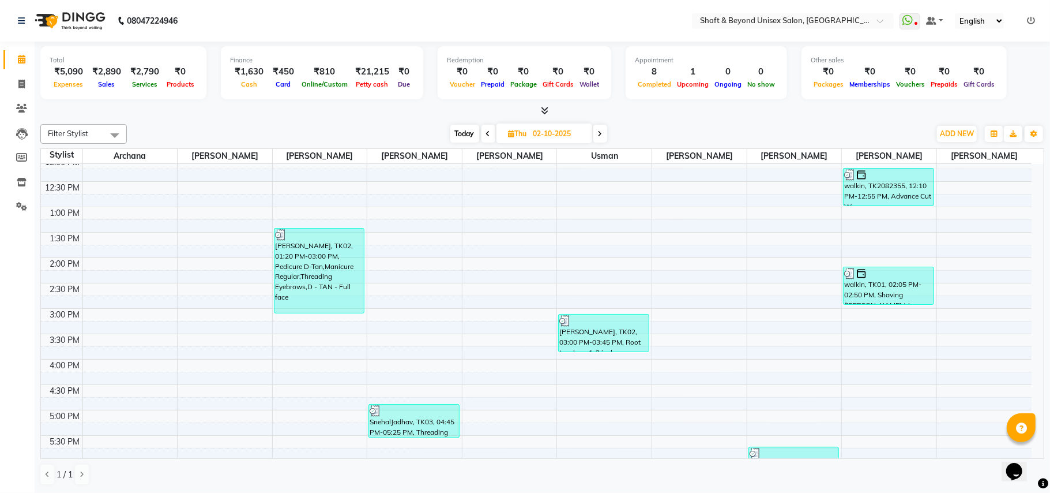
scroll to position [231, 0]
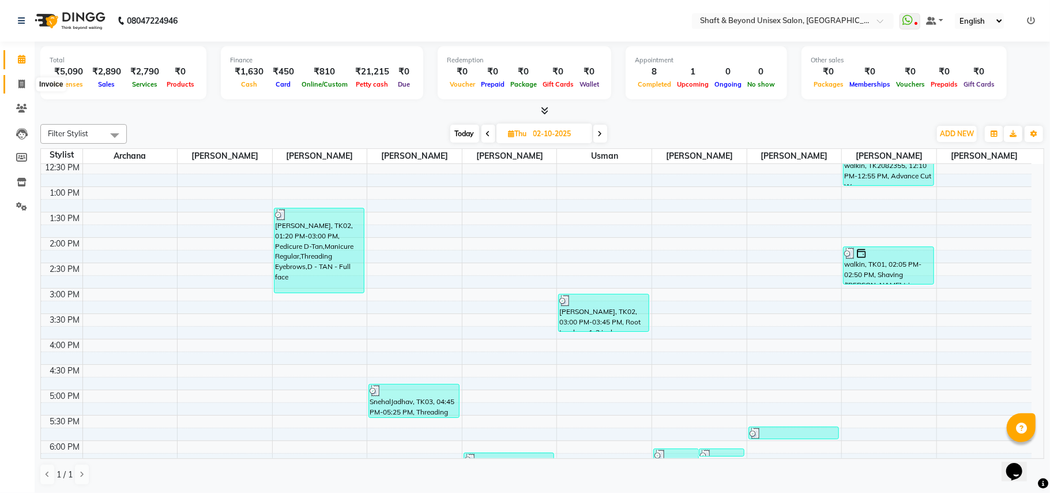
click at [14, 83] on span at bounding box center [22, 84] width 20 height 13
select select "3878"
select select "service"
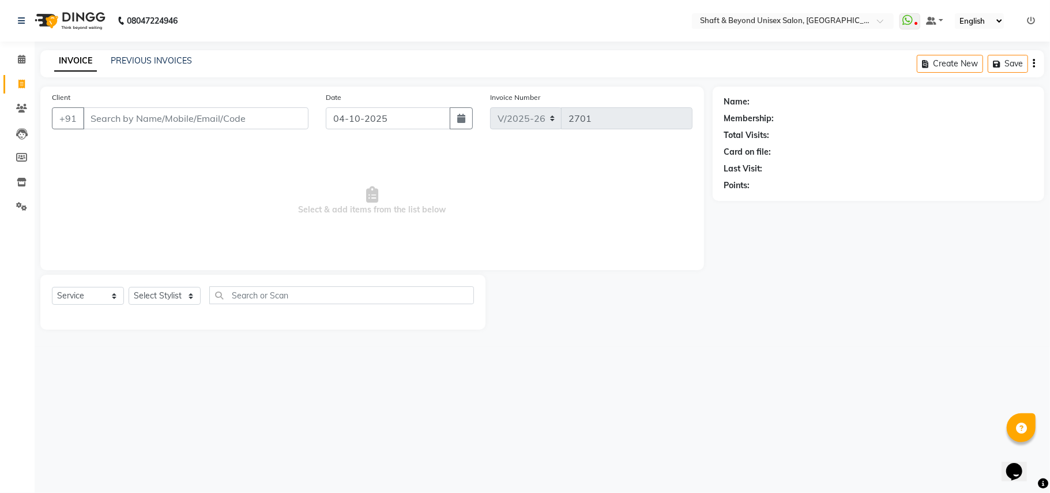
click at [121, 115] on input "Client" at bounding box center [196, 118] width 226 height 22
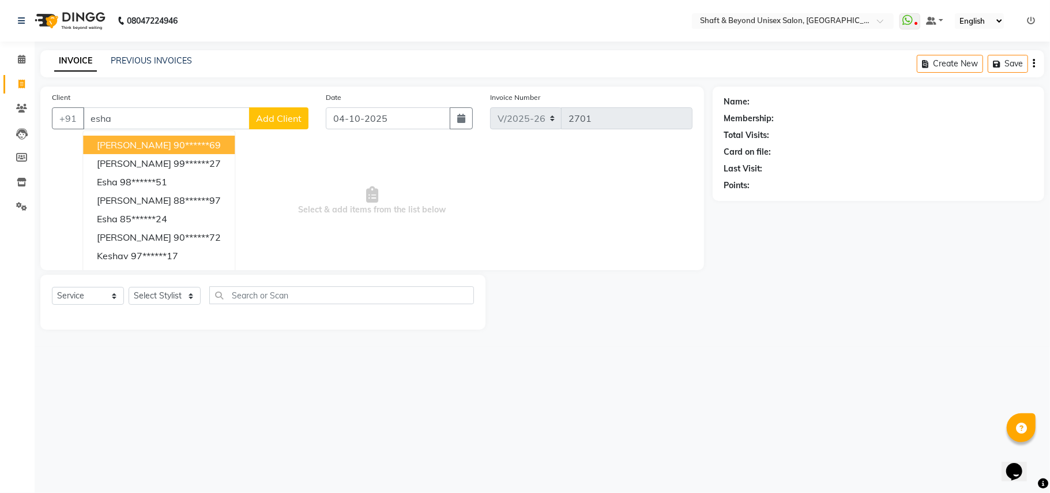
click at [170, 117] on input "esha" at bounding box center [166, 118] width 167 height 22
type input "e"
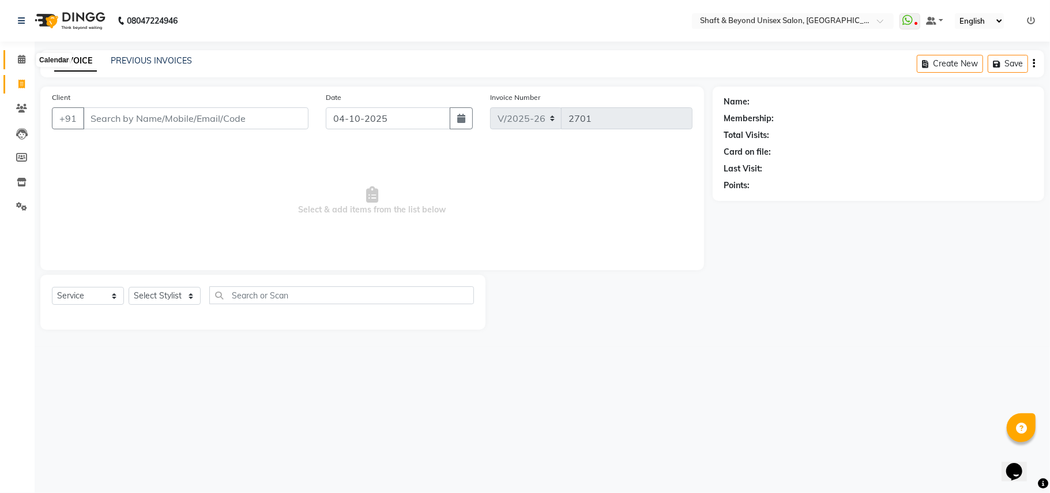
click at [18, 61] on icon at bounding box center [21, 59] width 7 height 9
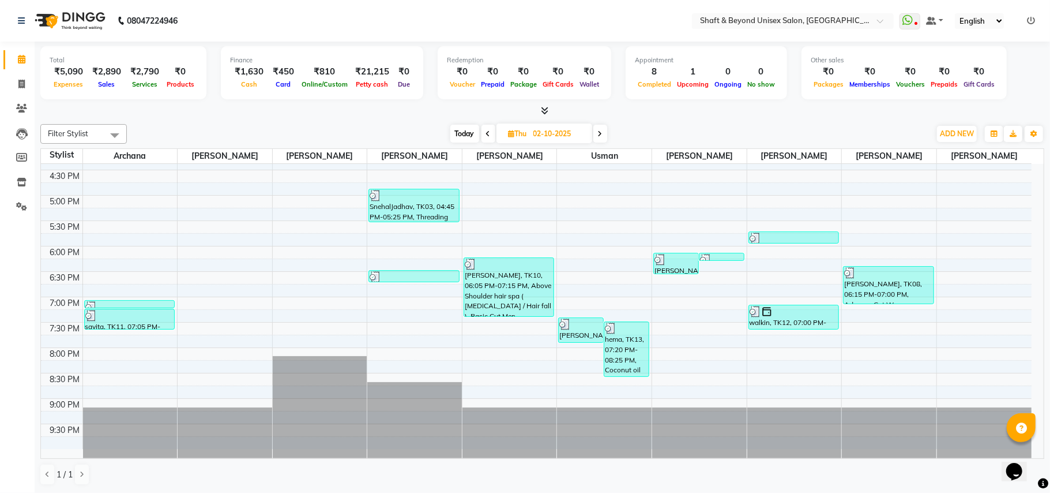
scroll to position [375, 0]
click at [599, 134] on icon at bounding box center [600, 133] width 5 height 7
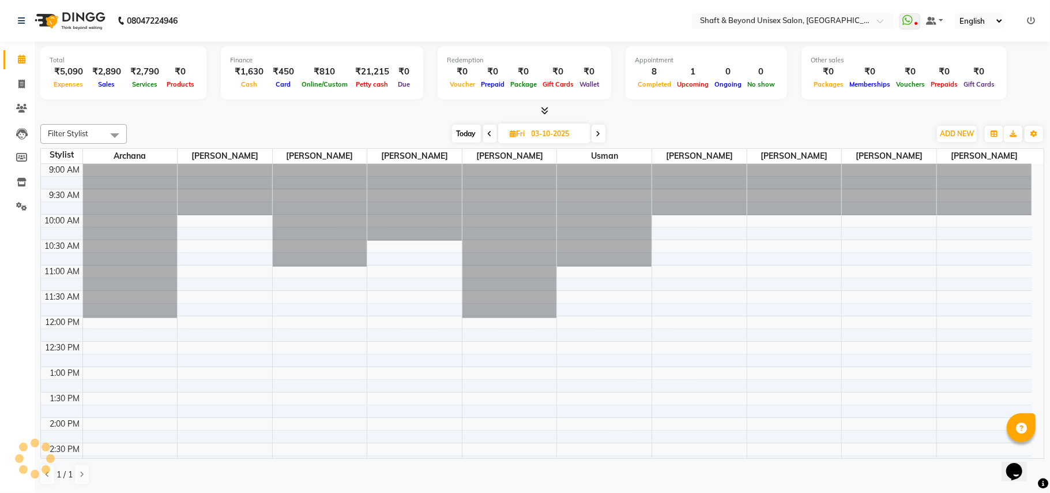
scroll to position [310, 0]
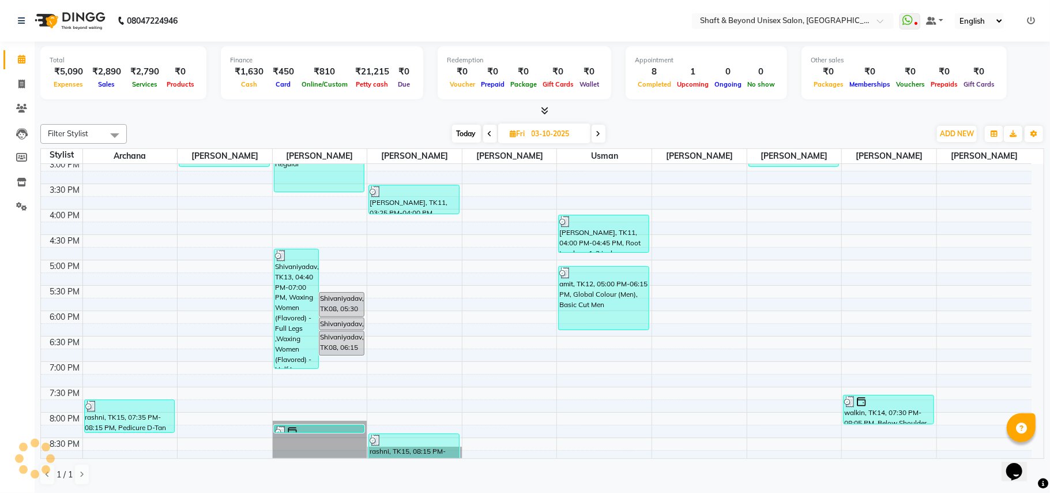
click at [599, 134] on icon at bounding box center [598, 133] width 5 height 7
type input "04-10-2025"
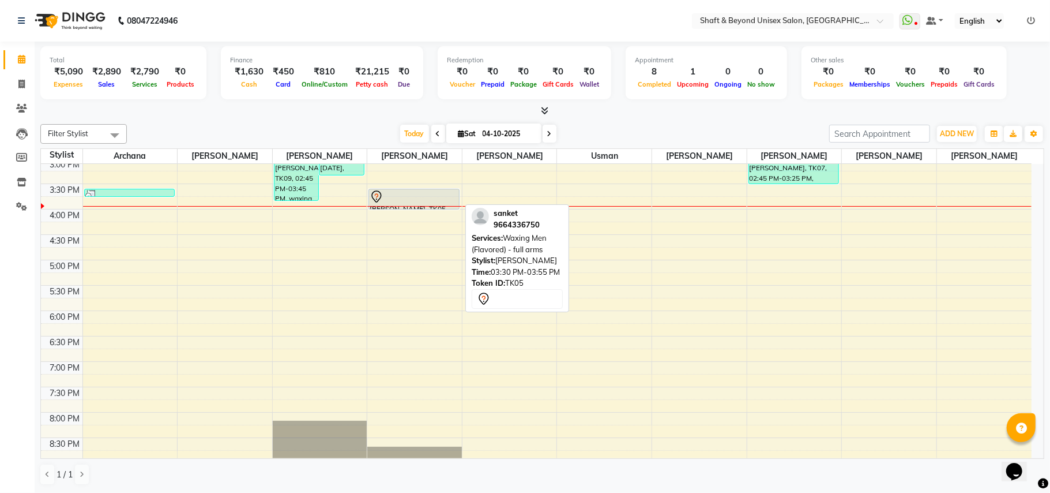
click at [399, 201] on div at bounding box center [414, 197] width 89 height 14
select select "7"
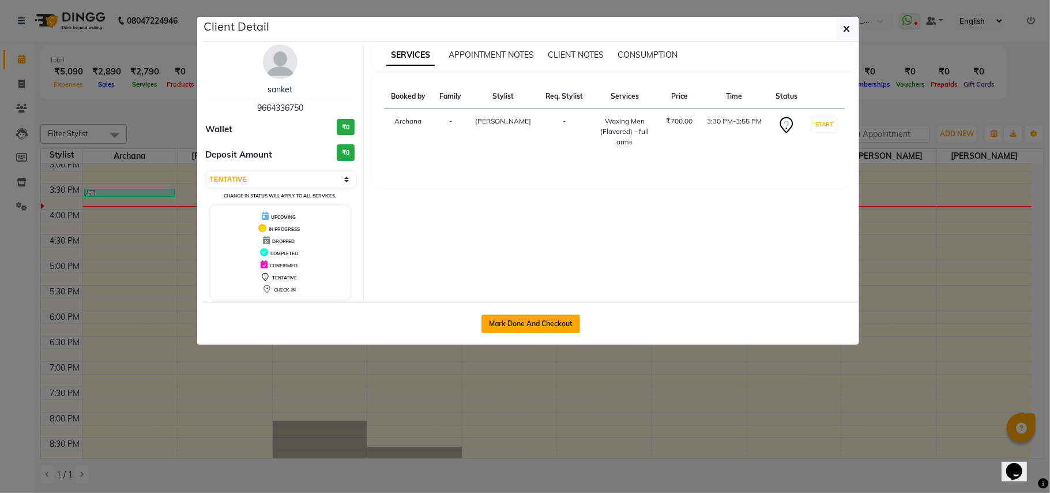
click at [508, 323] on button "Mark Done And Checkout" at bounding box center [531, 323] width 99 height 18
select select "3878"
select select "service"
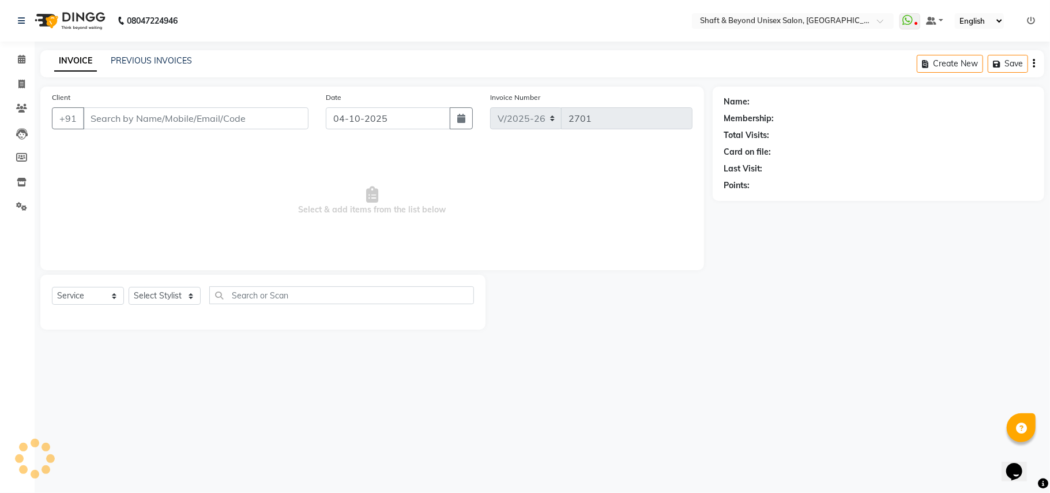
type input "96******50"
select select "40100"
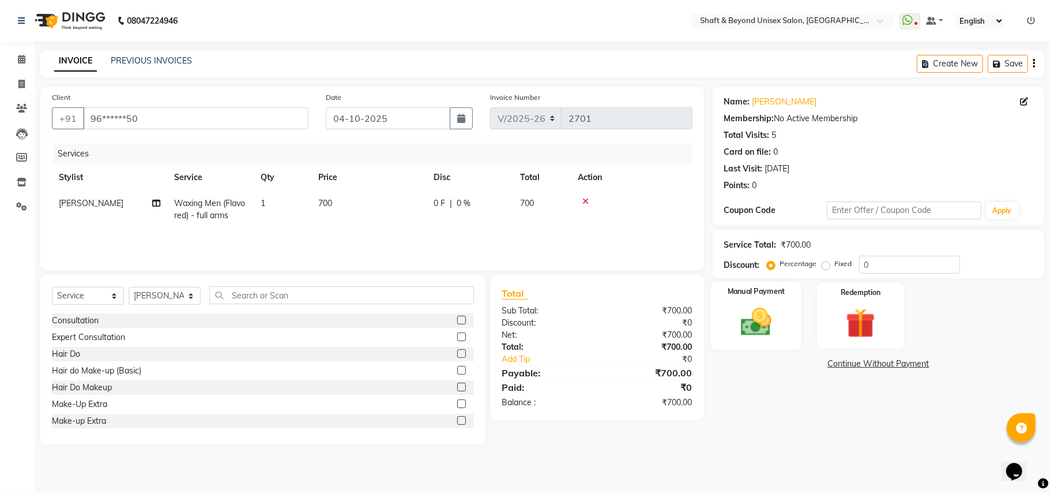
click at [764, 323] on img at bounding box center [756, 322] width 50 height 36
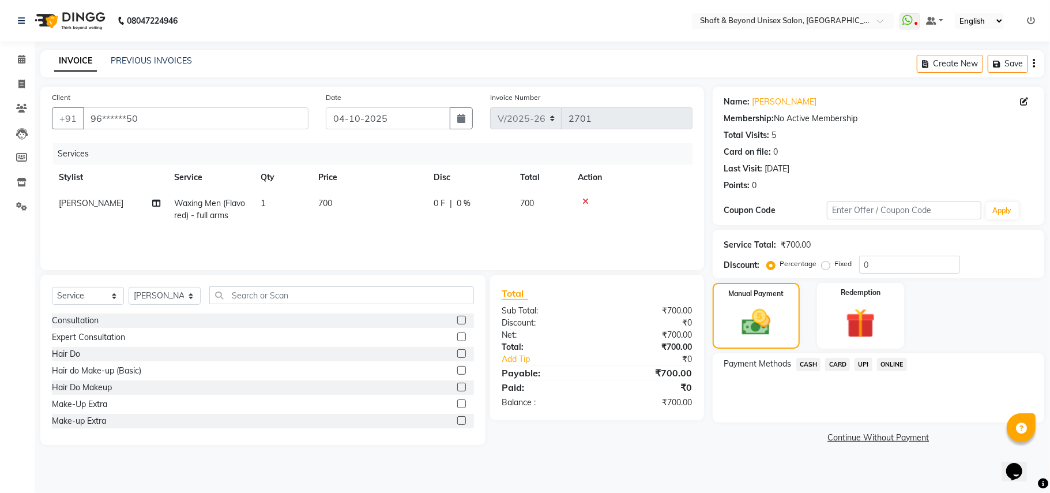
click at [891, 360] on span "ONLINE" at bounding box center [892, 364] width 30 height 13
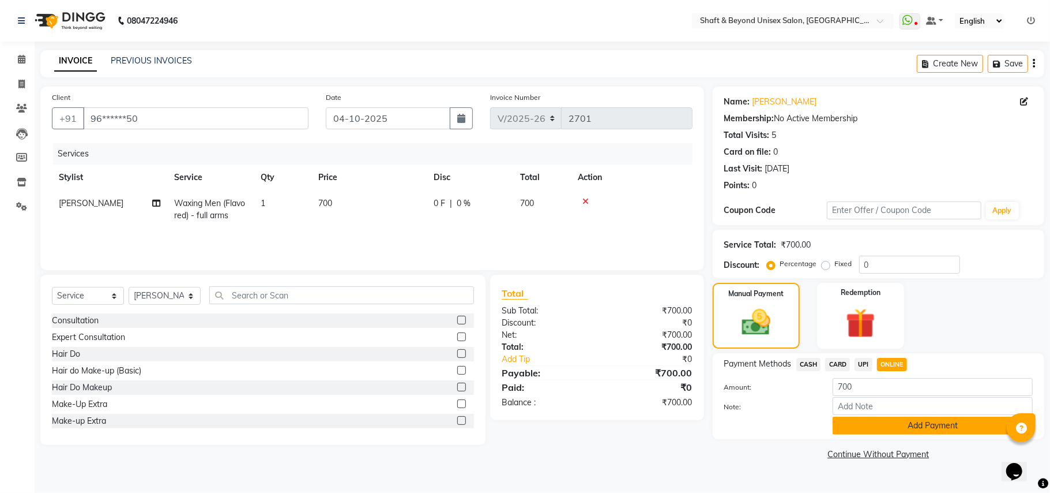
click at [903, 421] on button "Add Payment" at bounding box center [933, 425] width 200 height 18
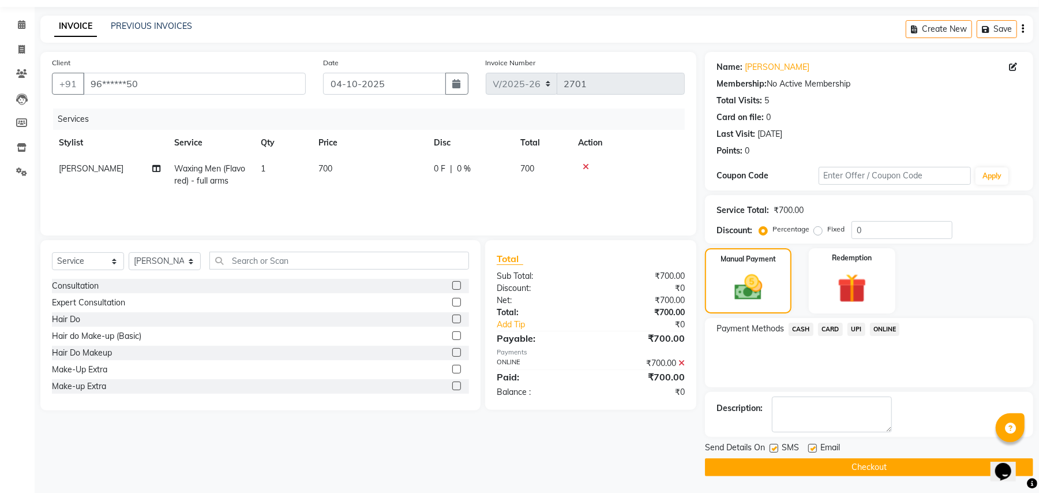
scroll to position [36, 0]
click at [891, 467] on button "Checkout" at bounding box center [869, 466] width 328 height 18
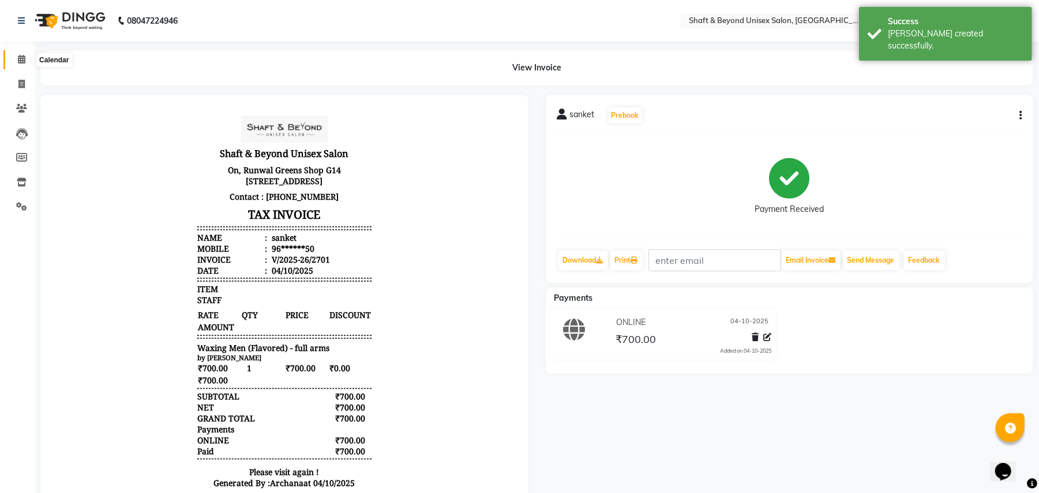
click at [21, 61] on icon at bounding box center [21, 59] width 7 height 9
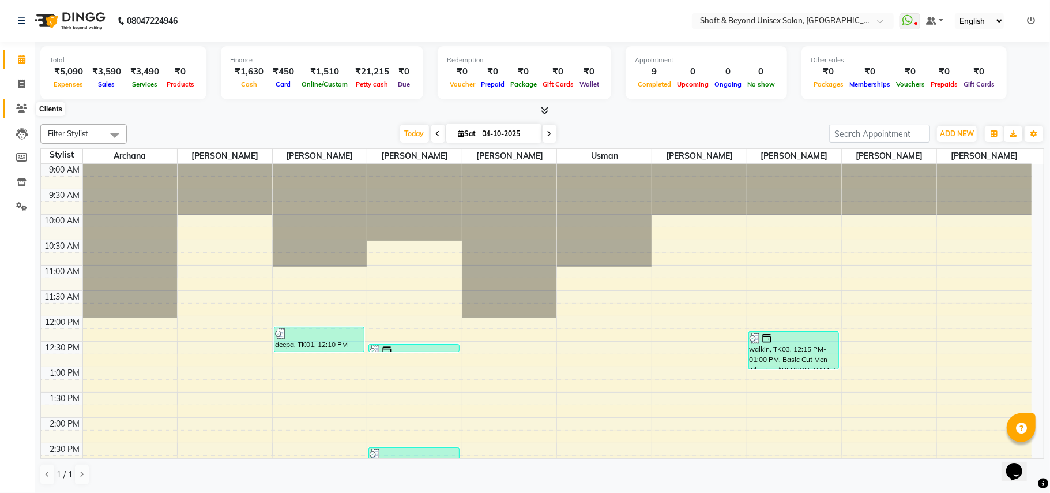
click at [24, 108] on icon at bounding box center [21, 108] width 11 height 9
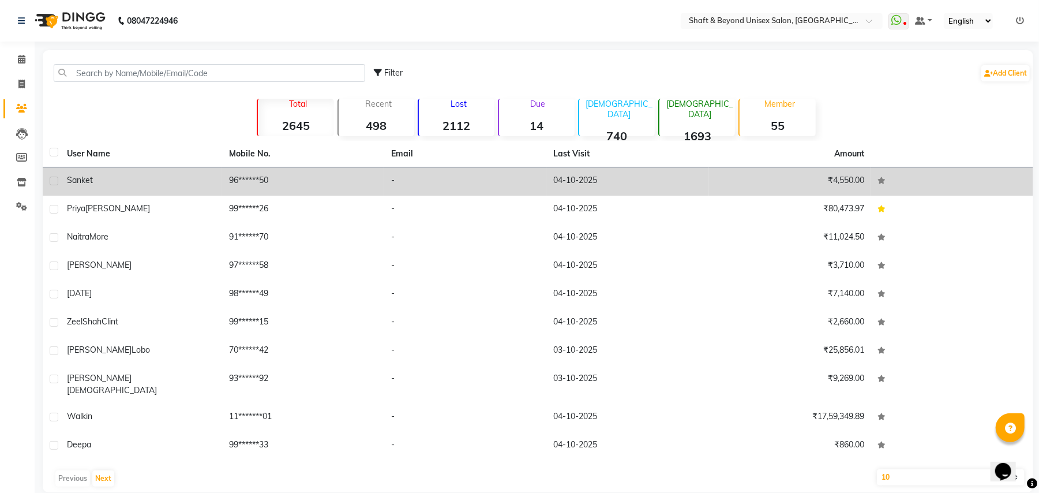
click at [239, 175] on td "96******50" at bounding box center [303, 181] width 162 height 28
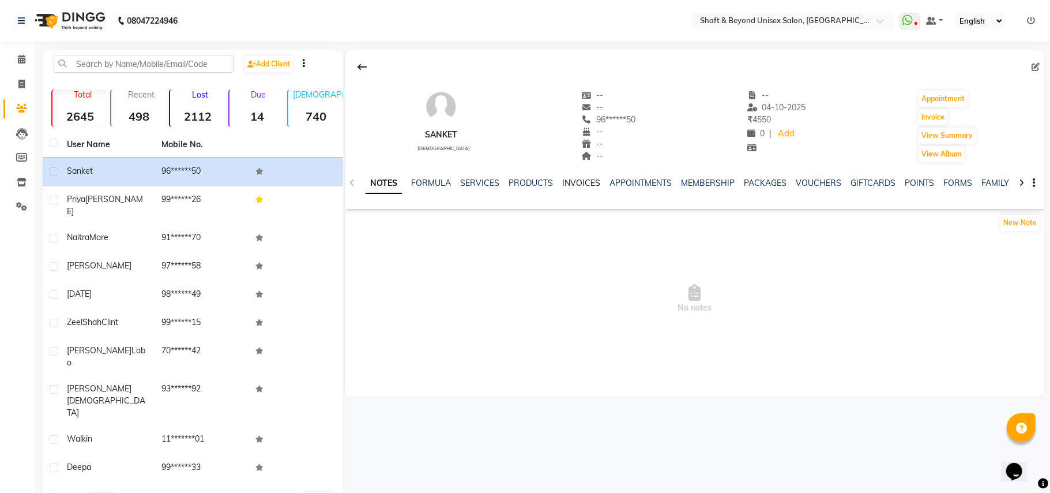
click at [577, 182] on link "INVOICES" at bounding box center [581, 183] width 38 height 10
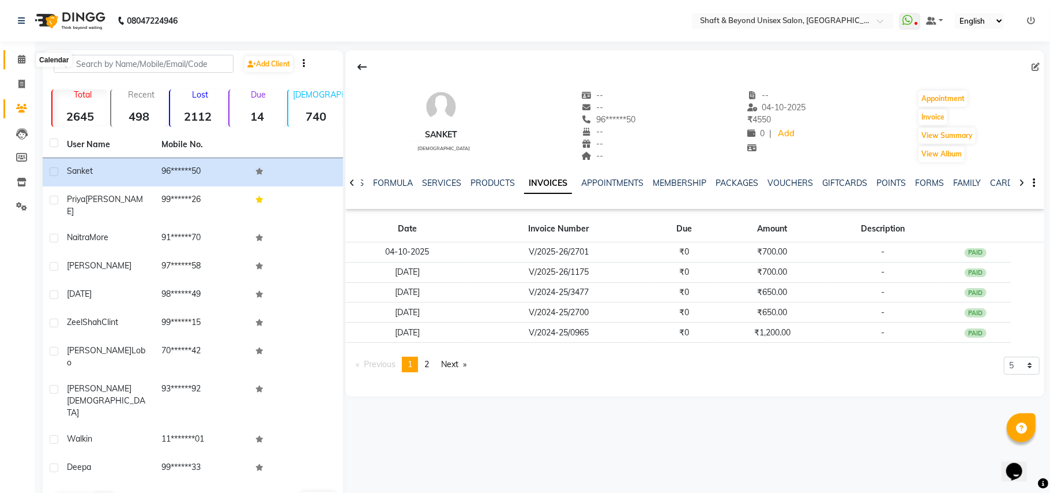
click at [21, 56] on icon at bounding box center [21, 59] width 7 height 9
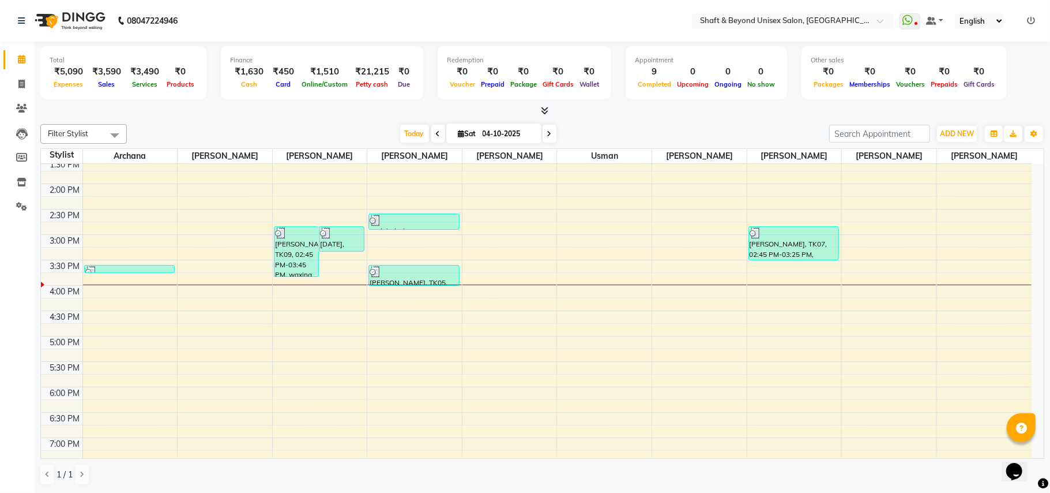
scroll to position [307, 0]
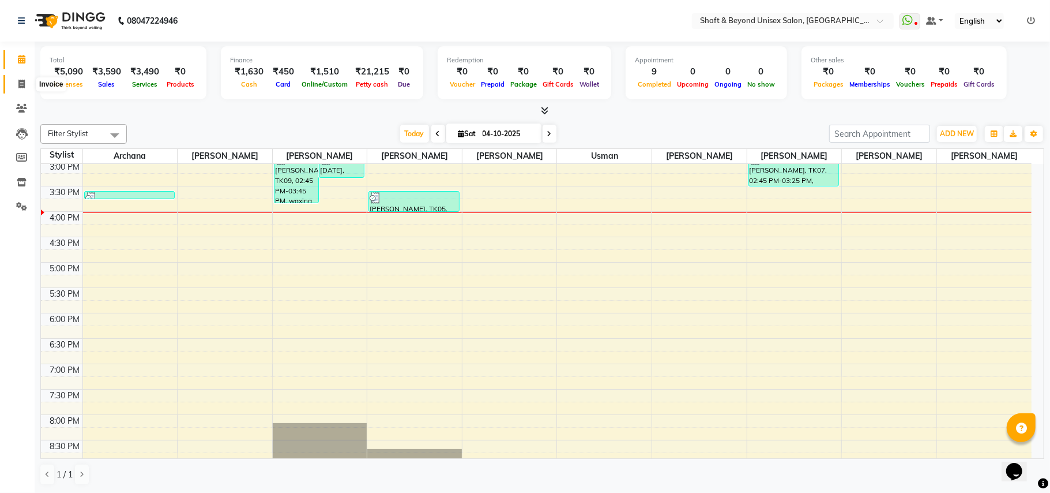
click at [21, 84] on icon at bounding box center [21, 84] width 6 height 9
select select "service"
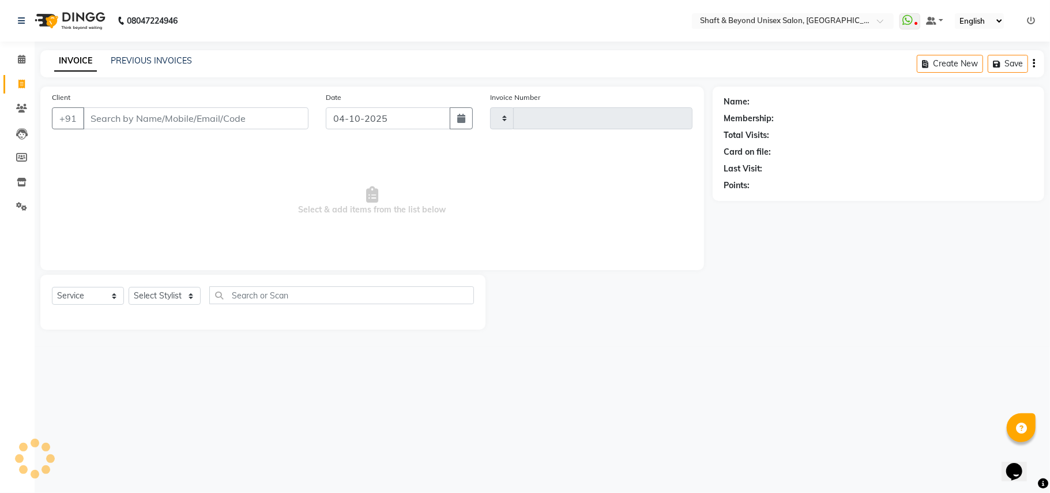
type input "2702"
select select "3878"
click at [178, 115] on input "Client" at bounding box center [196, 118] width 226 height 22
click at [191, 116] on input "Client" at bounding box center [196, 118] width 226 height 22
click at [171, 293] on select "Select Stylist Archana [PERSON_NAME] [PERSON_NAME] [PERSON_NAME] [PERSON_NAME] …" at bounding box center [165, 296] width 72 height 18
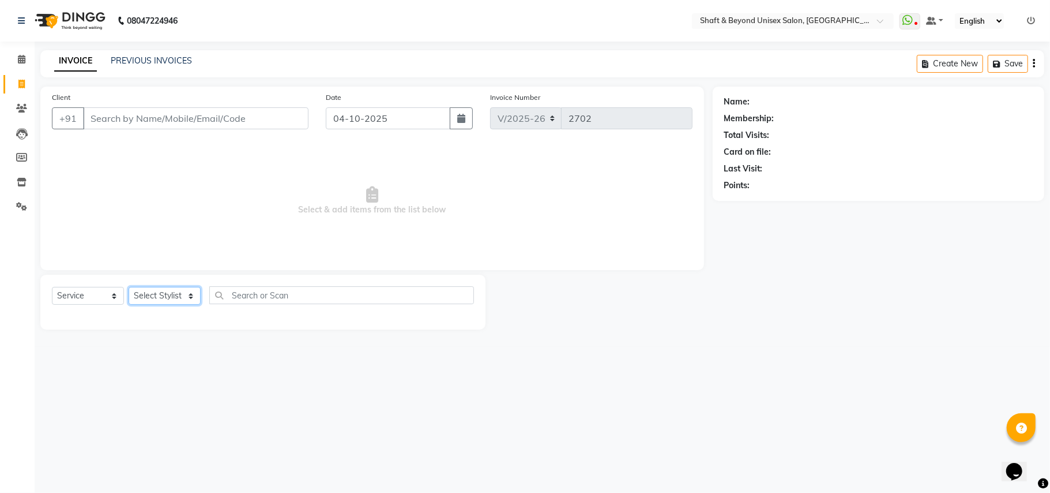
select select "34090"
click at [129, 287] on select "Select Stylist Archana [PERSON_NAME] [PERSON_NAME] [PERSON_NAME] [PERSON_NAME] …" at bounding box center [165, 296] width 72 height 18
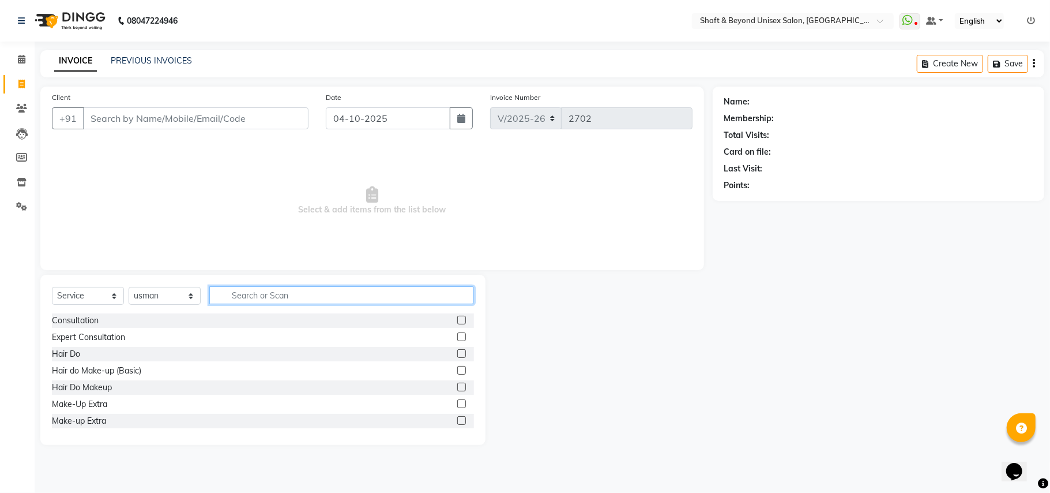
click at [246, 294] on input "text" at bounding box center [341, 295] width 265 height 18
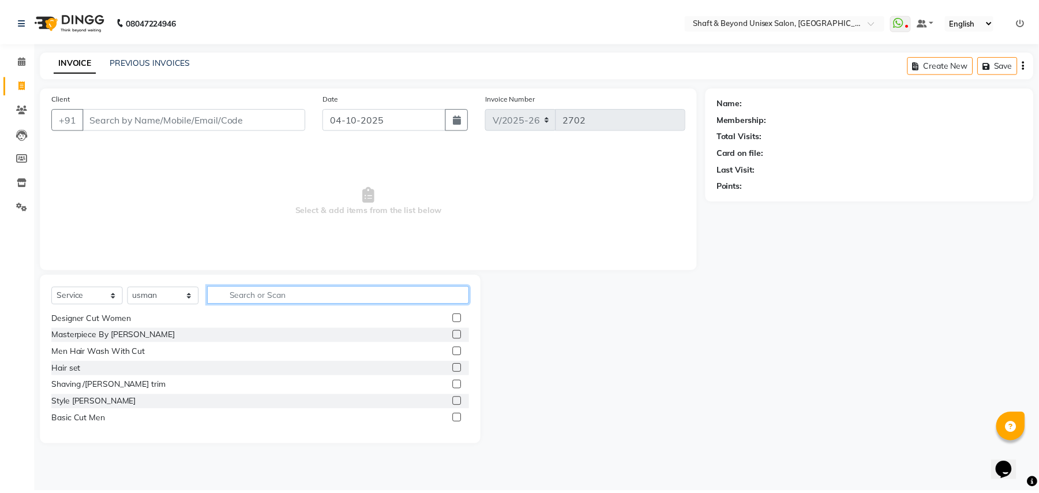
scroll to position [461, 0]
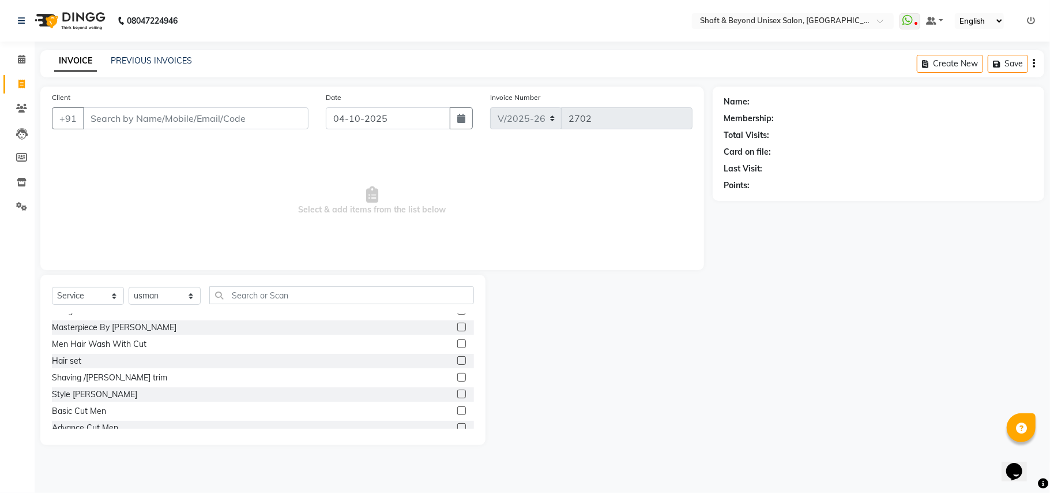
click at [457, 410] on label at bounding box center [461, 410] width 9 height 9
click at [457, 410] on input "checkbox" at bounding box center [460, 410] width 7 height 7
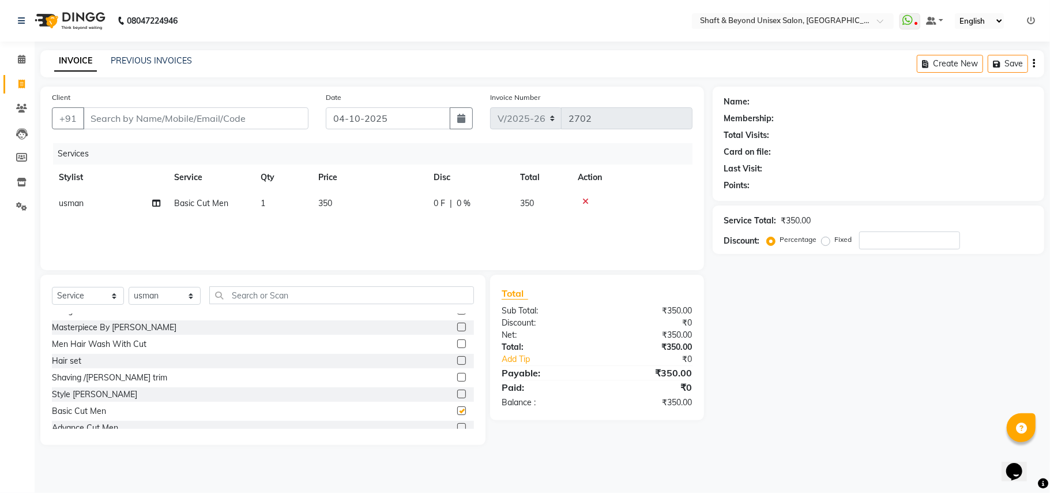
checkbox input "false"
click at [241, 117] on input "Client" at bounding box center [196, 118] width 226 height 22
click at [448, 199] on div "0 F | 0 %" at bounding box center [470, 203] width 73 height 12
select select "34090"
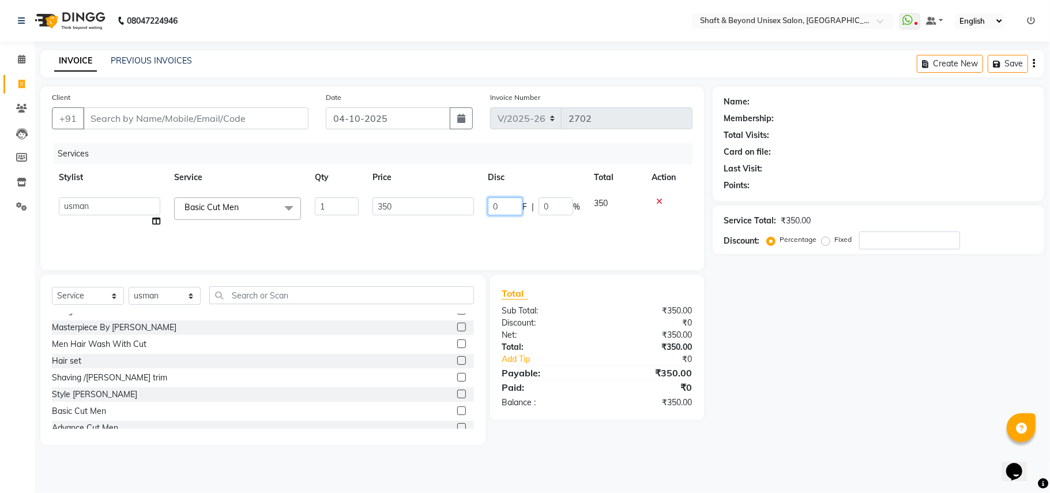
click at [499, 202] on input "0" at bounding box center [505, 206] width 35 height 18
type input "100"
click at [491, 217] on div "Services Stylist Service Qty Price Disc Total Action Archana Hetal Arora Kalyan…" at bounding box center [372, 200] width 641 height 115
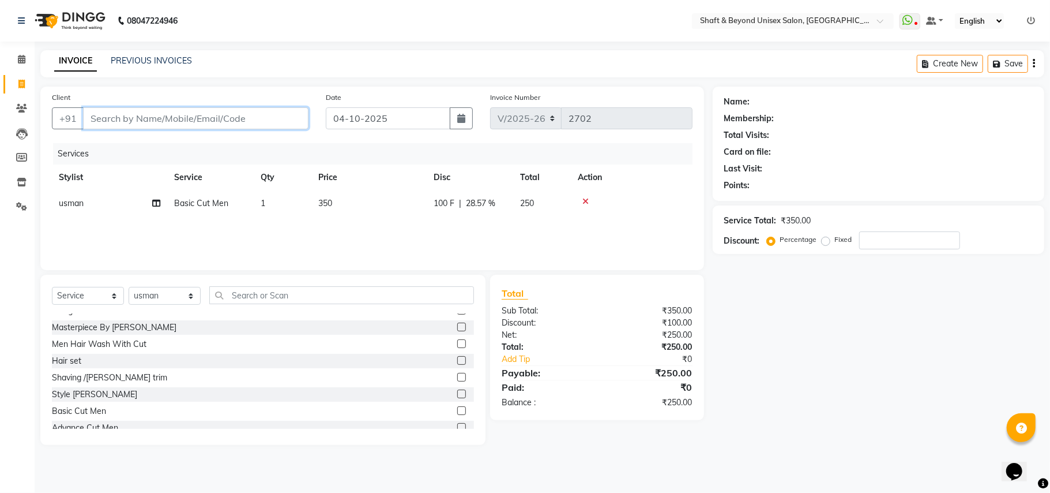
click at [247, 114] on input "Client" at bounding box center [196, 118] width 226 height 22
type input "w"
type input "0"
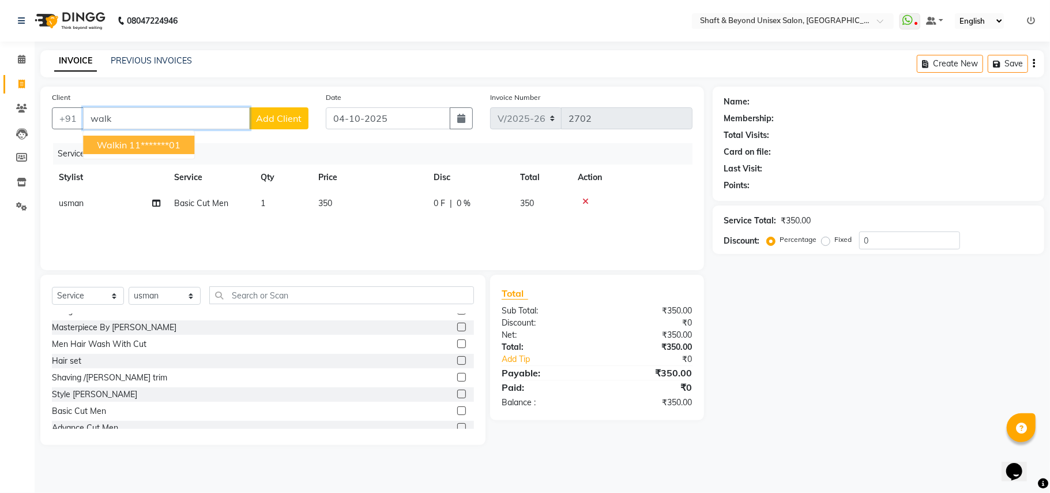
click at [165, 149] on ngb-highlight "11*******01" at bounding box center [154, 145] width 51 height 12
type input "11*******01"
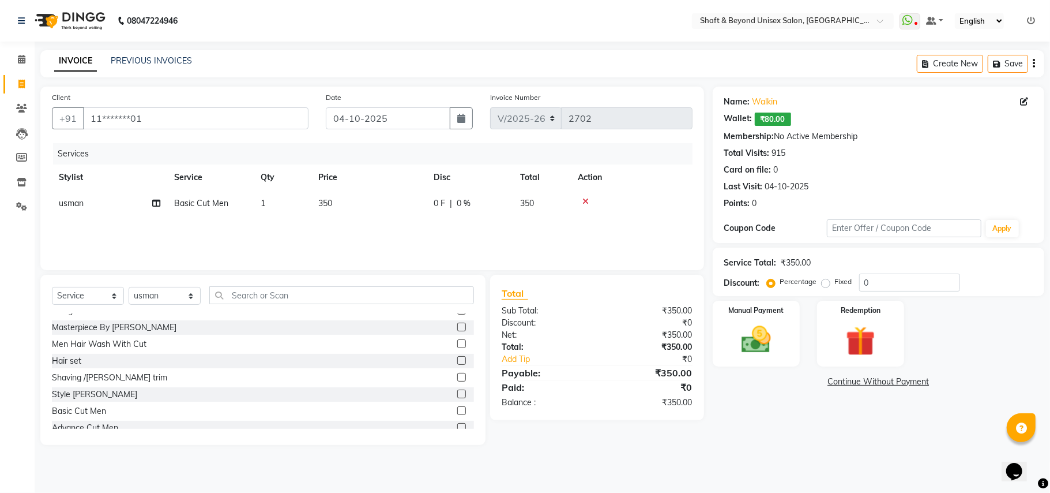
click at [441, 200] on span "0 F" at bounding box center [440, 203] width 12 height 12
select select "34090"
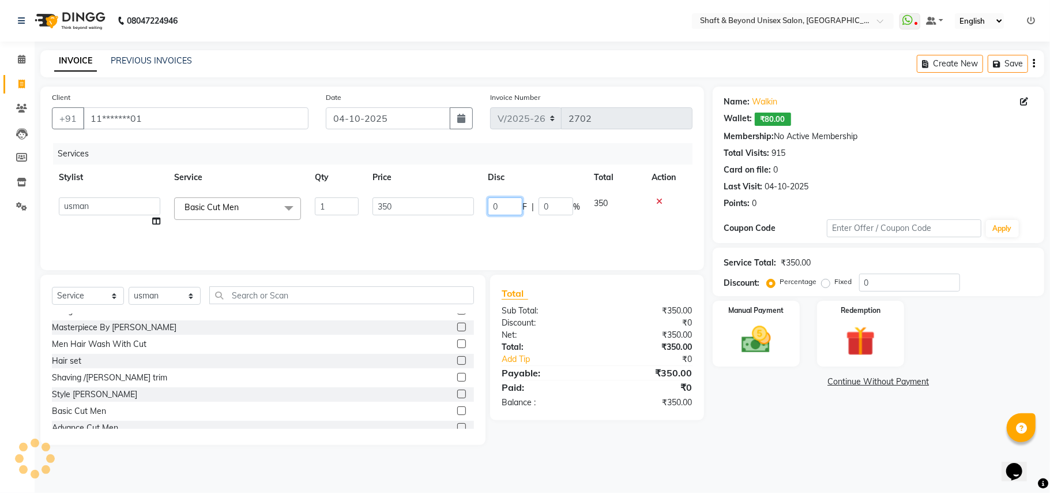
click at [504, 202] on input "0" at bounding box center [505, 206] width 35 height 18
type input "100"
click at [489, 232] on div "Services Stylist Service Qty Price Disc Total Action Archana Hetal Arora Kalyan…" at bounding box center [372, 200] width 641 height 115
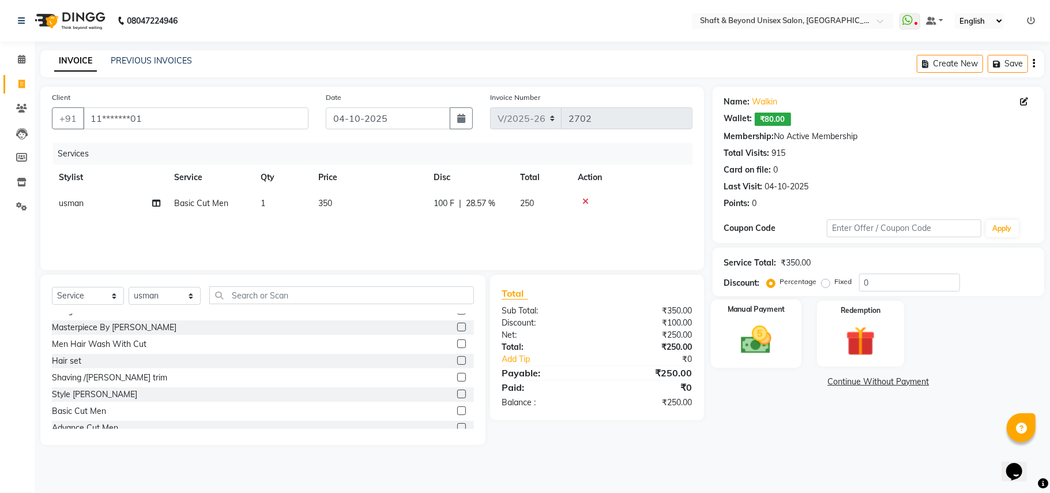
click at [743, 329] on img at bounding box center [756, 340] width 50 height 36
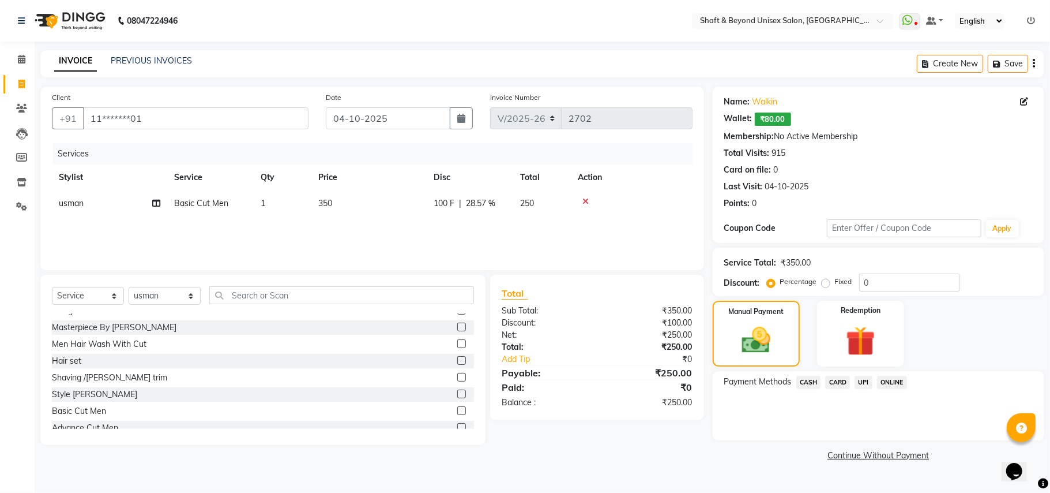
click at [833, 380] on span "CARD" at bounding box center [837, 381] width 25 height 13
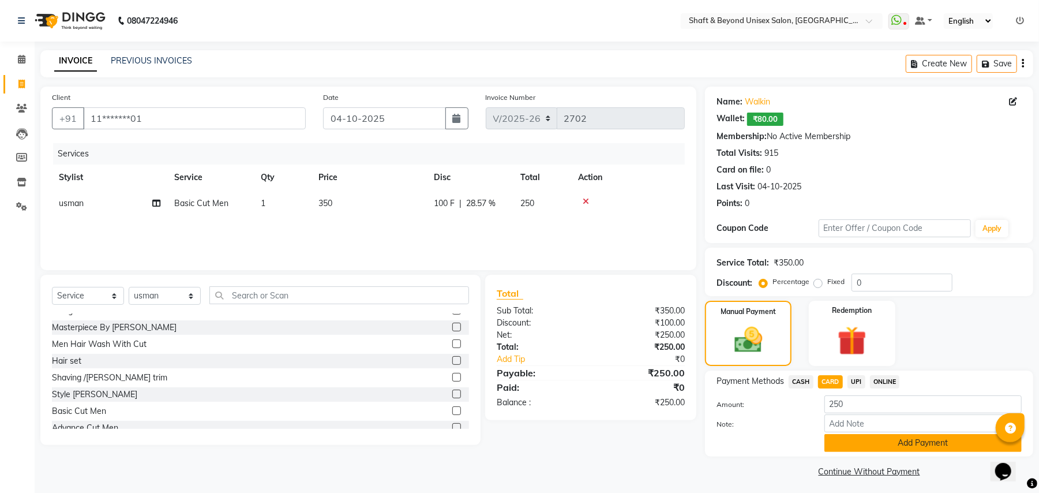
click at [876, 442] on button "Add Payment" at bounding box center [922, 443] width 197 height 18
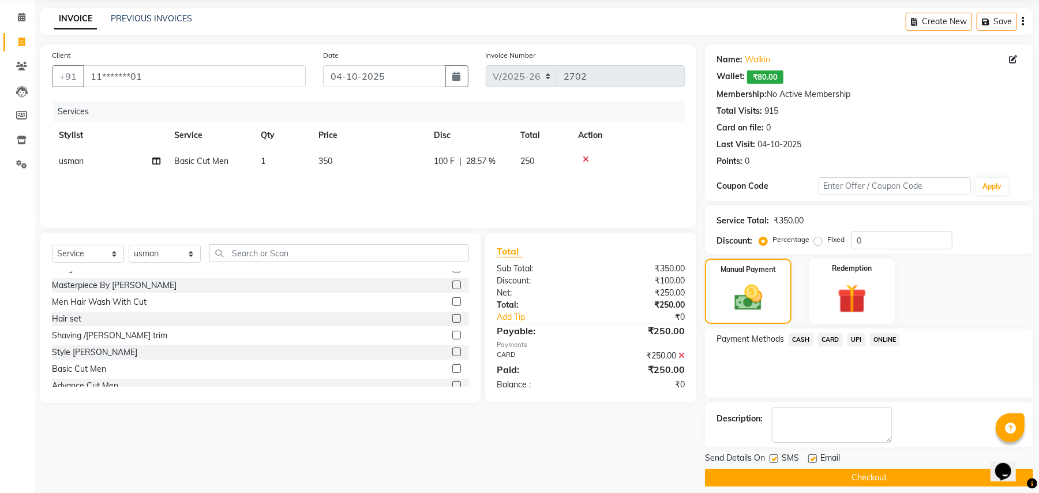
scroll to position [54, 0]
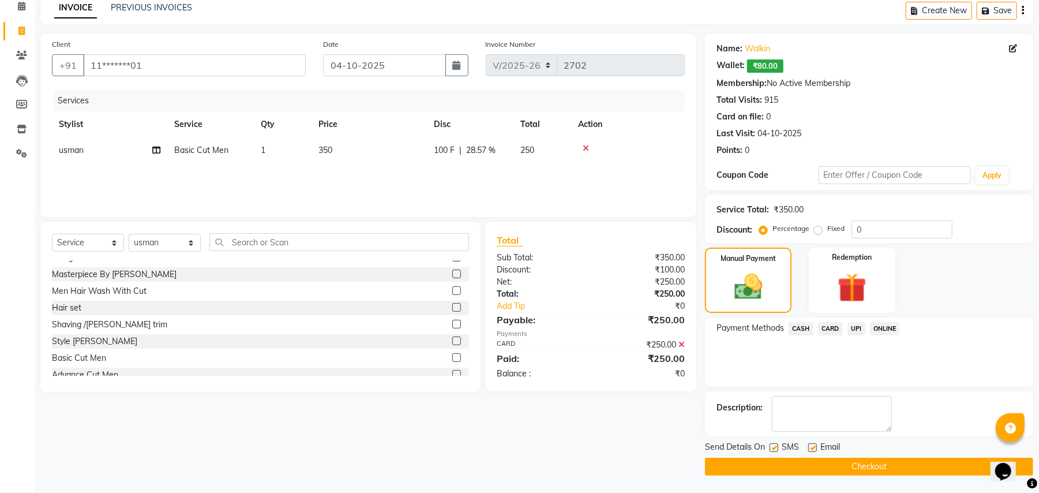
click at [873, 467] on button "Checkout" at bounding box center [869, 466] width 328 height 18
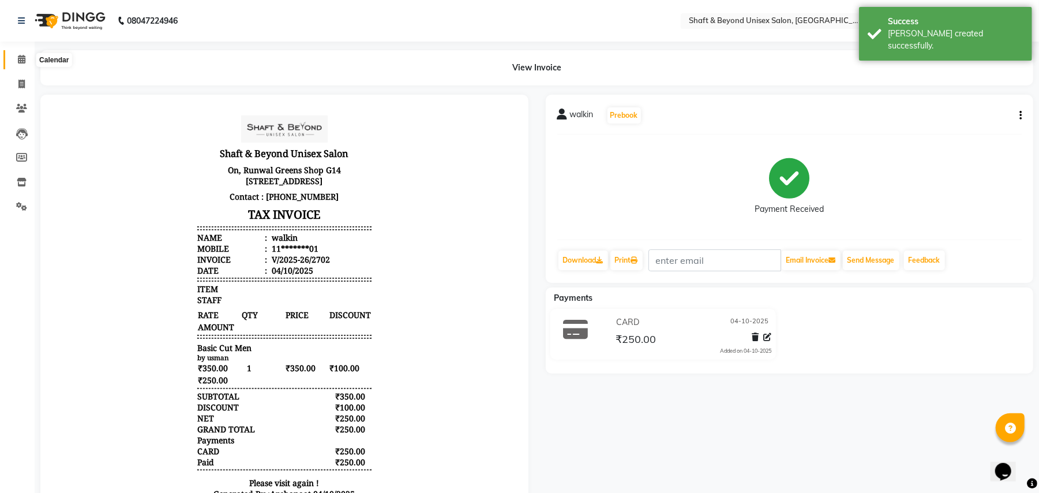
click at [18, 58] on icon at bounding box center [21, 59] width 7 height 9
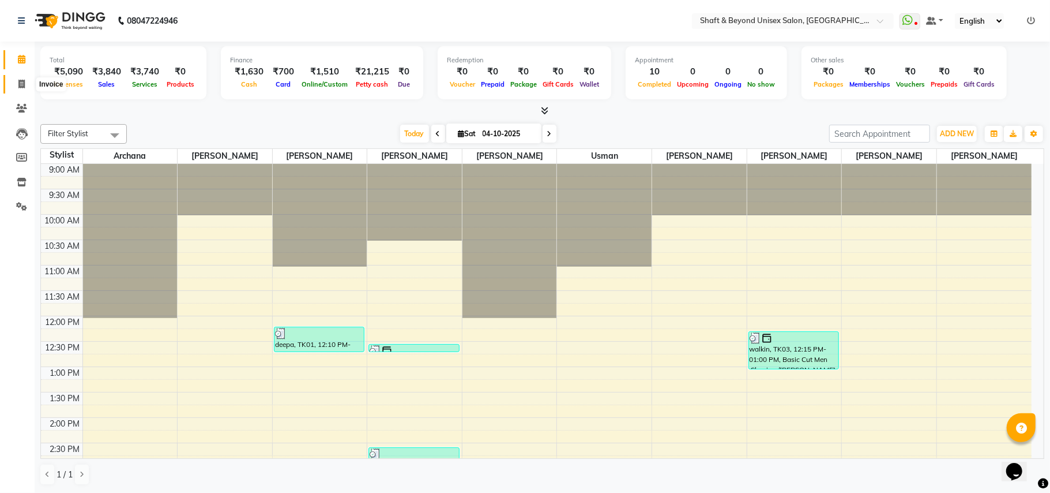
click at [17, 84] on span at bounding box center [22, 84] width 20 height 13
select select "service"
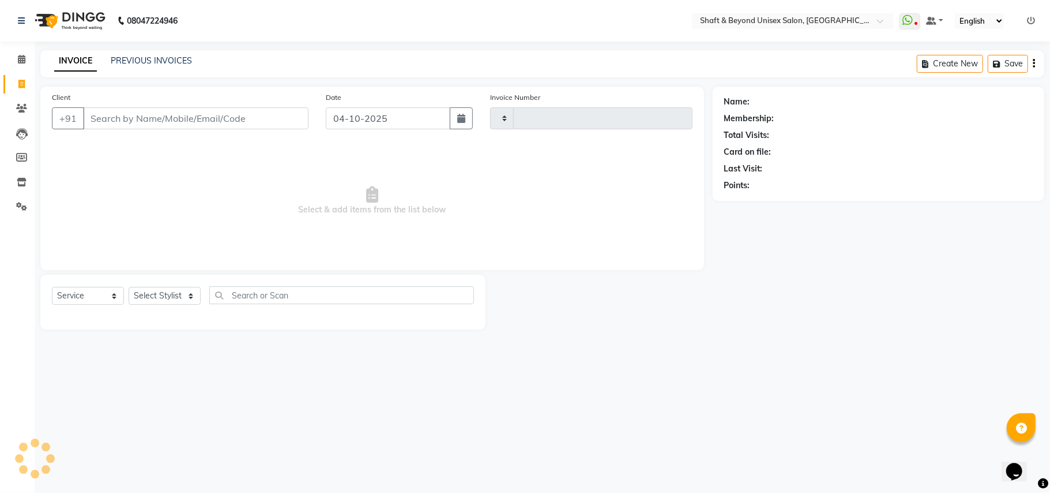
type input "2703"
select select "3878"
click at [99, 116] on input "Client" at bounding box center [196, 118] width 226 height 22
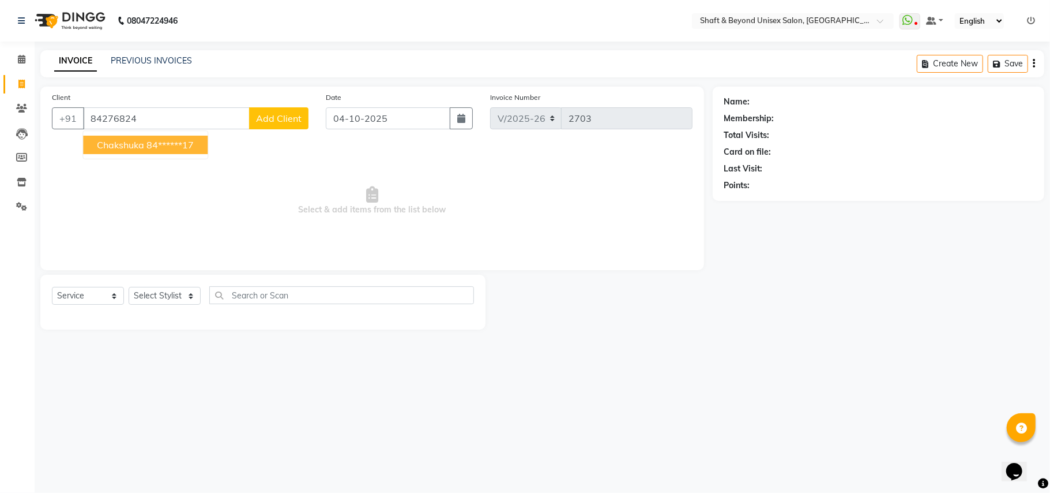
click at [121, 144] on span "chakshuka" at bounding box center [120, 145] width 47 height 12
type input "84******17"
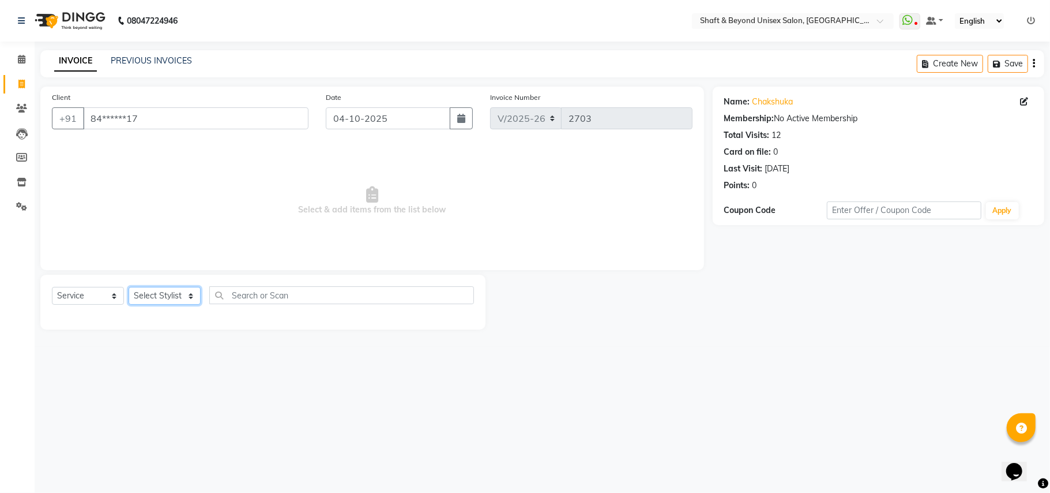
click at [176, 292] on select "Select Stylist Archana [PERSON_NAME] [PERSON_NAME] [PERSON_NAME] [PERSON_NAME] …" at bounding box center [165, 296] width 72 height 18
select select "85594"
click at [129, 287] on select "Select Stylist Archana [PERSON_NAME] [PERSON_NAME] [PERSON_NAME] [PERSON_NAME] …" at bounding box center [165, 296] width 72 height 18
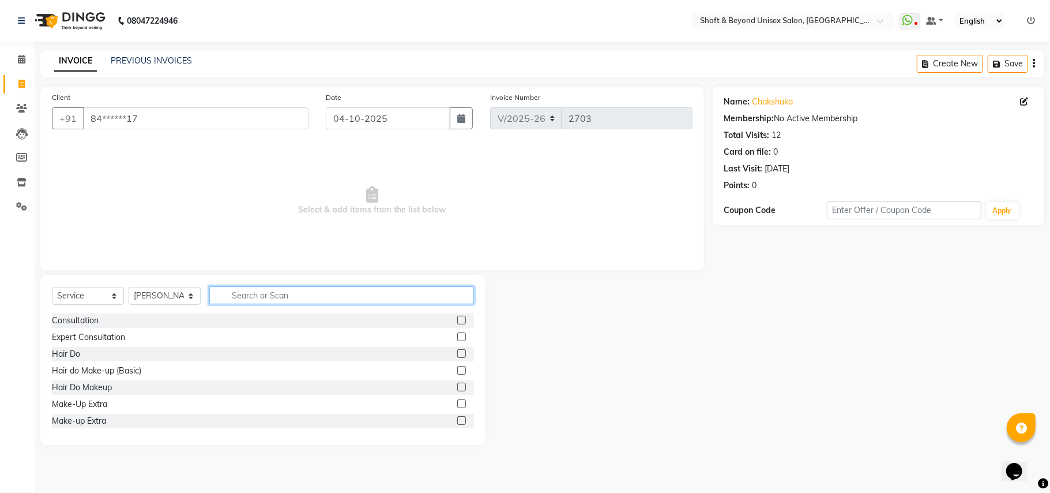
click at [246, 289] on input "text" at bounding box center [341, 295] width 265 height 18
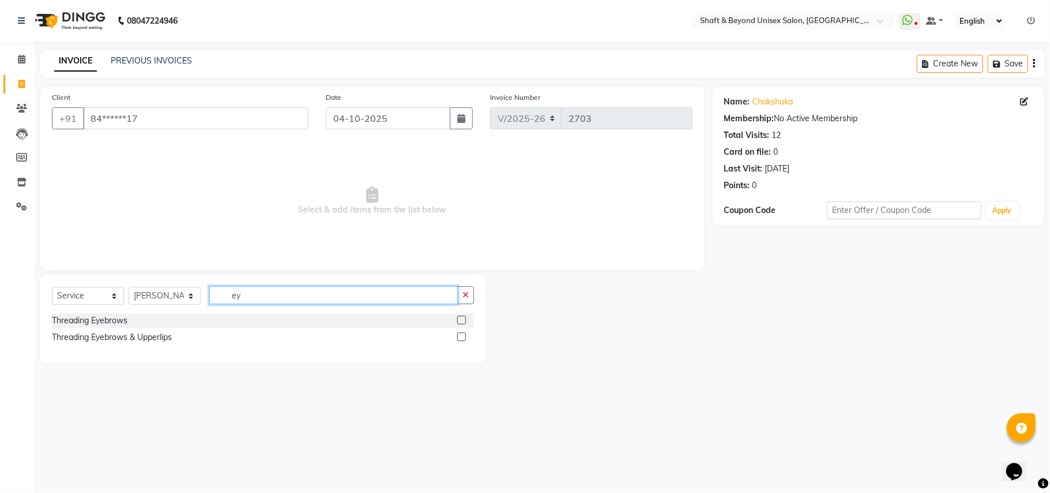
type input "ey"
click at [459, 336] on label at bounding box center [461, 336] width 9 height 9
click at [459, 336] on input "checkbox" at bounding box center [460, 336] width 7 height 7
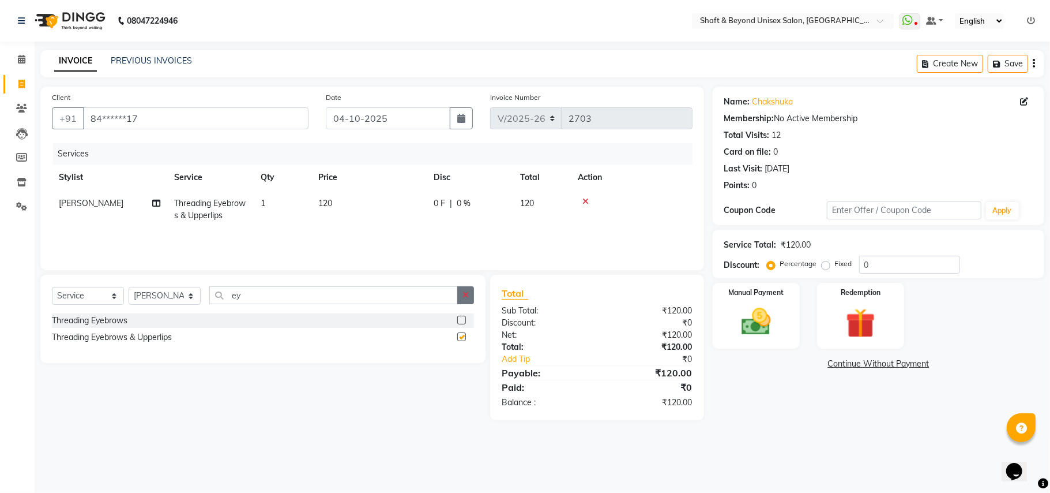
checkbox input "false"
click at [467, 293] on icon "button" at bounding box center [466, 295] width 6 height 8
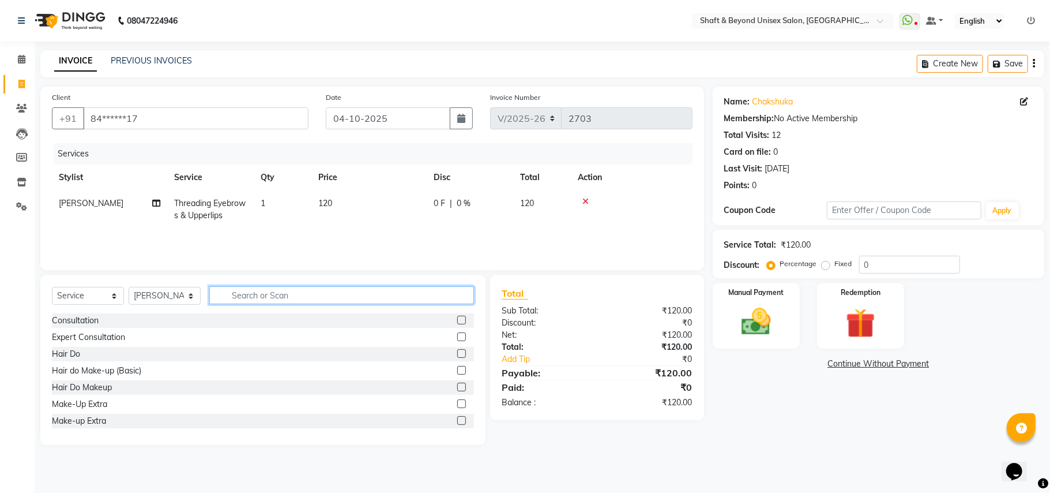
click at [438, 293] on input "text" at bounding box center [341, 295] width 265 height 18
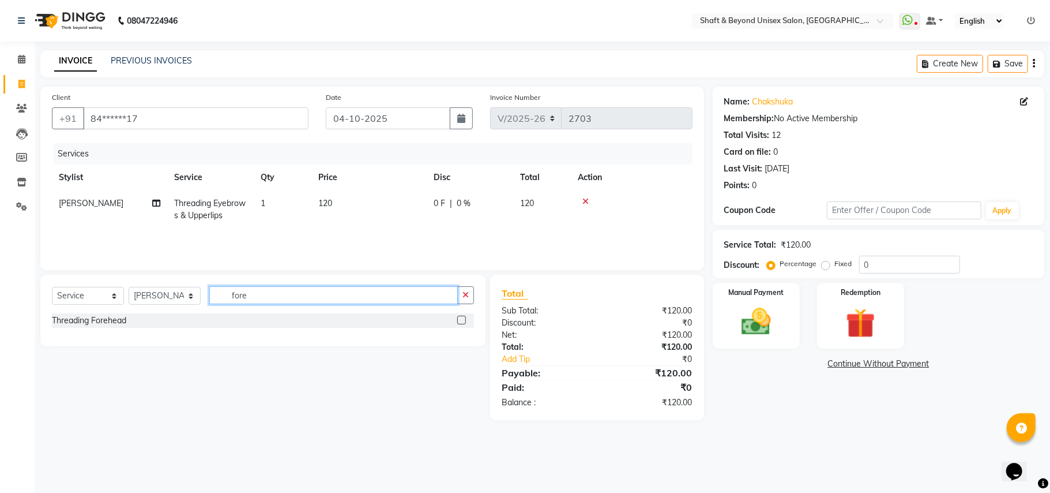
type input "fore"
click at [460, 321] on label at bounding box center [461, 319] width 9 height 9
click at [460, 321] on input "checkbox" at bounding box center [460, 320] width 7 height 7
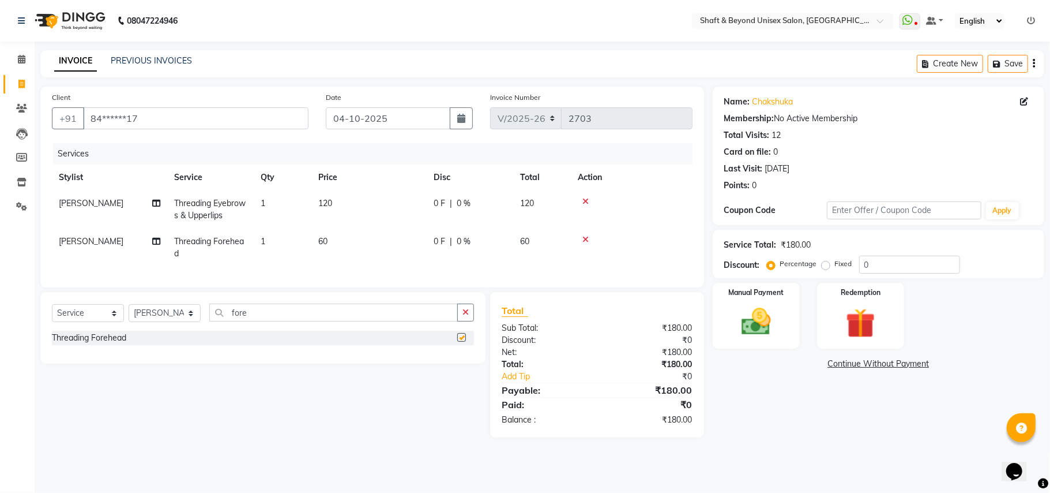
checkbox input "false"
drag, startPoint x: 753, startPoint y: 328, endPoint x: 767, endPoint y: 330, distance: 13.6
click at [754, 328] on img at bounding box center [756, 322] width 50 height 36
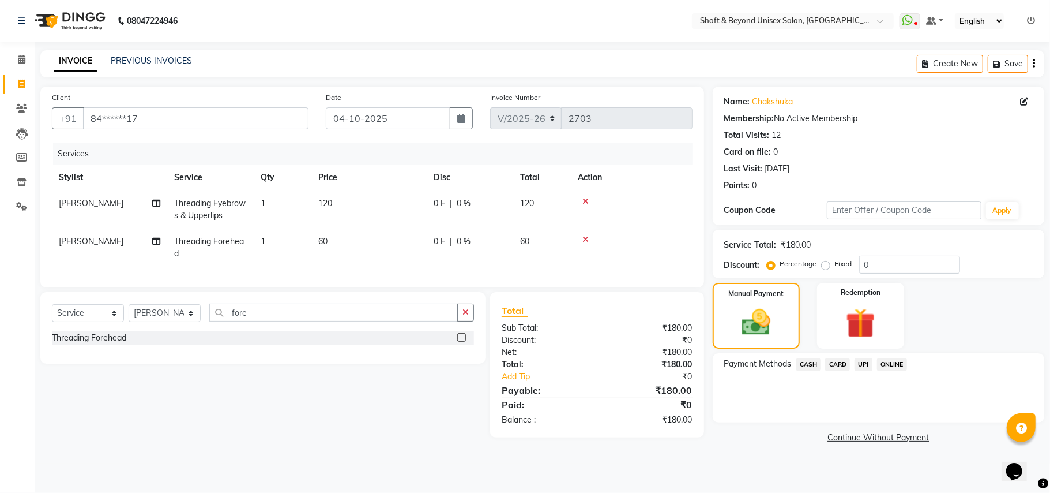
click at [862, 365] on span "UPI" at bounding box center [864, 364] width 18 height 13
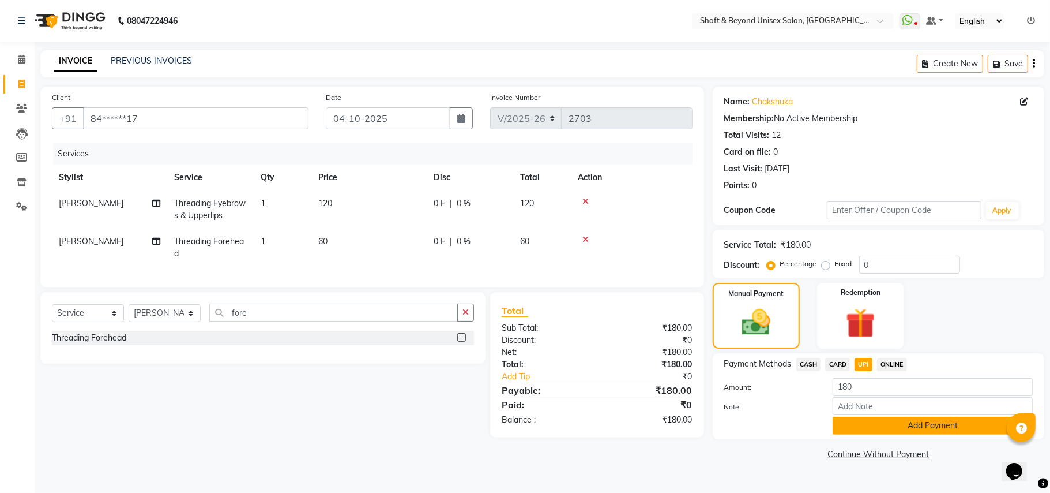
click at [864, 427] on button "Add Payment" at bounding box center [933, 425] width 200 height 18
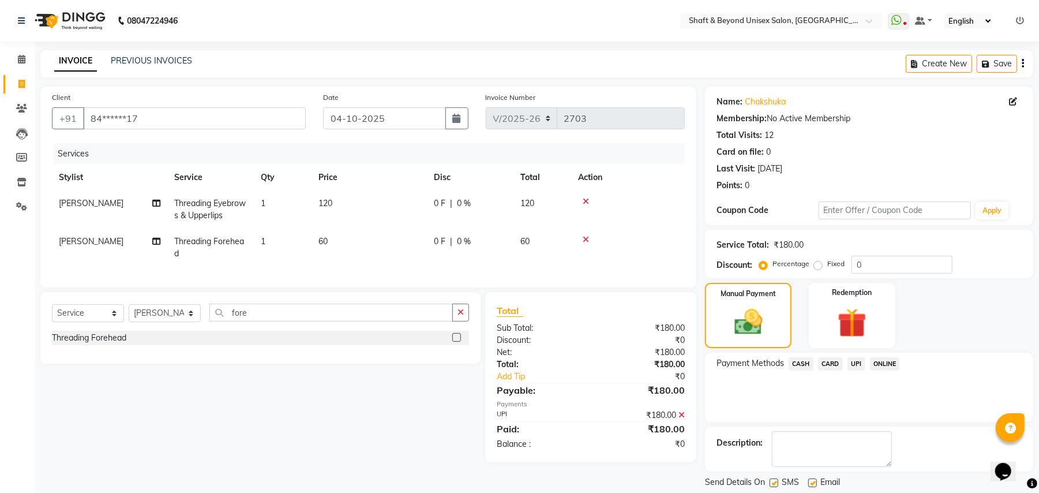
scroll to position [36, 0]
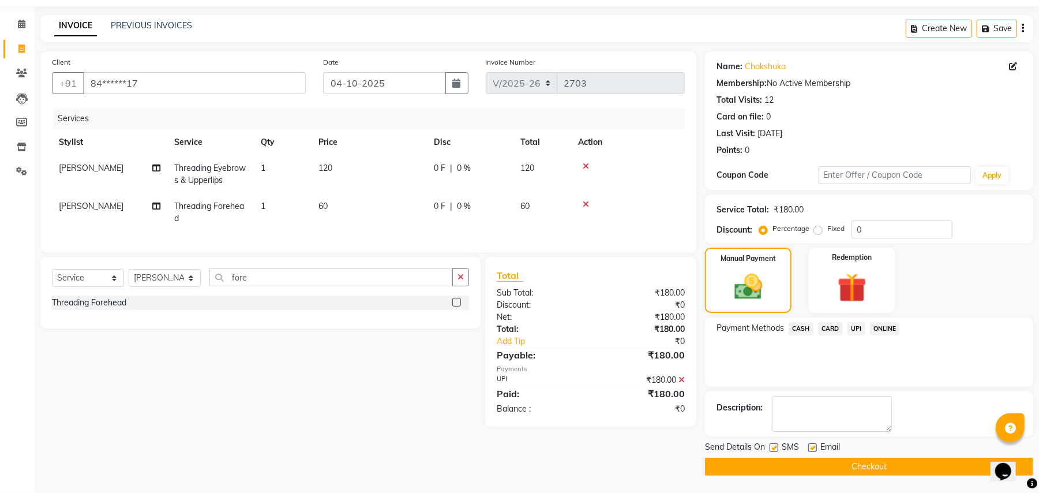
click at [843, 471] on button "Checkout" at bounding box center [869, 466] width 328 height 18
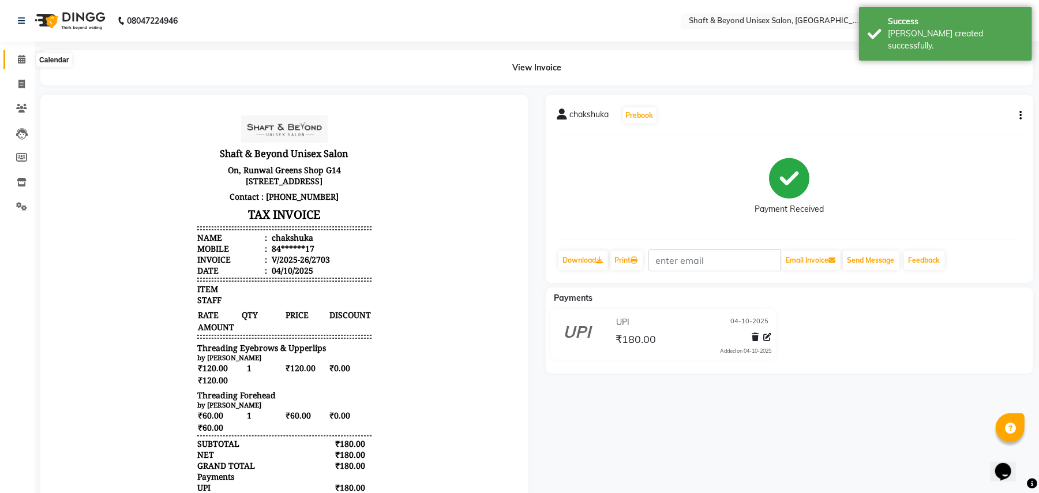
click at [20, 59] on icon at bounding box center [21, 59] width 7 height 9
